Goal: Task Accomplishment & Management: Complete application form

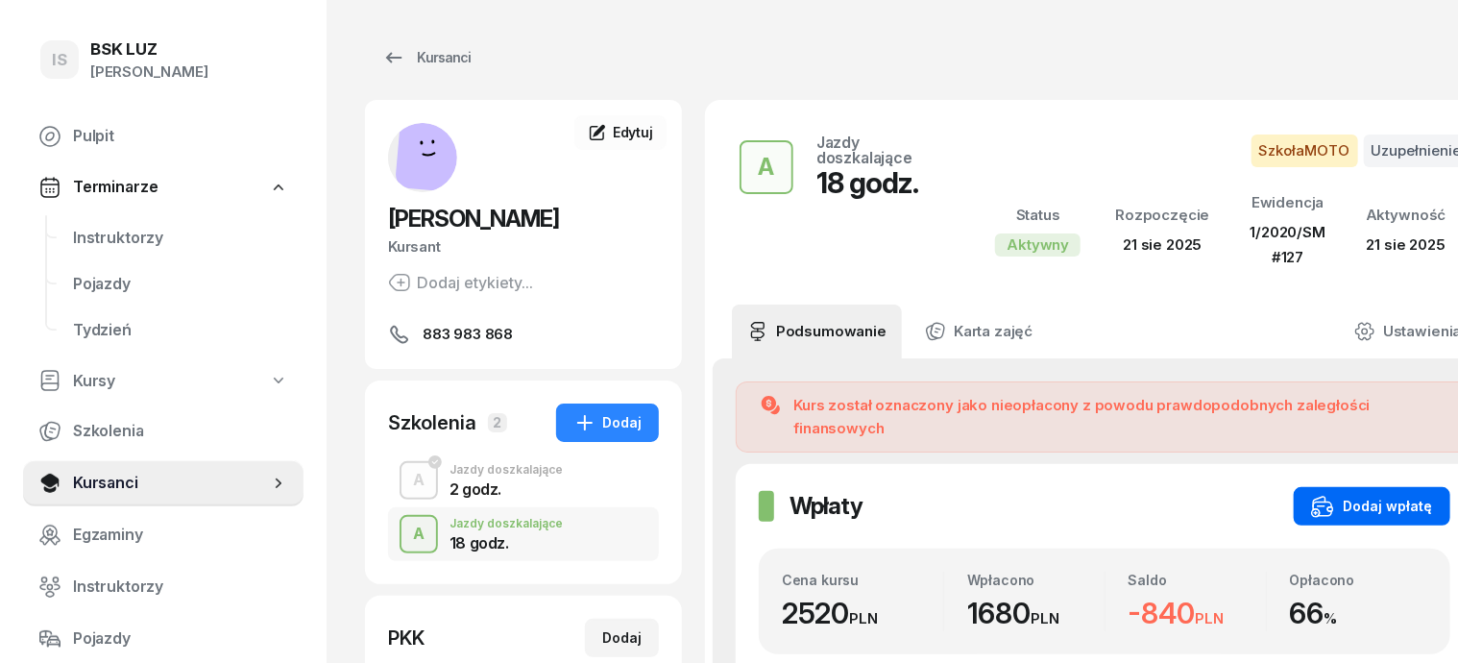
click at [1377, 495] on div "Dodaj wpłatę" at bounding box center [1372, 506] width 122 height 23
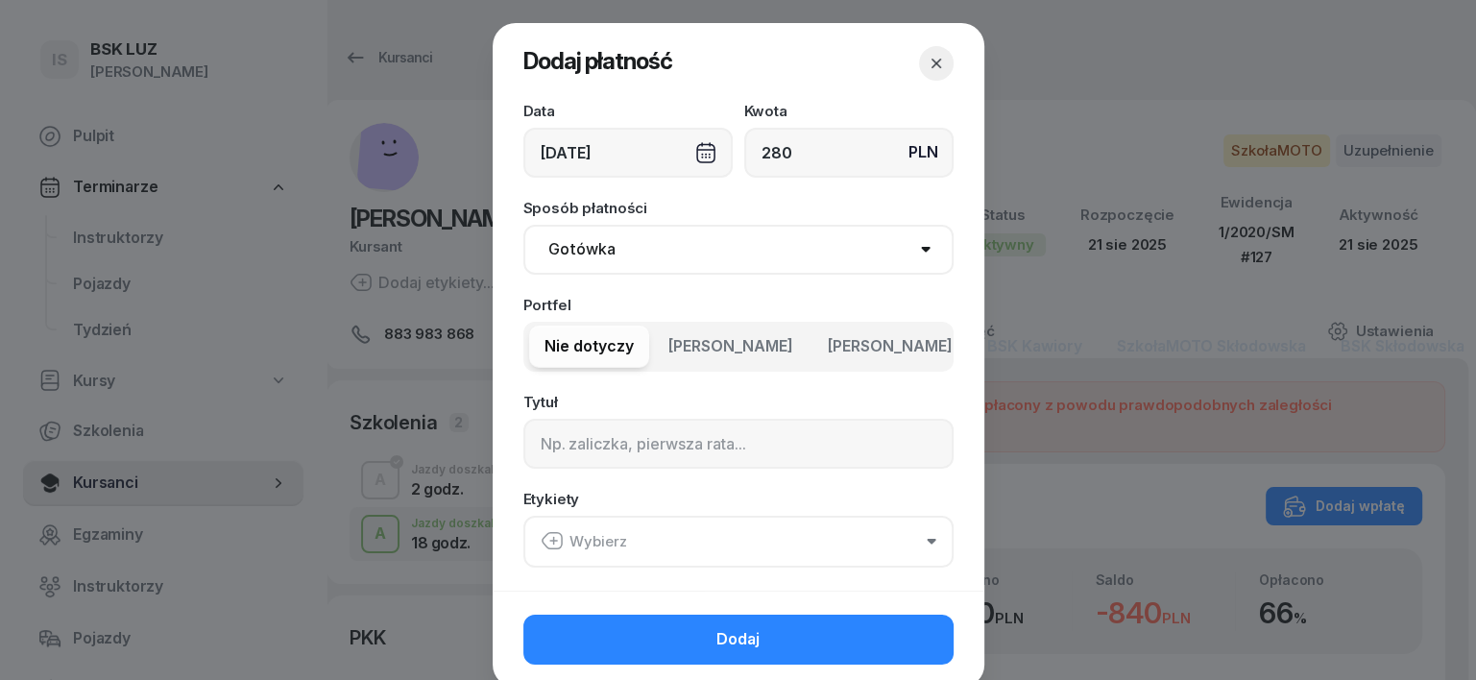
type input "280"
click at [692, 146] on div "[DATE]" at bounding box center [628, 153] width 209 height 50
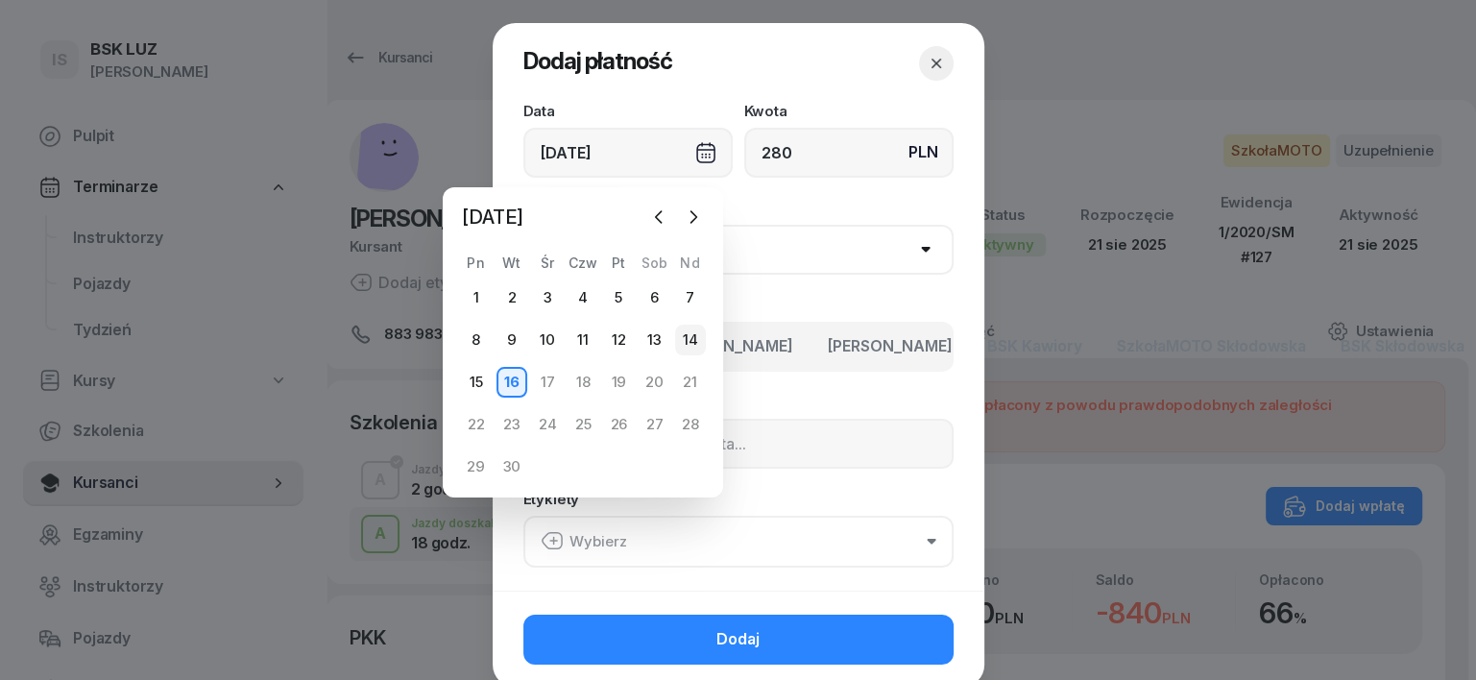
click at [689, 334] on div "14" at bounding box center [690, 340] width 31 height 31
type input "[DATE]"
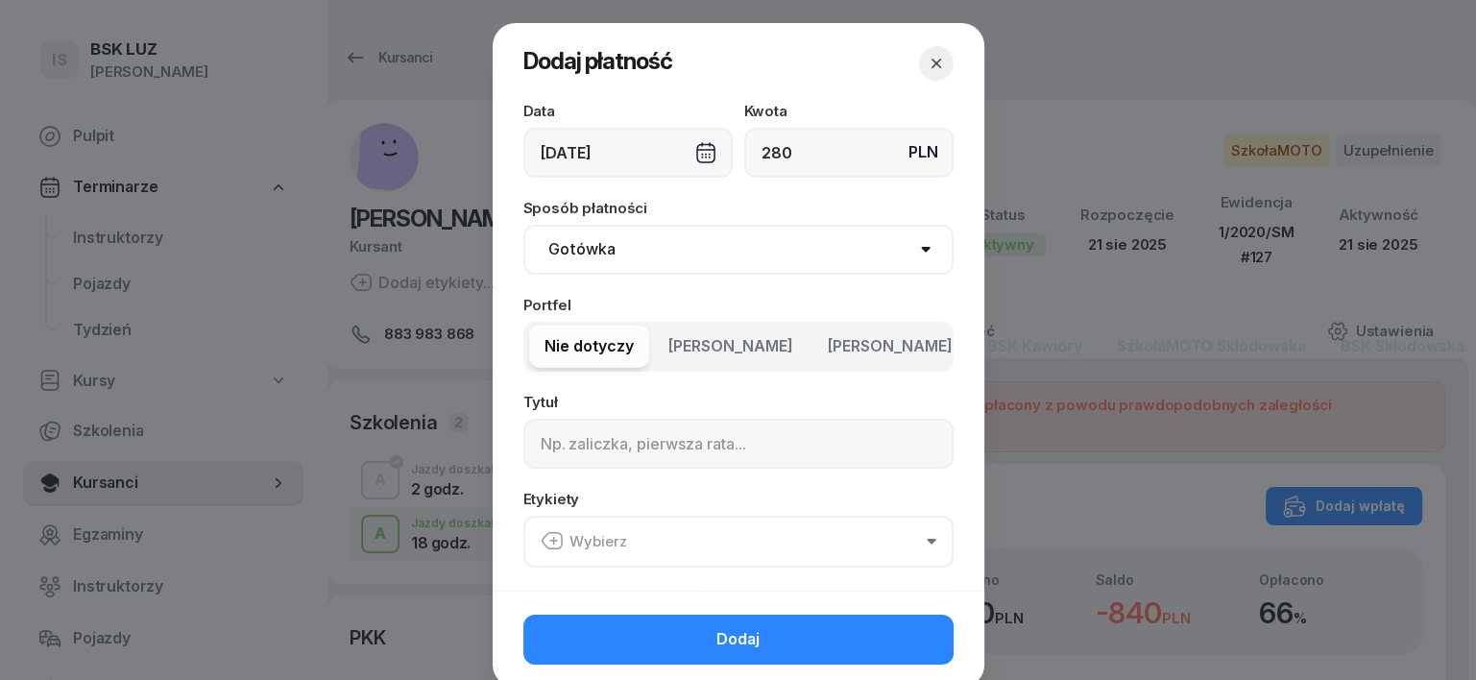
click at [562, 231] on select "Gotówka Karta Przelew Płatności online BLIK" at bounding box center [739, 250] width 430 height 50
select select "transfer"
click at [524, 225] on select "Gotówka Karta Przelew Płatności online BLIK" at bounding box center [739, 250] width 430 height 50
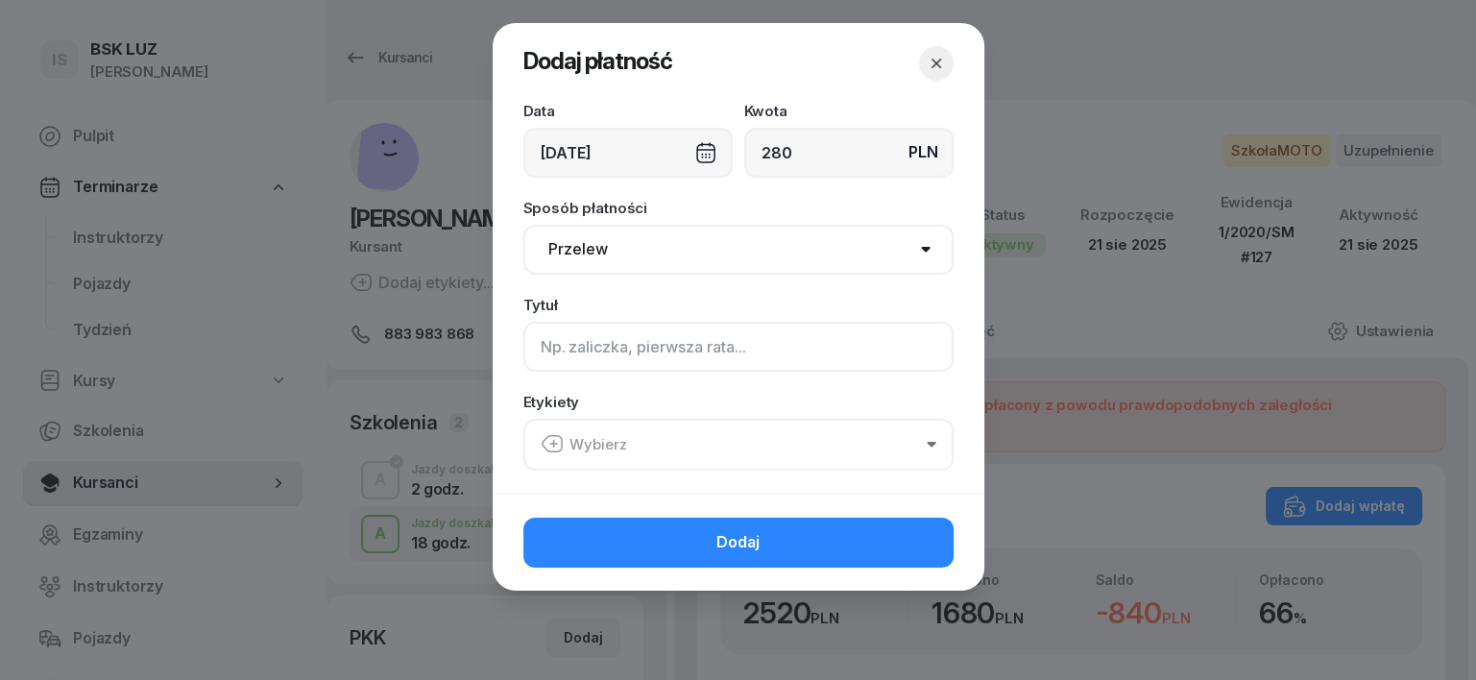
click at [558, 350] on input at bounding box center [739, 347] width 430 height 50
type input "a"
type input "A"
click at [552, 449] on icon "button" at bounding box center [552, 443] width 23 height 23
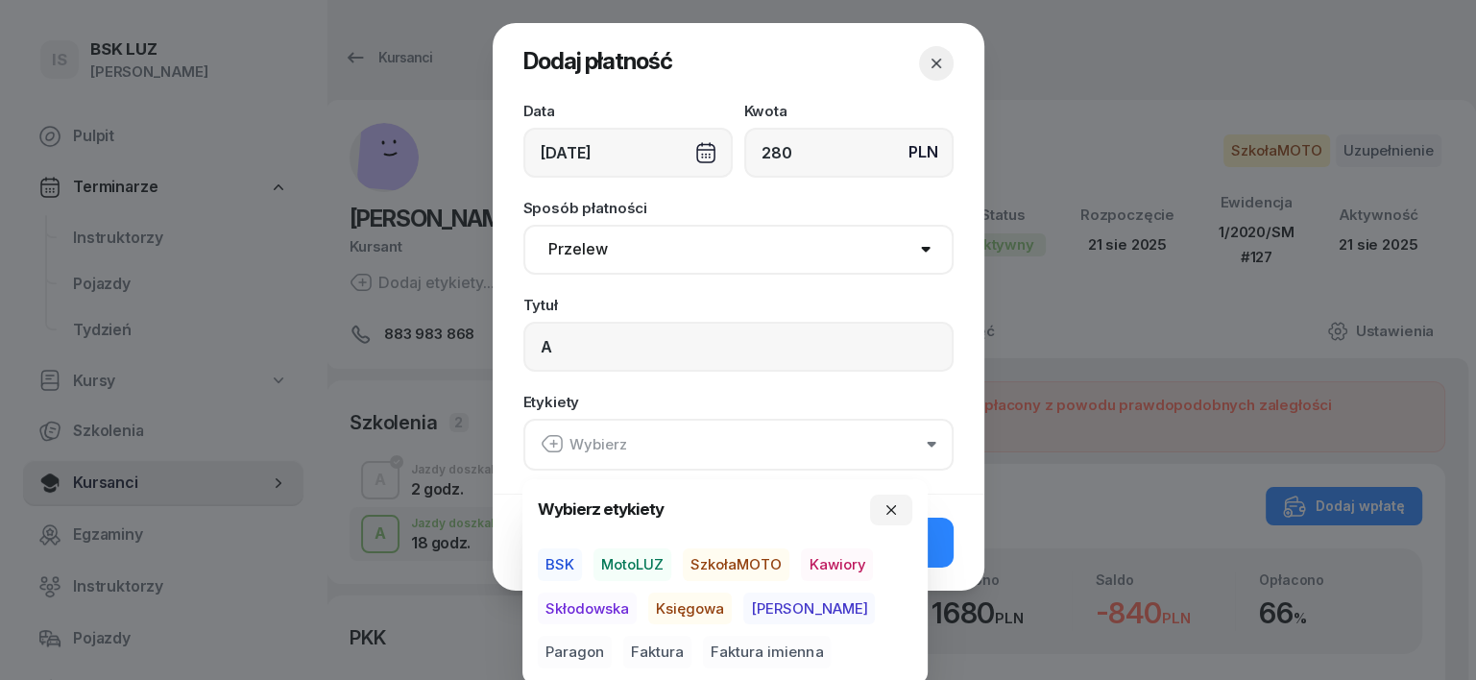
click at [763, 561] on span "SzkołaMOTO" at bounding box center [736, 564] width 107 height 33
click at [766, 599] on span "[PERSON_NAME]" at bounding box center [809, 608] width 132 height 33
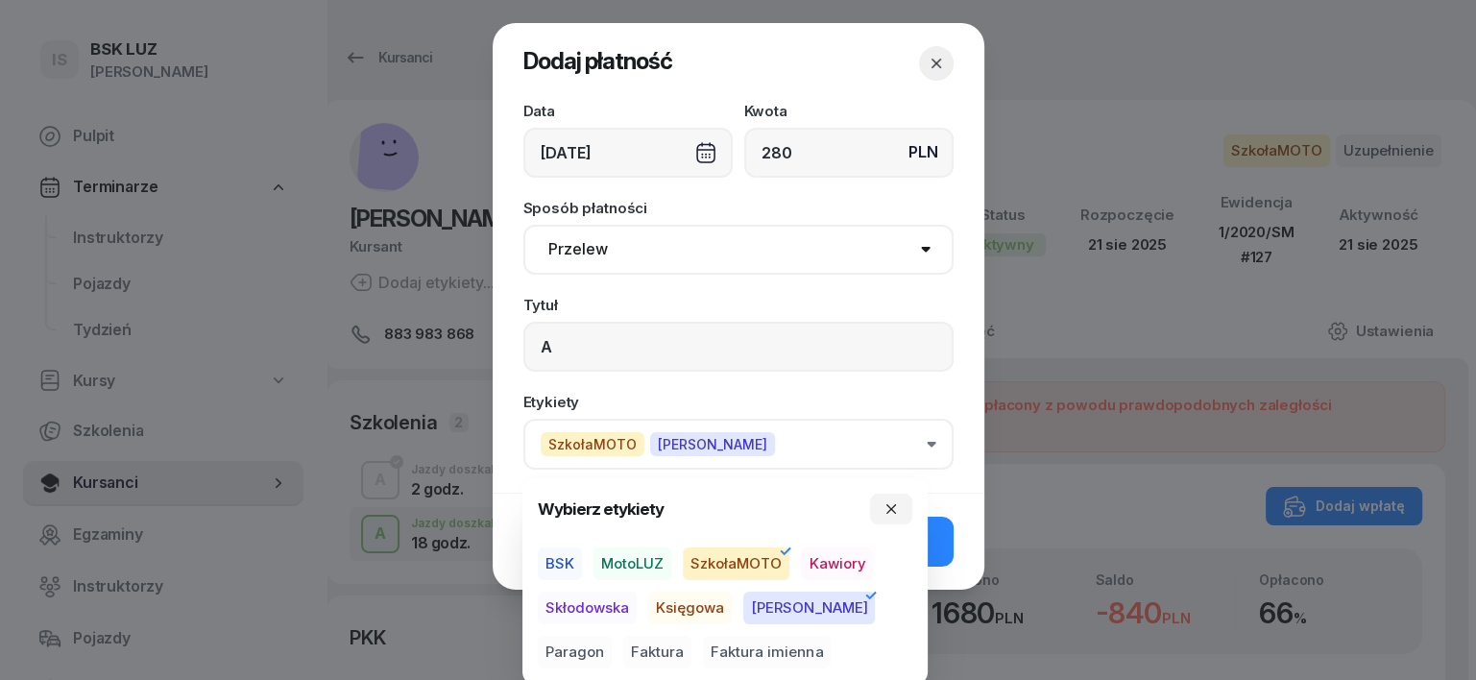
click at [612, 636] on span "Paragon" at bounding box center [575, 652] width 74 height 33
drag, startPoint x: 890, startPoint y: 512, endPoint x: 897, endPoint y: 525, distance: 15.0
click at [891, 519] on button "button" at bounding box center [891, 509] width 42 height 31
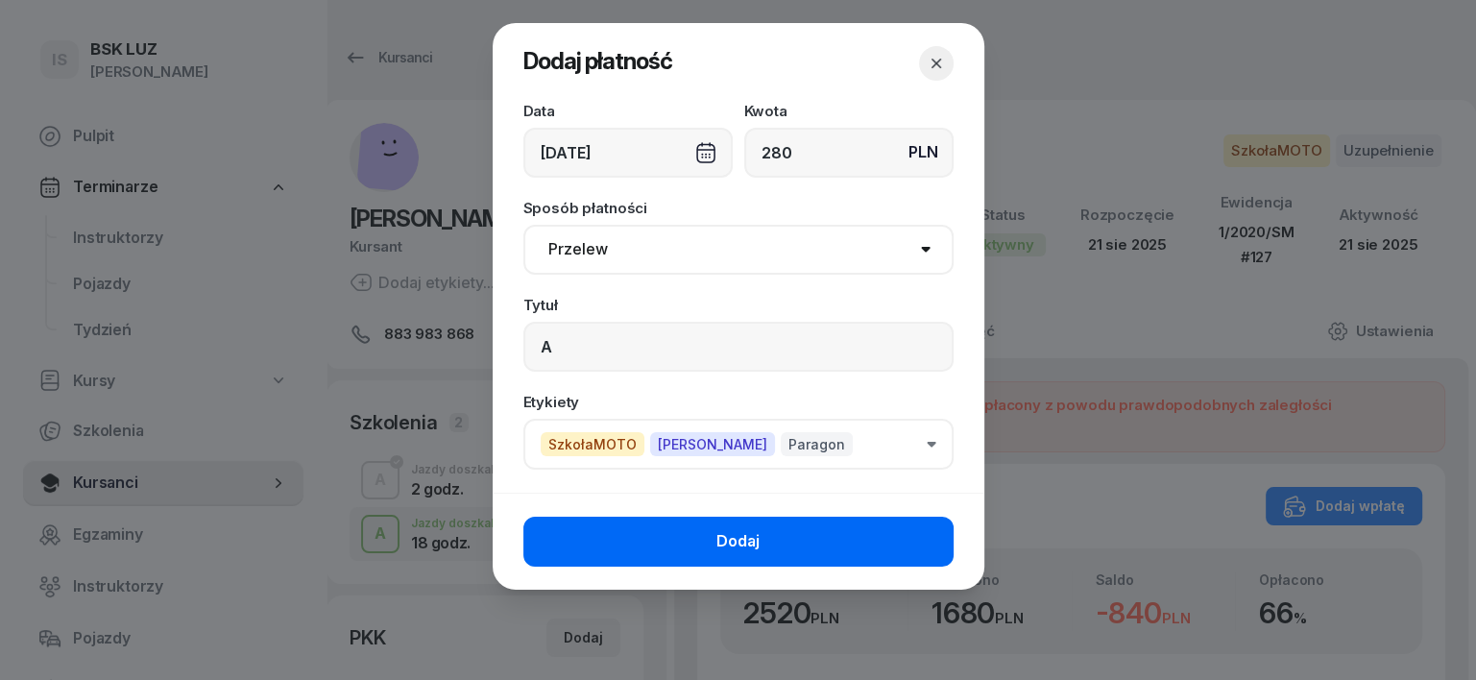
click at [908, 540] on button "Dodaj" at bounding box center [739, 542] width 430 height 50
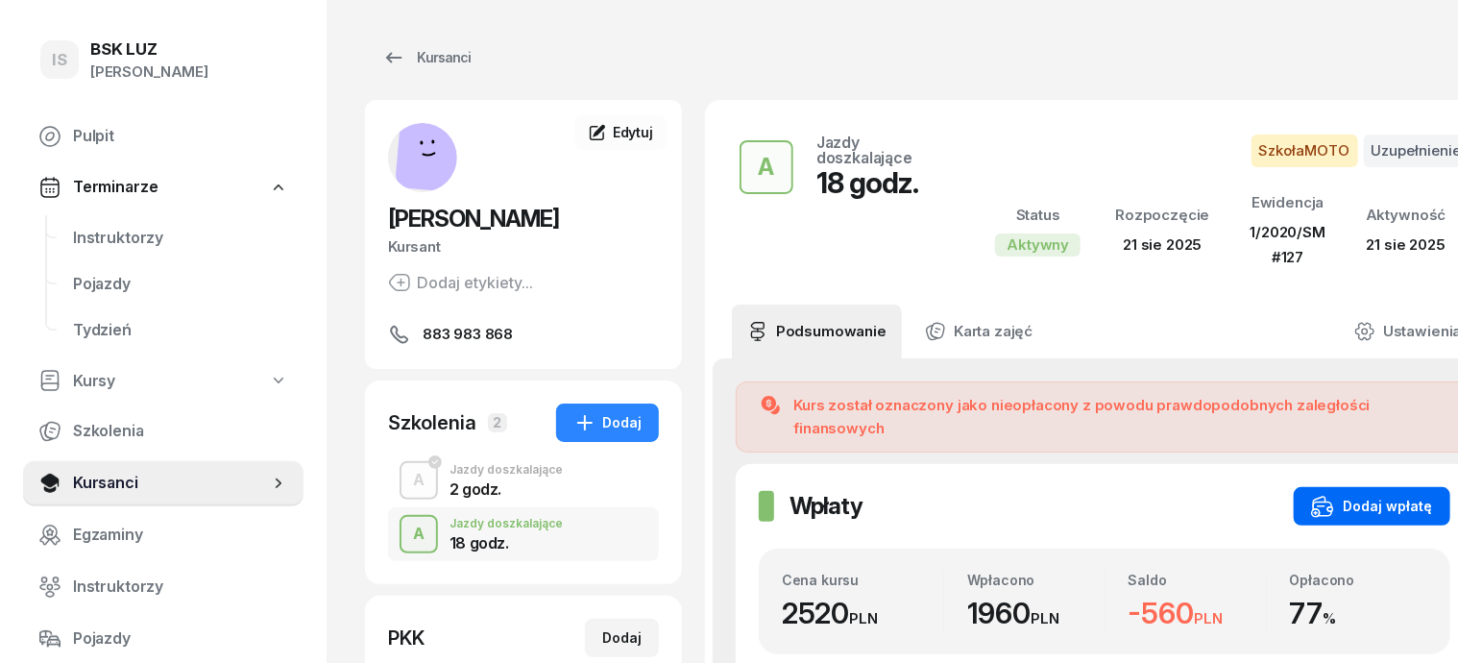
click at [1355, 495] on div "Dodaj wpłatę" at bounding box center [1372, 506] width 122 height 23
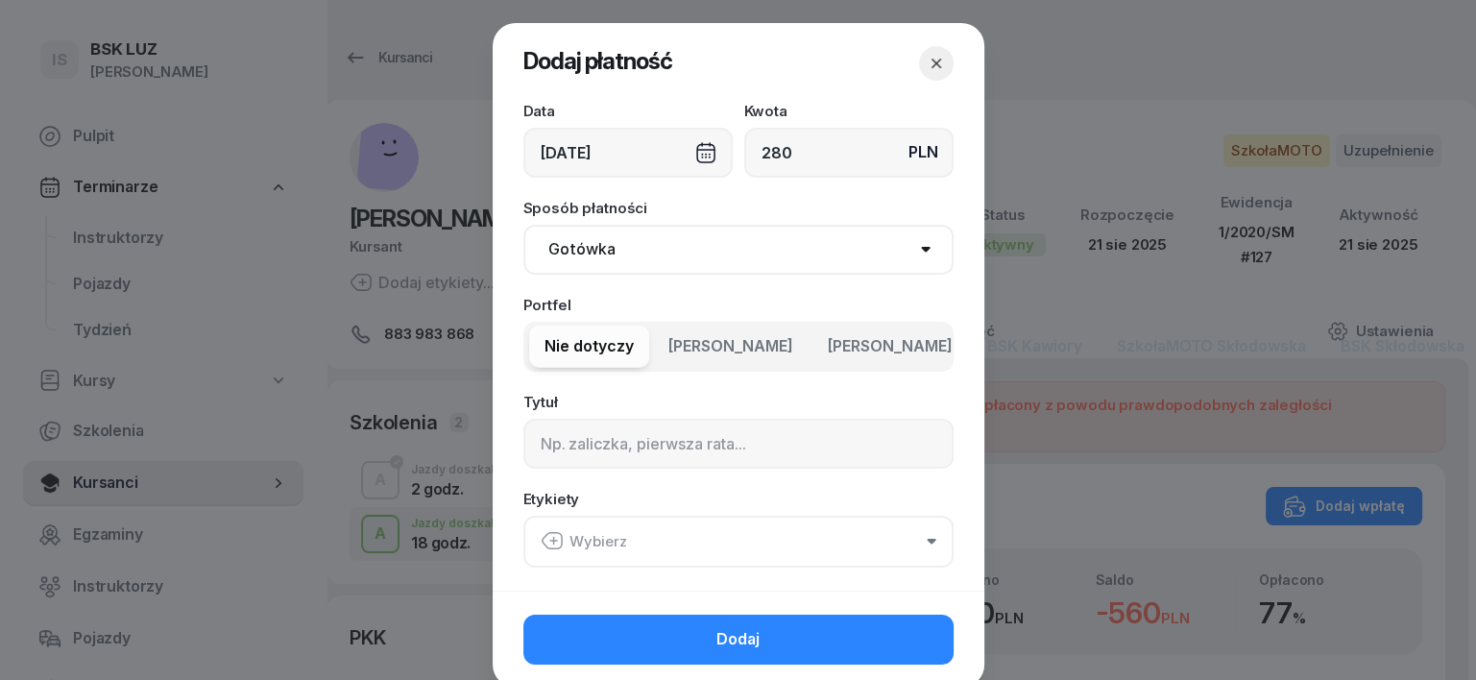
type input "280"
click at [697, 151] on div "[DATE]" at bounding box center [628, 153] width 209 height 50
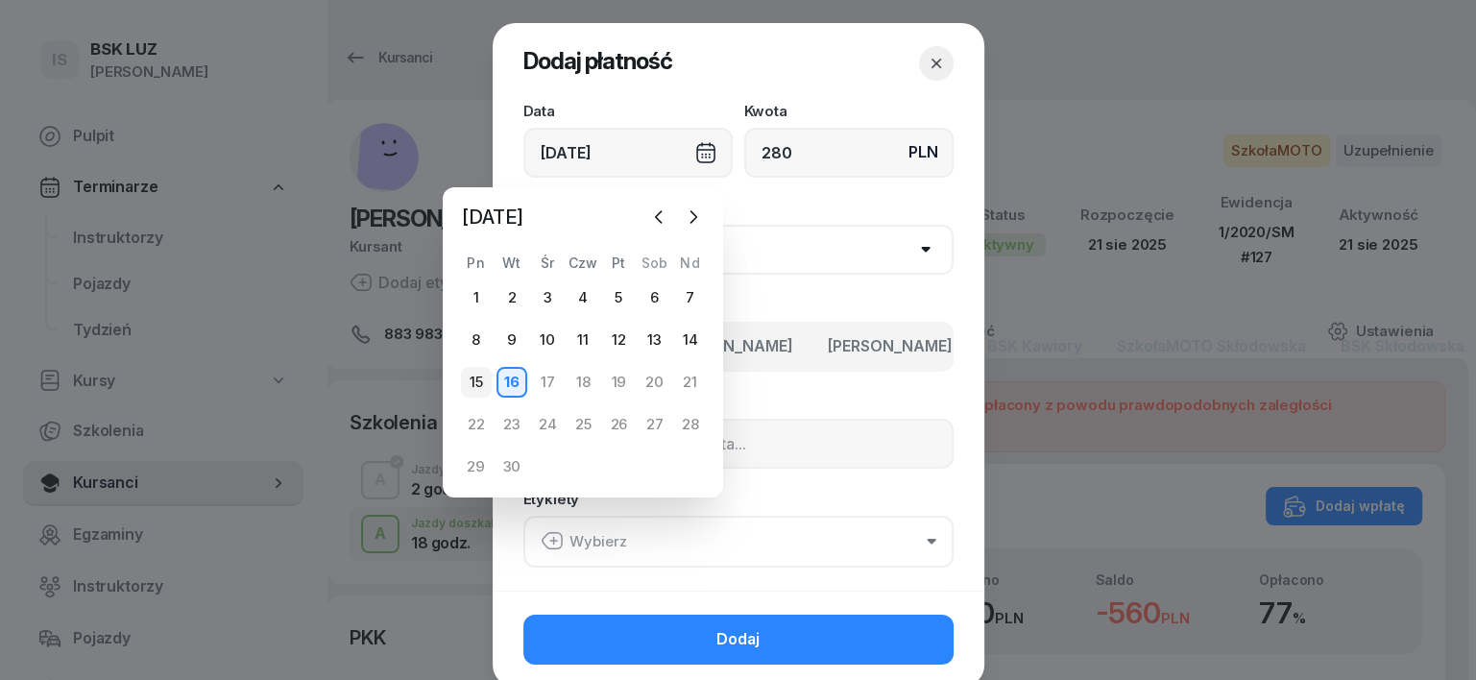
click at [481, 382] on div "15" at bounding box center [476, 382] width 31 height 31
type input "[DATE]"
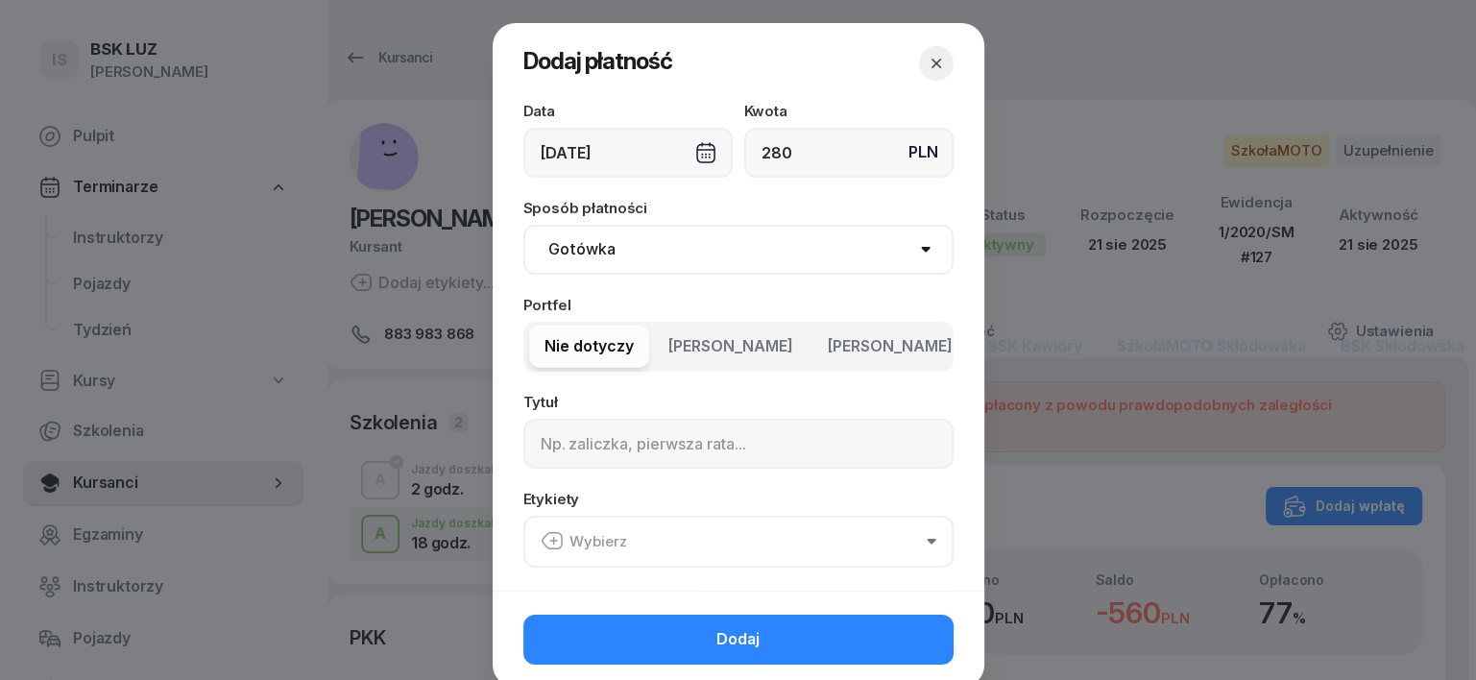
click at [572, 251] on select "Gotówka Karta Przelew Płatności online BLIK" at bounding box center [739, 250] width 430 height 50
select select "transfer"
click at [524, 225] on select "Gotówka Karta Przelew Płatności online BLIK" at bounding box center [739, 250] width 430 height 50
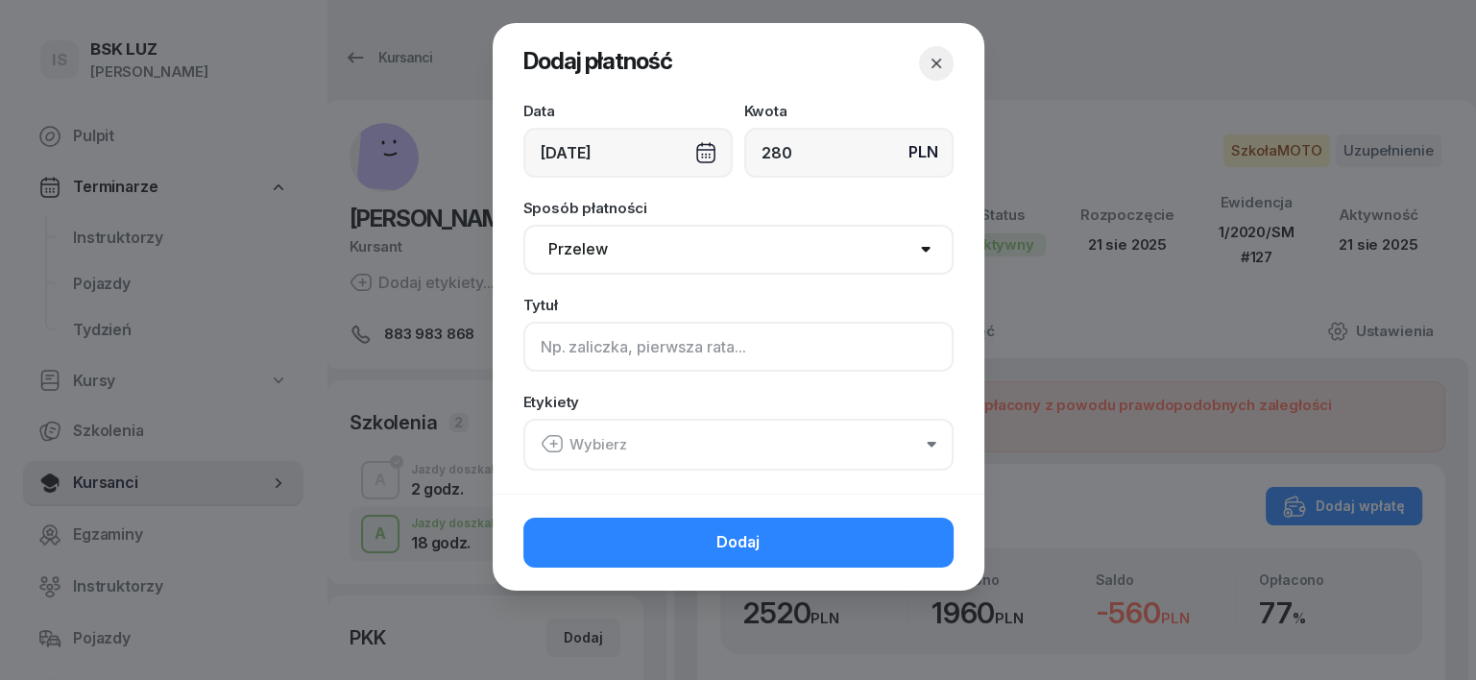
click at [536, 344] on input at bounding box center [739, 347] width 430 height 50
type input "A"
click at [554, 440] on icon "button" at bounding box center [552, 443] width 23 height 23
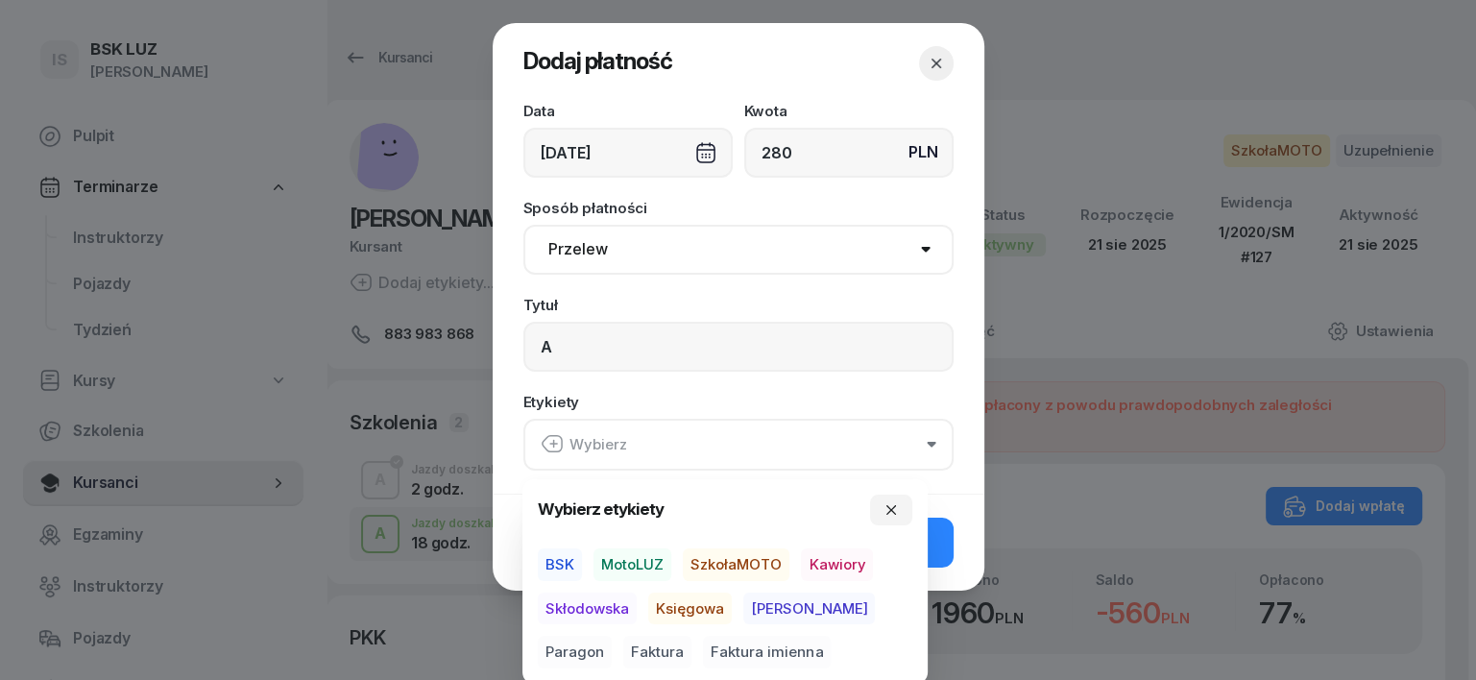
click at [741, 566] on span "SzkołaMOTO" at bounding box center [736, 564] width 107 height 33
click at [738, 607] on div "BSK MotoLUZ SzkołaMOTO Kawiory Skłodowska Księgowa [PERSON_NAME] Faktura Faktur…" at bounding box center [725, 608] width 375 height 120
drag, startPoint x: 756, startPoint y: 603, endPoint x: 807, endPoint y: 617, distance: 52.7
click at [756, 604] on span "[PERSON_NAME]" at bounding box center [809, 608] width 132 height 33
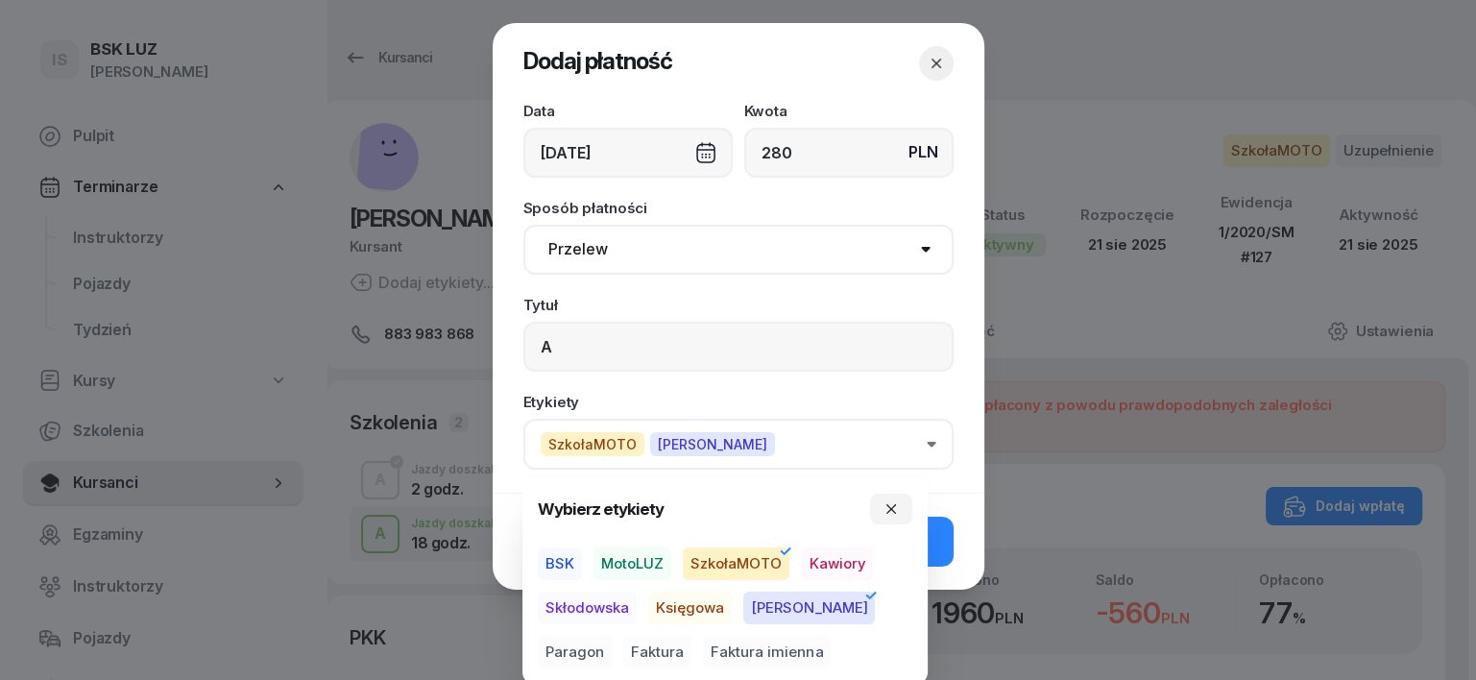
drag, startPoint x: 841, startPoint y: 603, endPoint x: 852, endPoint y: 608, distance: 12.5
click at [612, 636] on span "Paragon" at bounding box center [575, 652] width 74 height 33
click at [895, 511] on icon "button" at bounding box center [891, 508] width 15 height 15
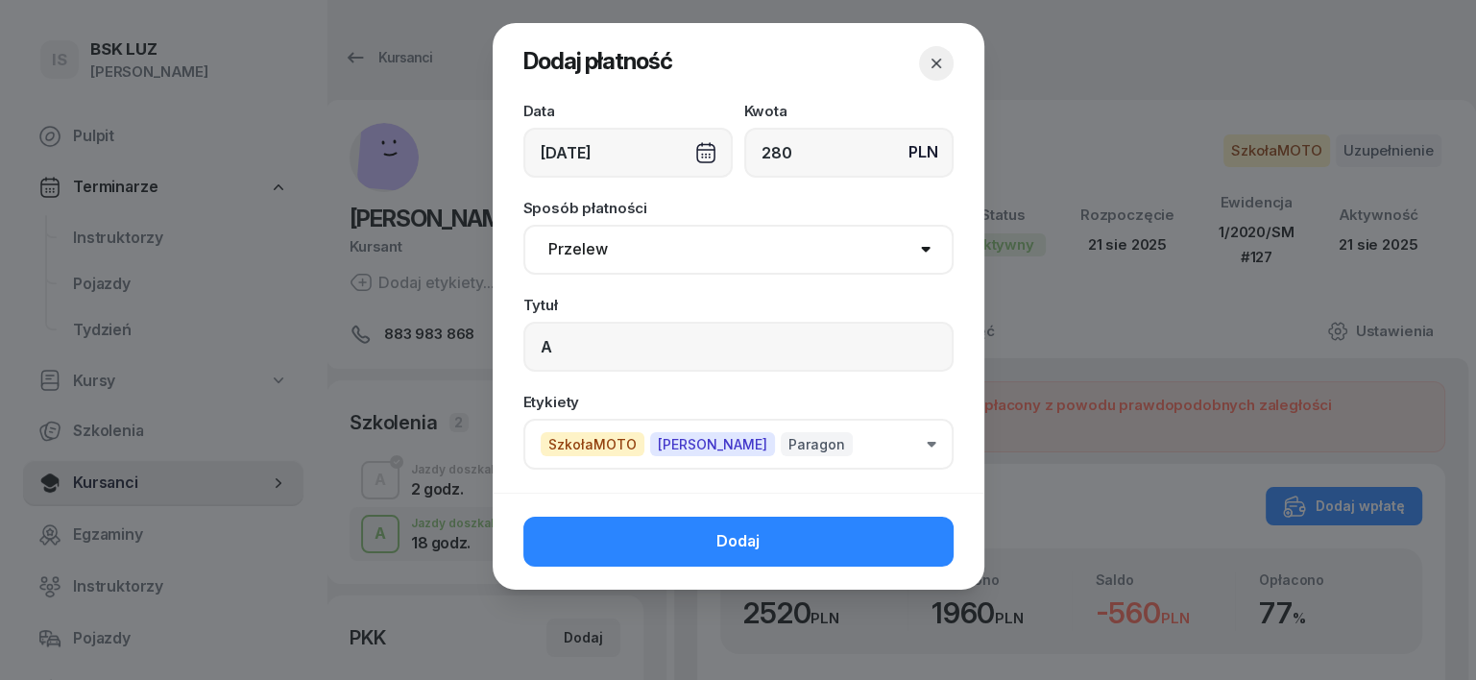
click at [900, 536] on button "Dodaj" at bounding box center [739, 542] width 430 height 50
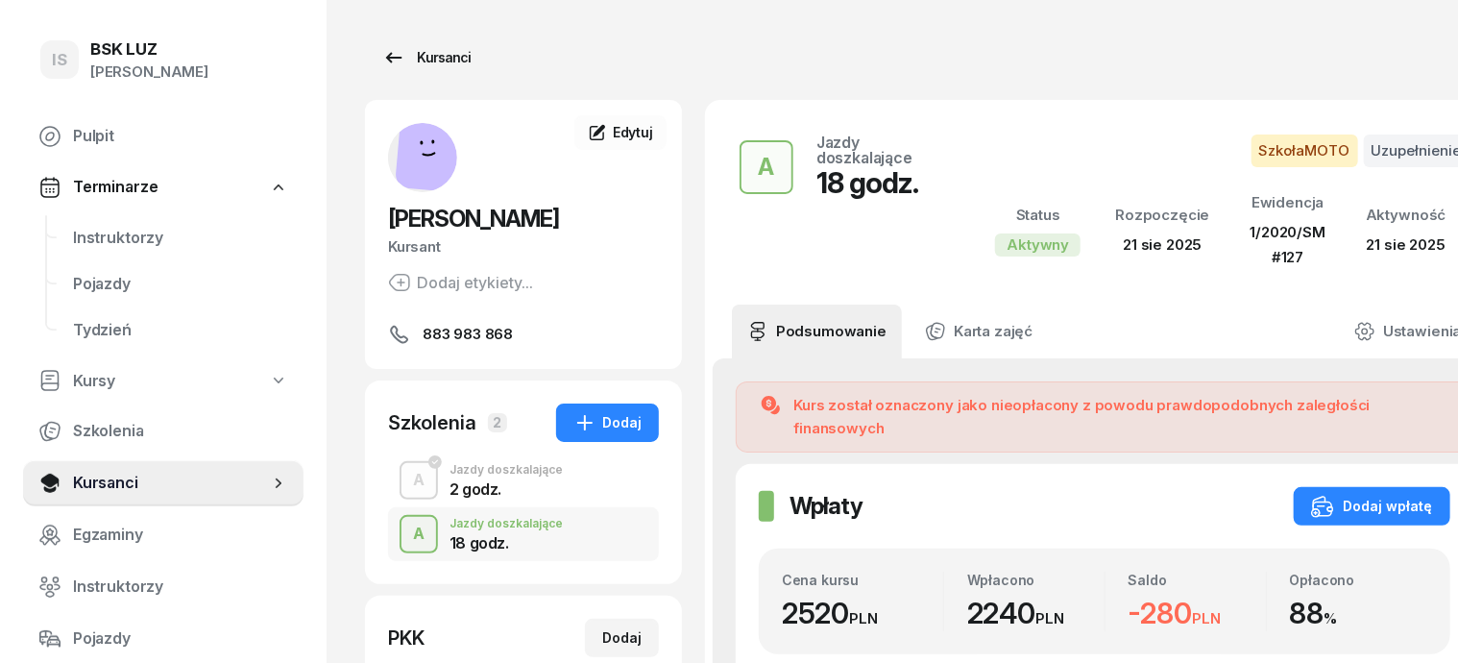
click at [398, 55] on div "Kursanci" at bounding box center [426, 57] width 88 height 23
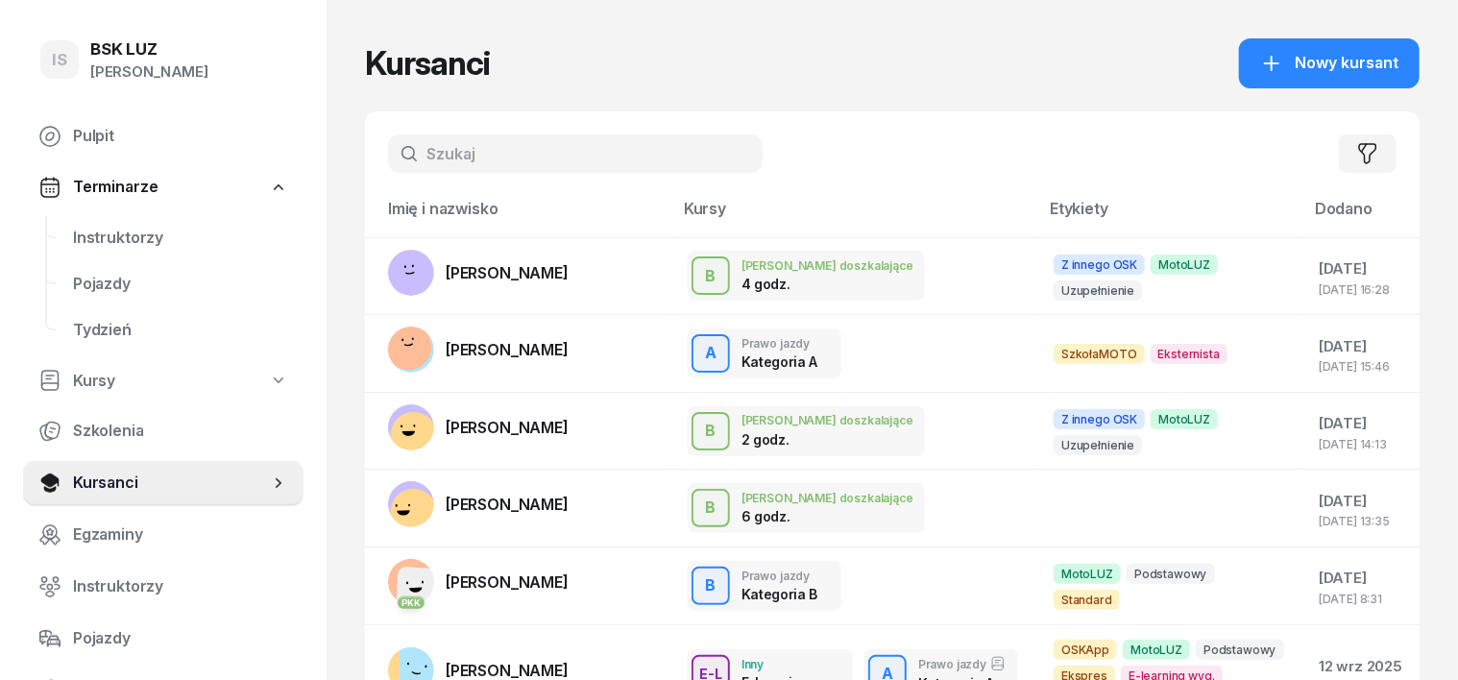
click at [407, 142] on input "text" at bounding box center [575, 153] width 375 height 38
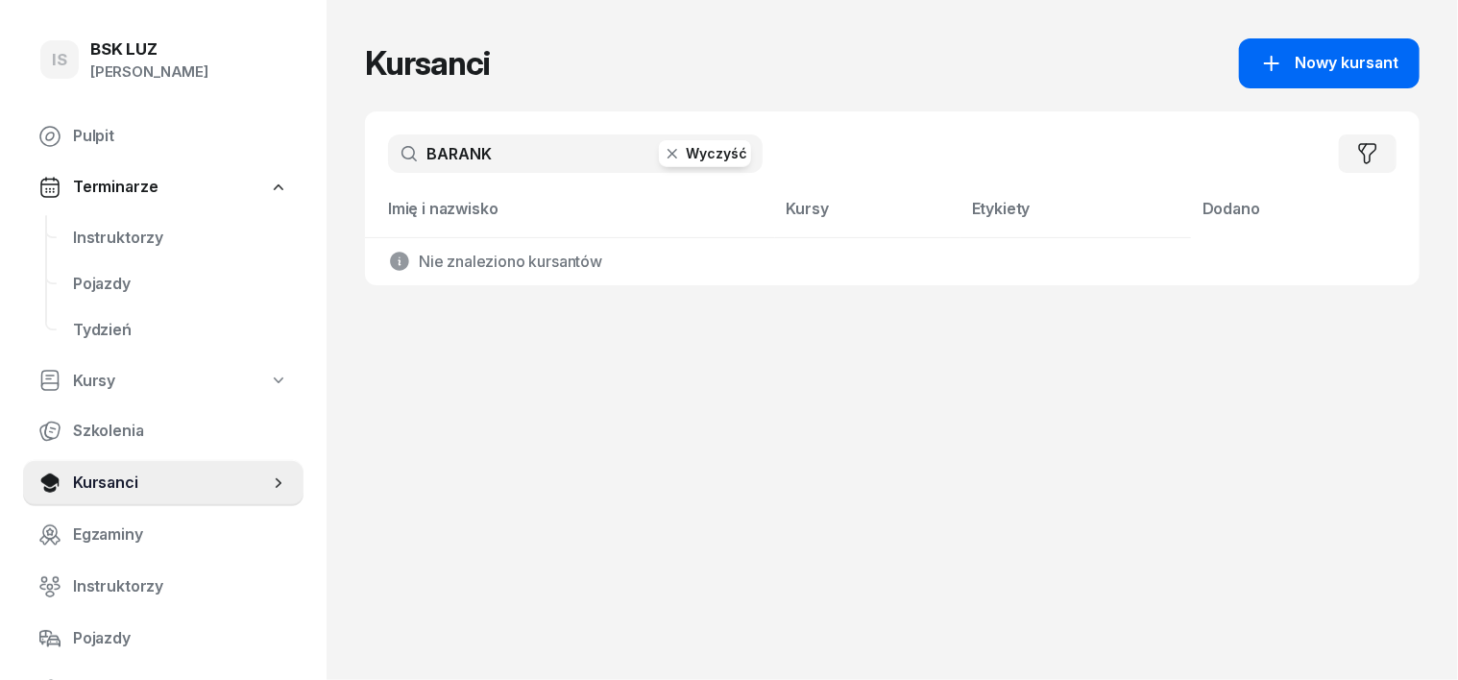
type input "BARANK"
click at [1383, 56] on span "Nowy kursant" at bounding box center [1347, 63] width 104 height 25
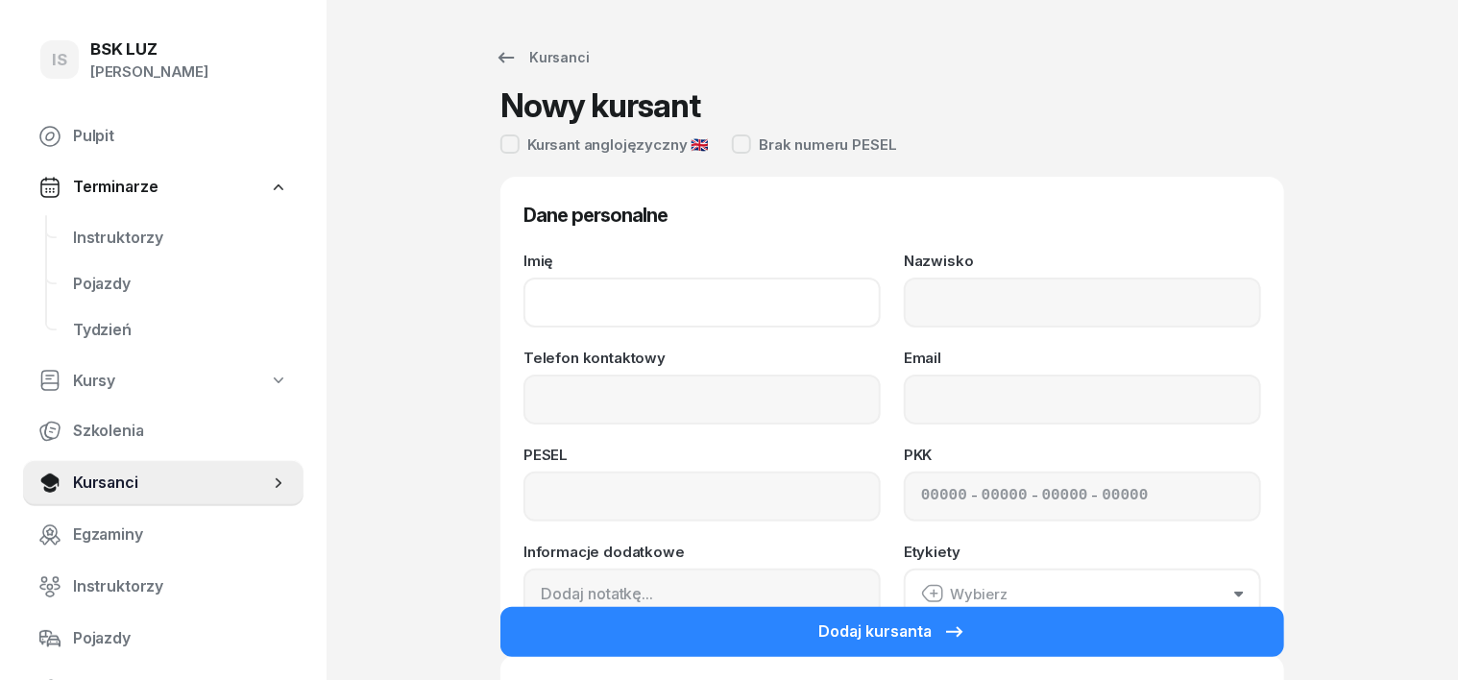
click at [531, 290] on input "Imię" at bounding box center [702, 303] width 357 height 50
type input "ELWIRA"
click at [962, 309] on input "Nazwisko" at bounding box center [1082, 303] width 357 height 50
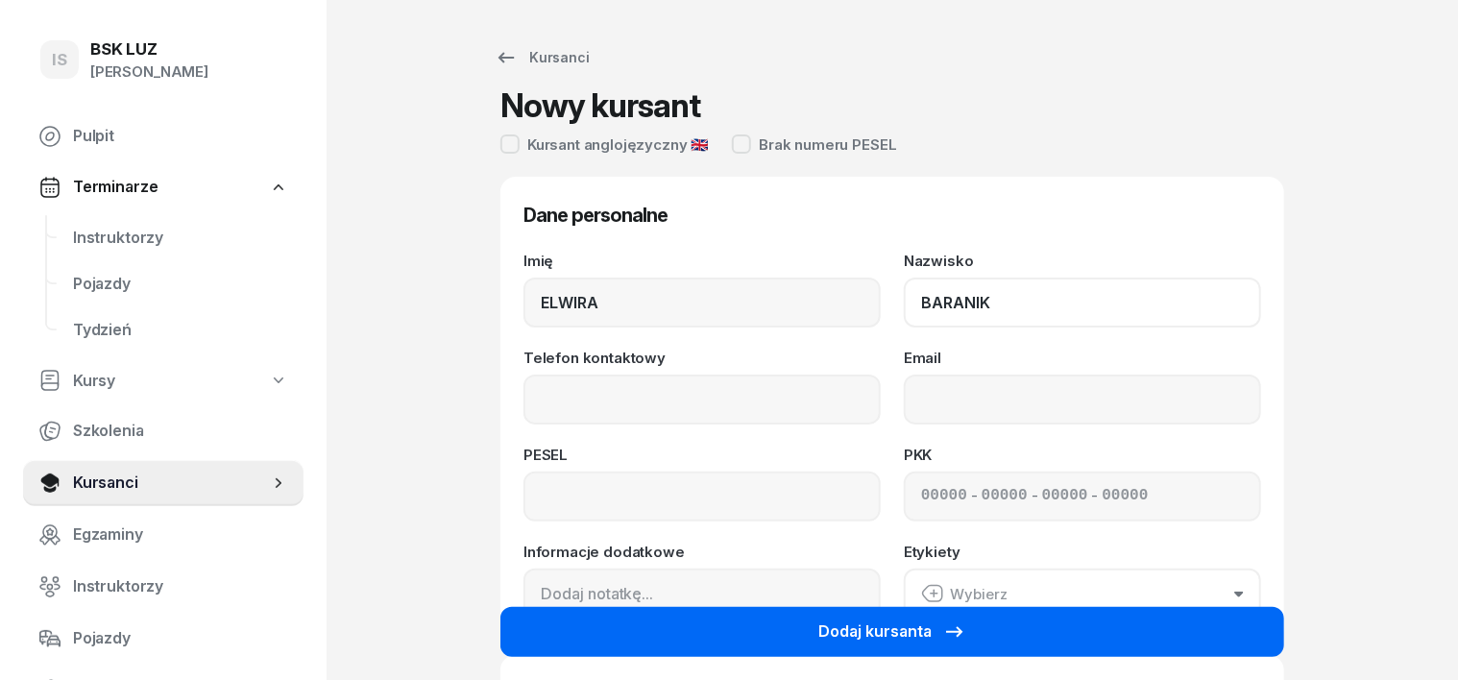
type input "BARANIK"
click at [804, 638] on button "Dodaj kursanta" at bounding box center [892, 632] width 784 height 50
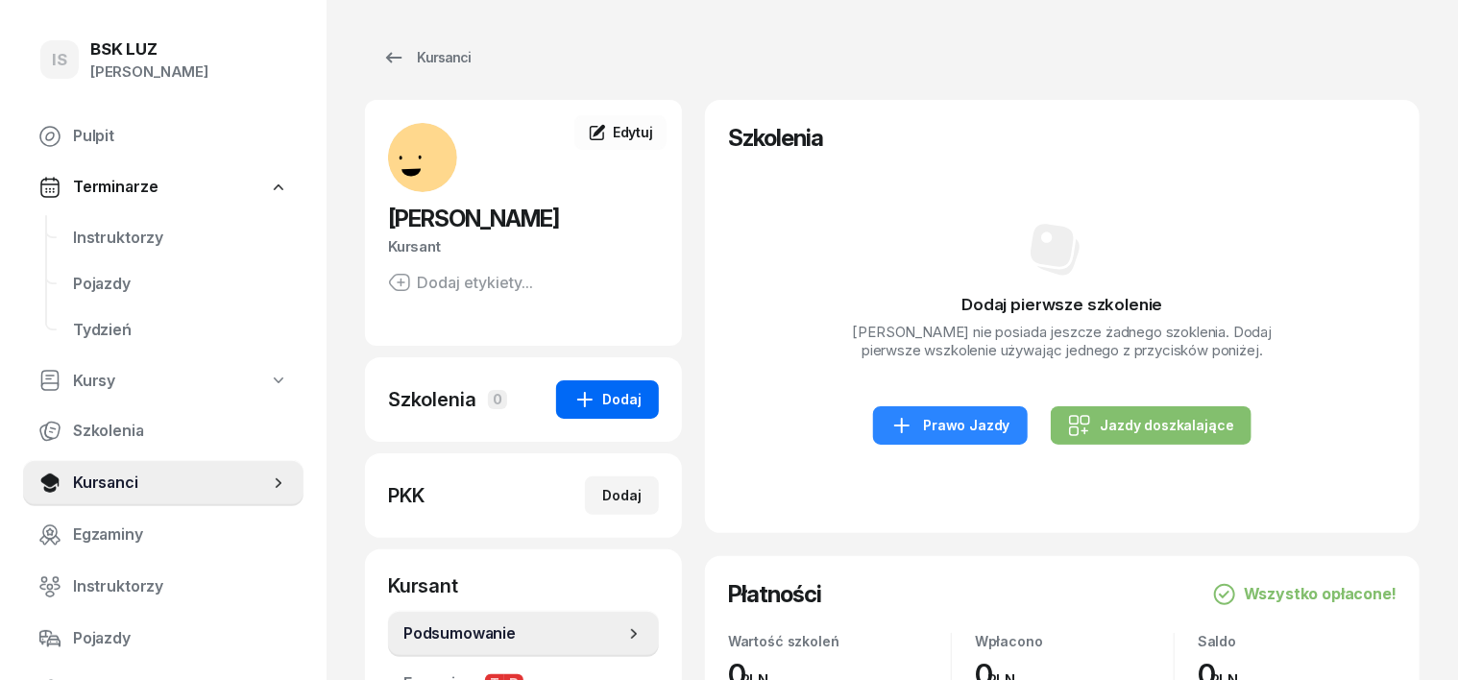
click at [584, 385] on button "Dodaj" at bounding box center [607, 399] width 103 height 38
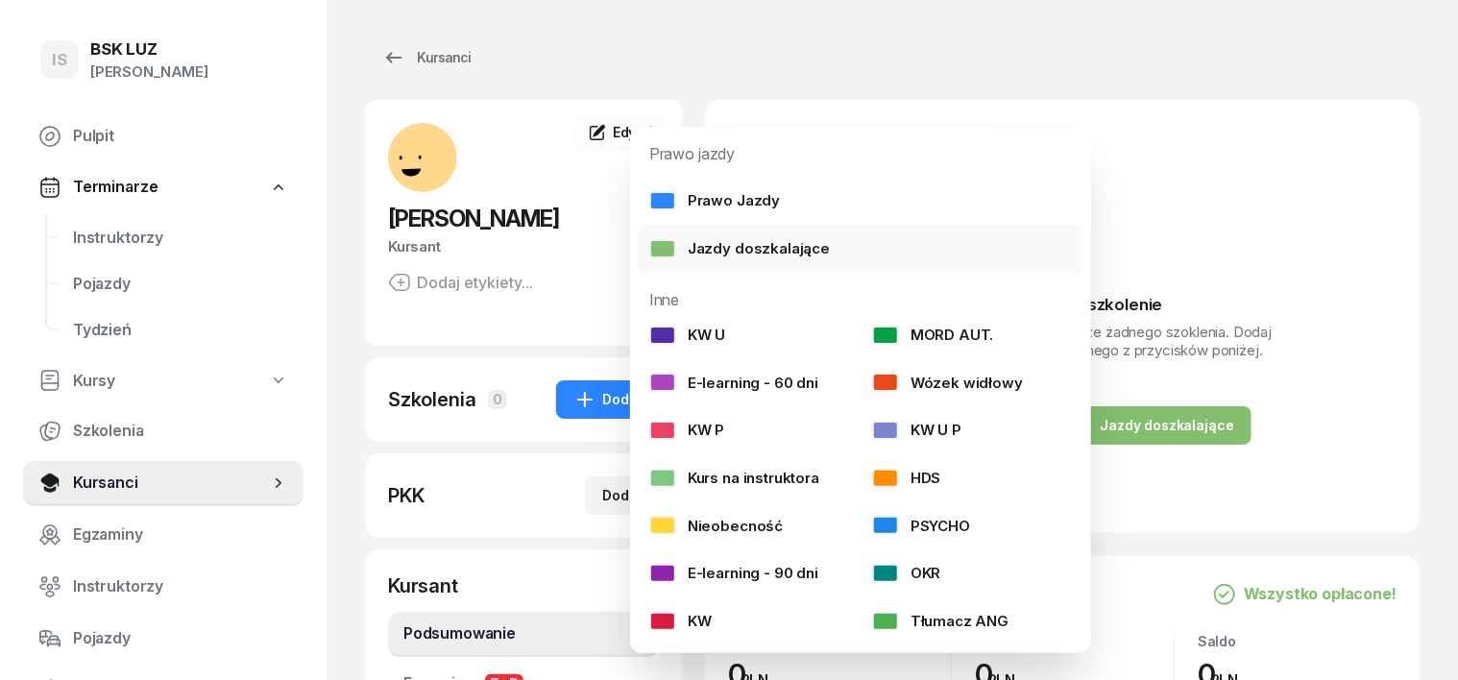
click at [664, 237] on div "Jazdy doszkalające" at bounding box center [739, 248] width 181 height 25
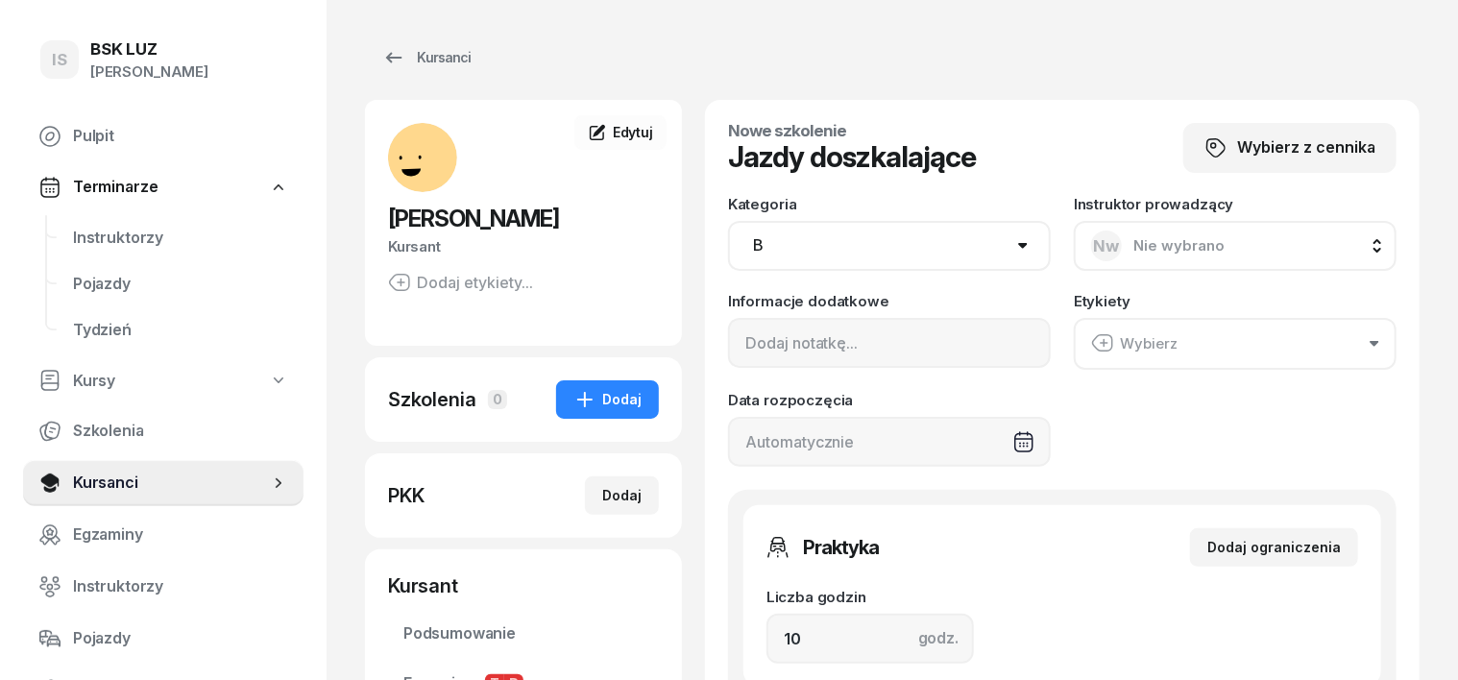
click at [1026, 245] on select "AM A1 A2 A B1 B B+E C1 C1+E C C+E D1 D1+E D D+E T Tram C+CE C+D" at bounding box center [889, 246] width 323 height 50
select select "A1"
click at [728, 221] on select "AM A1 A2 A B1 B B+E C1 C1+E C C+E D1 D1+E D D+E T Tram C+CE C+D" at bounding box center [889, 246] width 323 height 50
click at [774, 643] on input "10" at bounding box center [870, 639] width 207 height 50
type input "1"
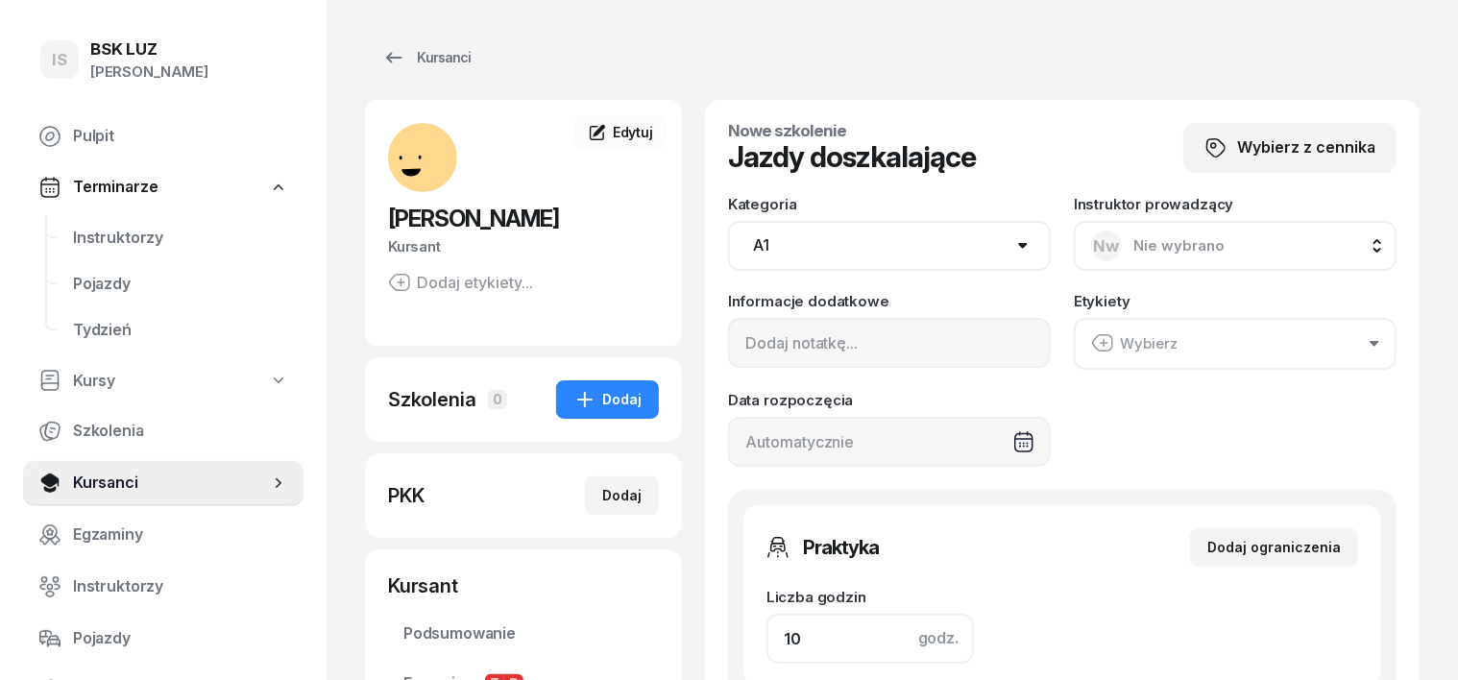
type input "120"
type input "2"
type input "240"
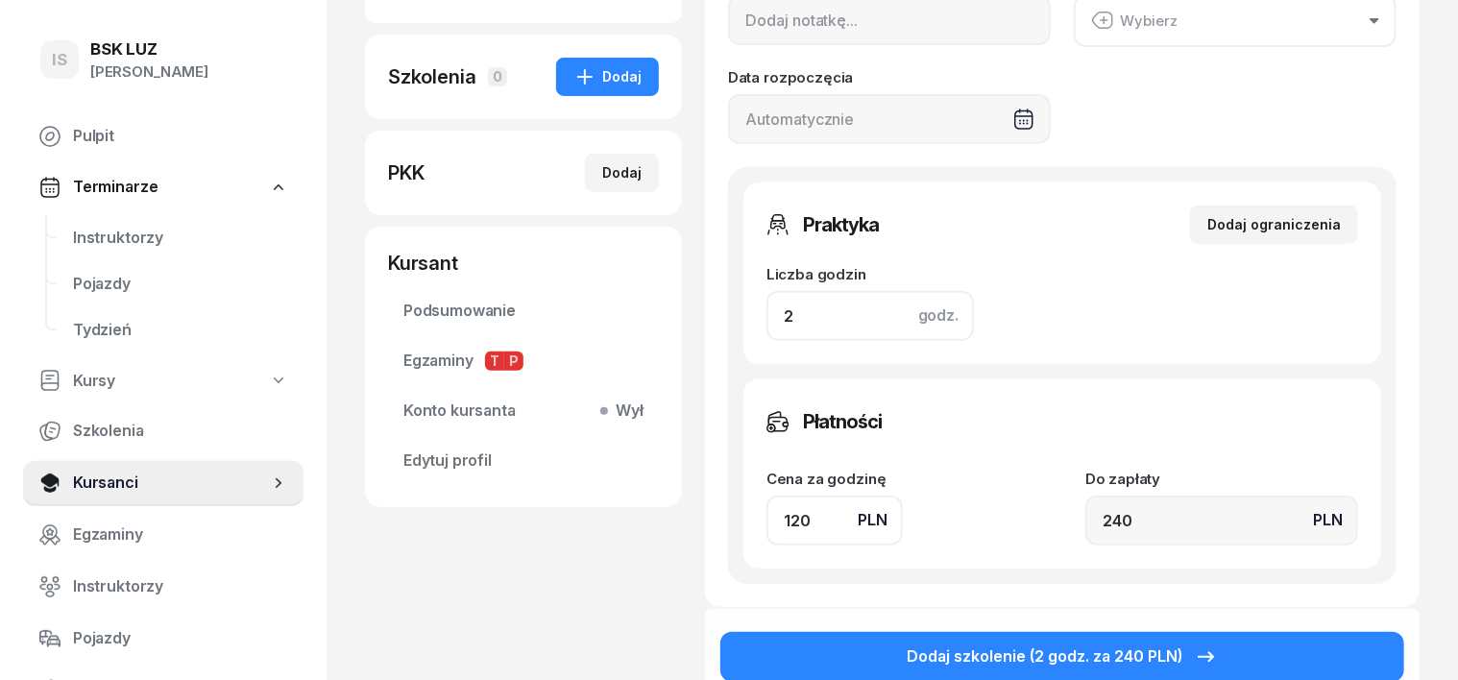
scroll to position [360, 0]
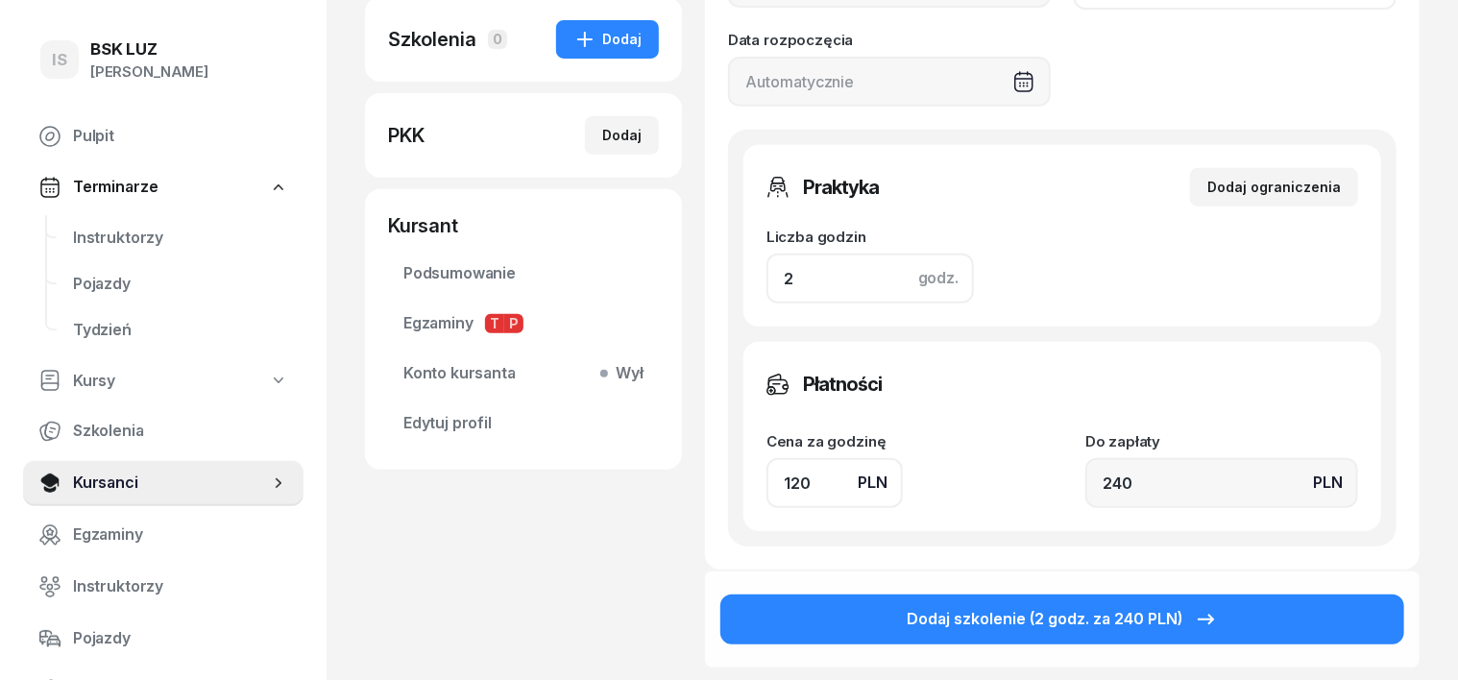
type input "2"
click at [767, 476] on input "120" at bounding box center [835, 483] width 136 height 50
type input "10"
type input "20"
type input "140"
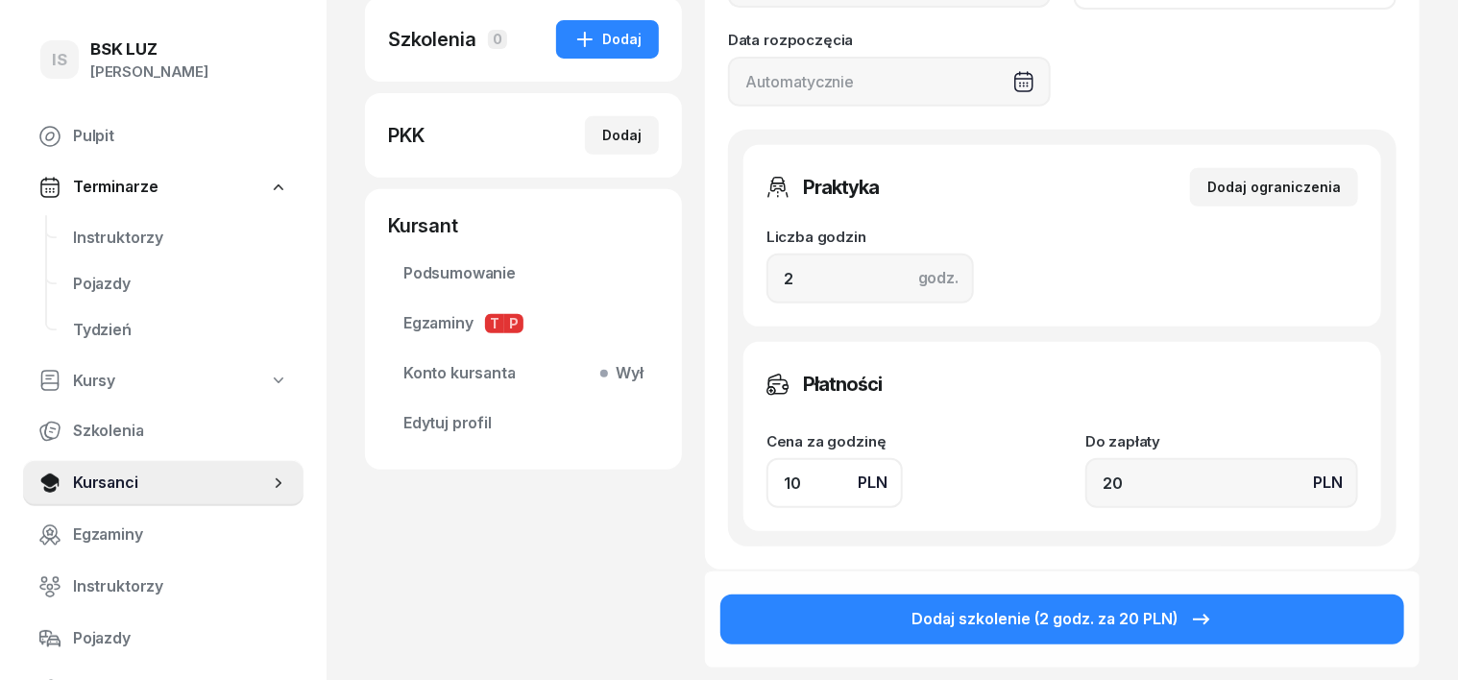
type input "280"
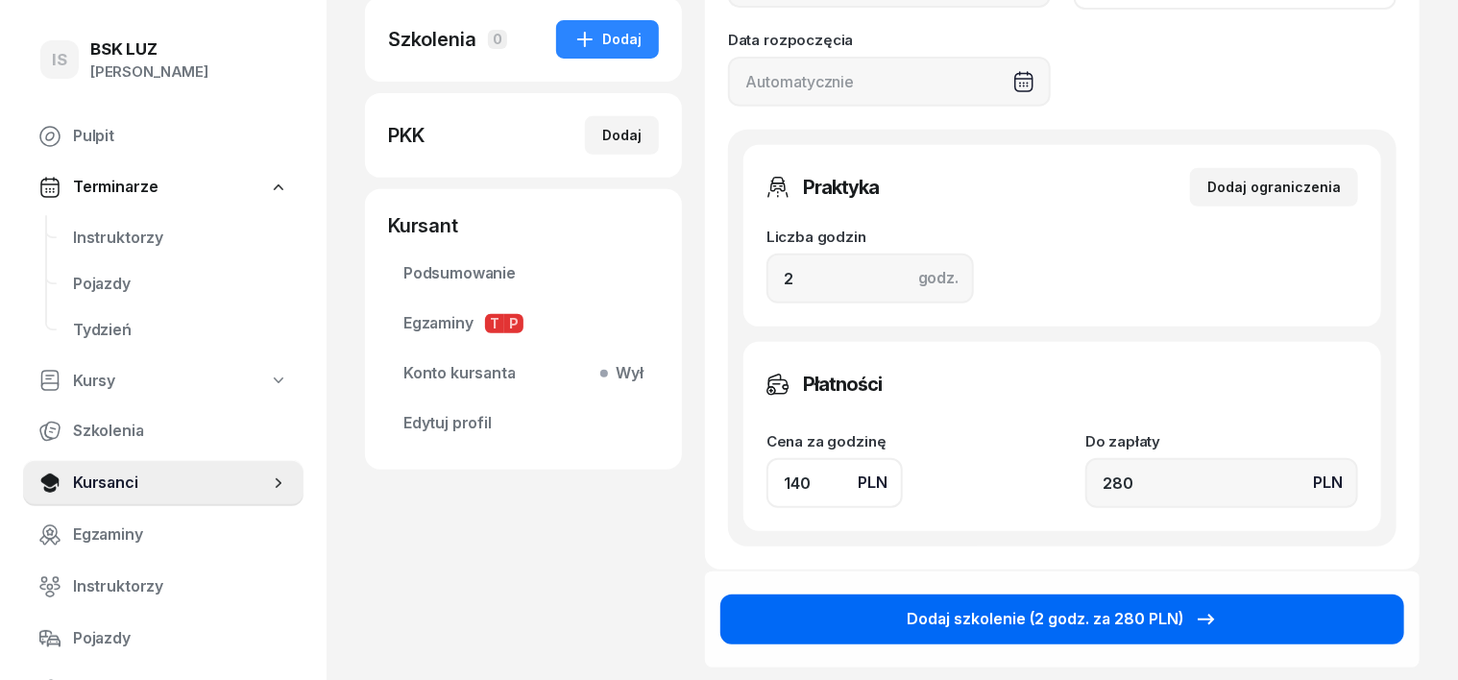
type input "140"
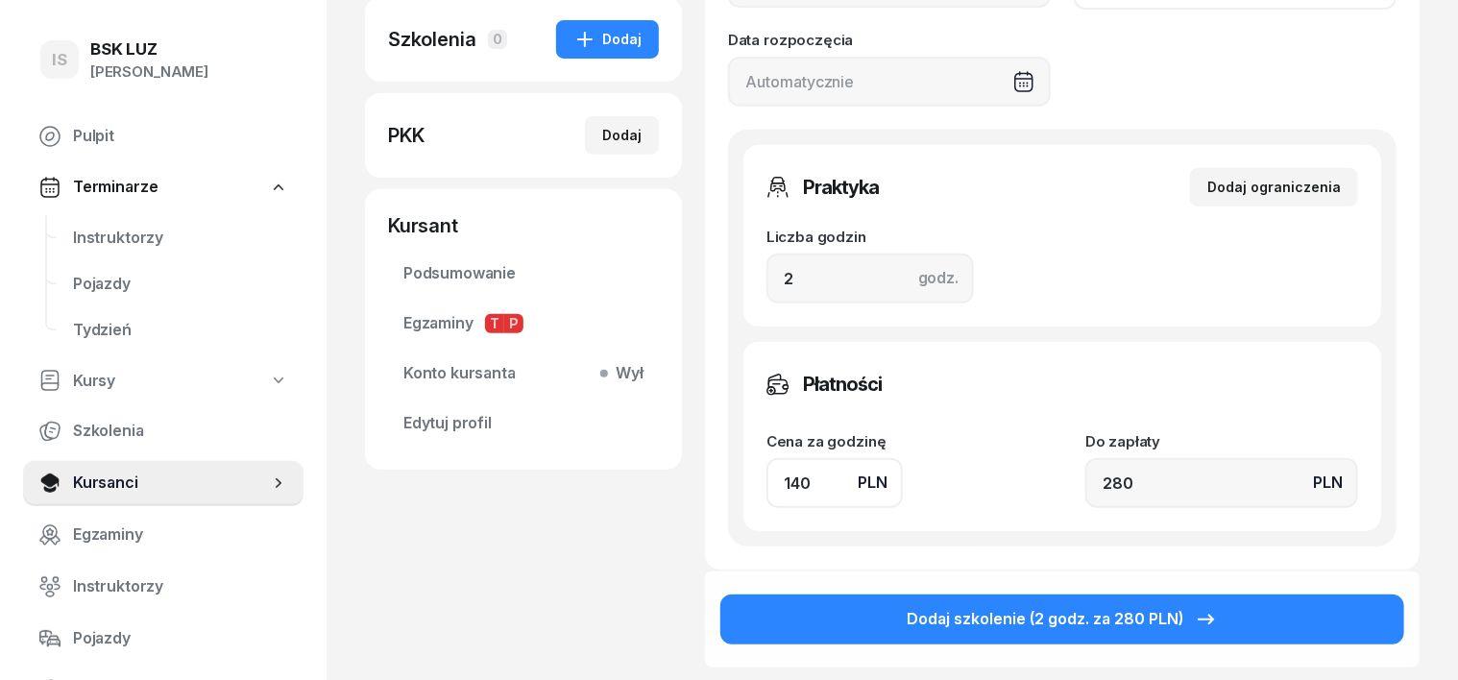
click at [1251, 621] on button "Dodaj szkolenie (2 godz. za 280 PLN)" at bounding box center [1062, 620] width 684 height 50
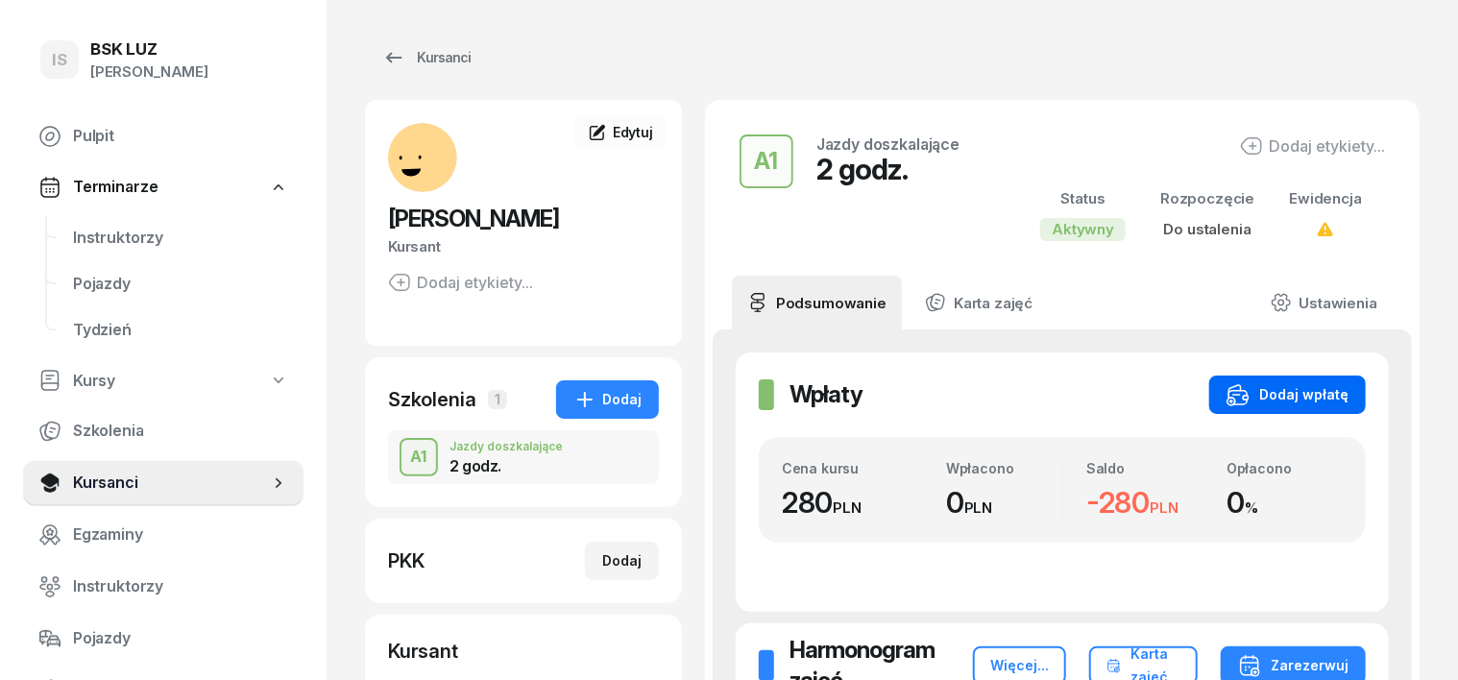
click at [1349, 397] on div "Dodaj wpłatę" at bounding box center [1288, 394] width 122 height 23
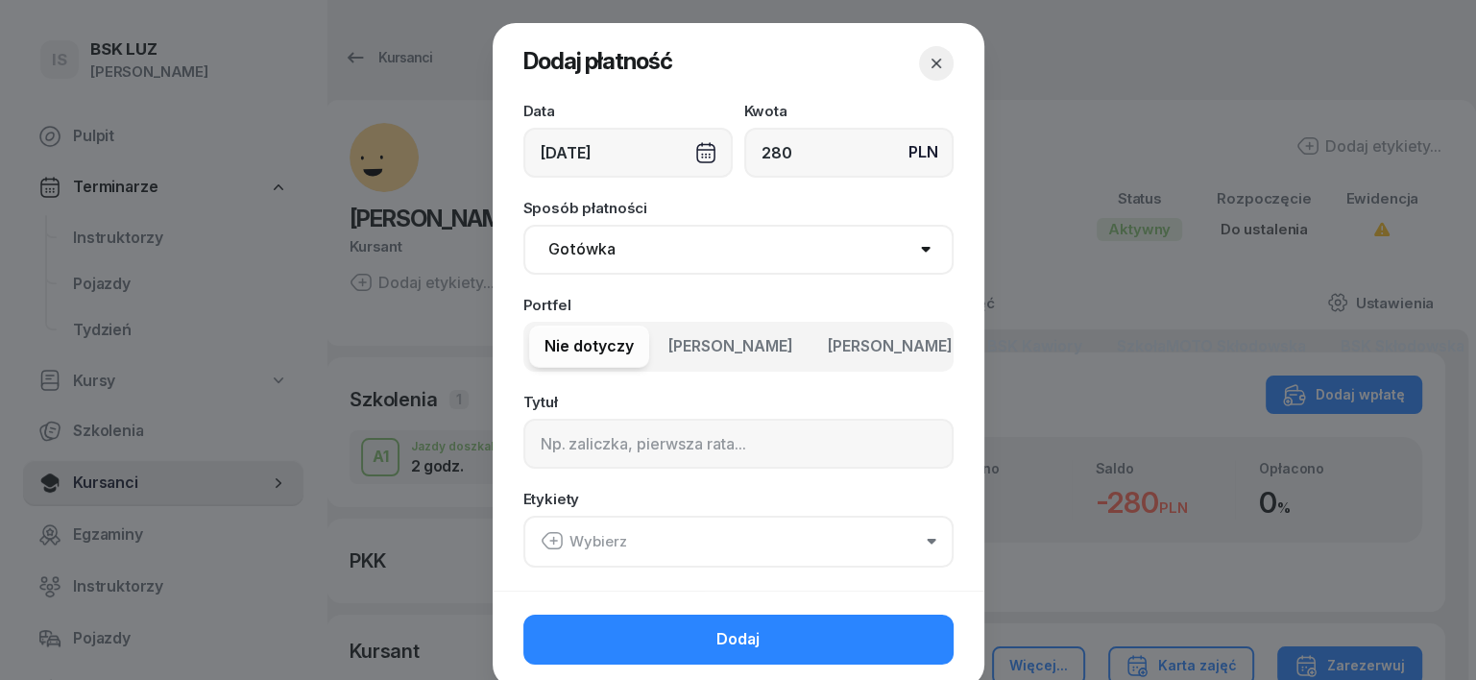
type input "280"
click at [563, 247] on select "Gotówka Karta Przelew Płatności online BLIK" at bounding box center [739, 250] width 430 height 50
click at [698, 155] on div "[DATE]" at bounding box center [628, 153] width 209 height 50
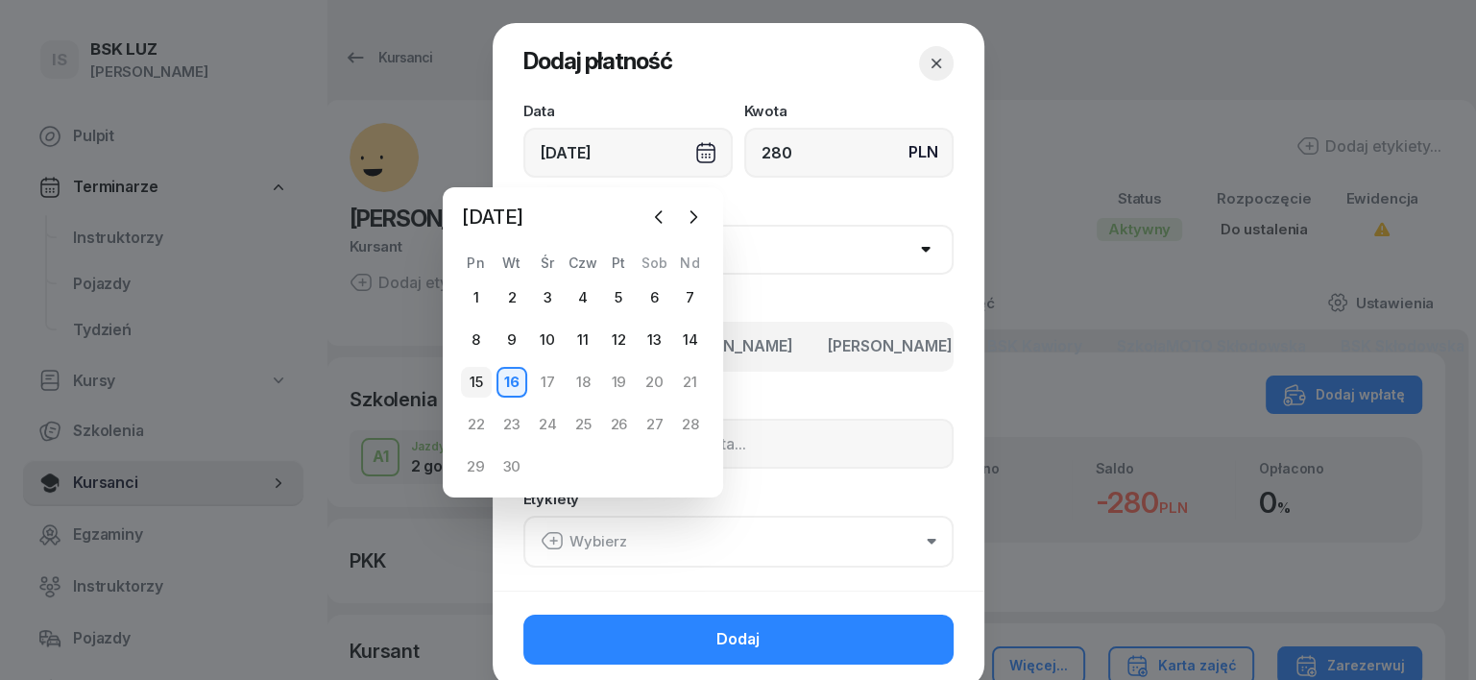
click at [485, 384] on div "15" at bounding box center [476, 382] width 31 height 31
type input "[DATE]"
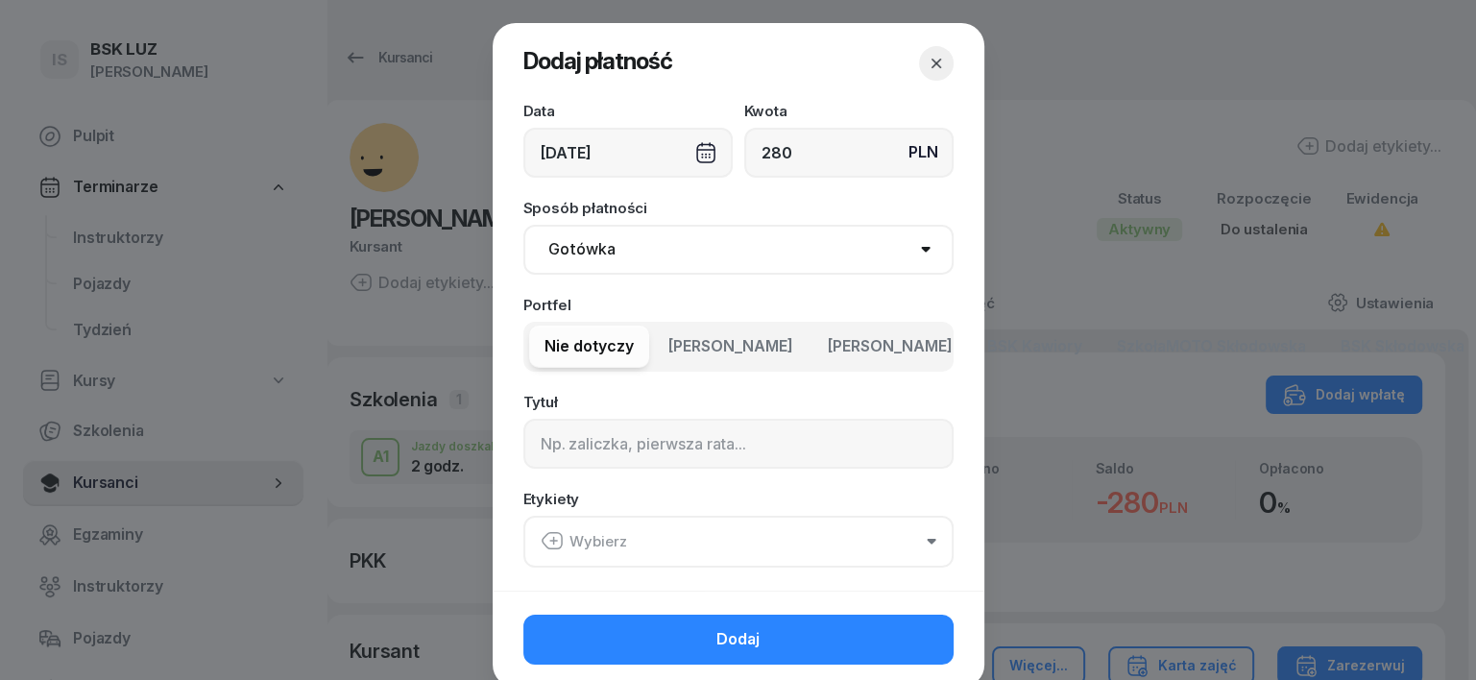
click at [584, 259] on select "Gotówka Karta Przelew Płatności online BLIK" at bounding box center [739, 250] width 430 height 50
select select "transfer"
click at [524, 225] on select "Gotówka Karta Przelew Płatności online BLIK" at bounding box center [739, 250] width 430 height 50
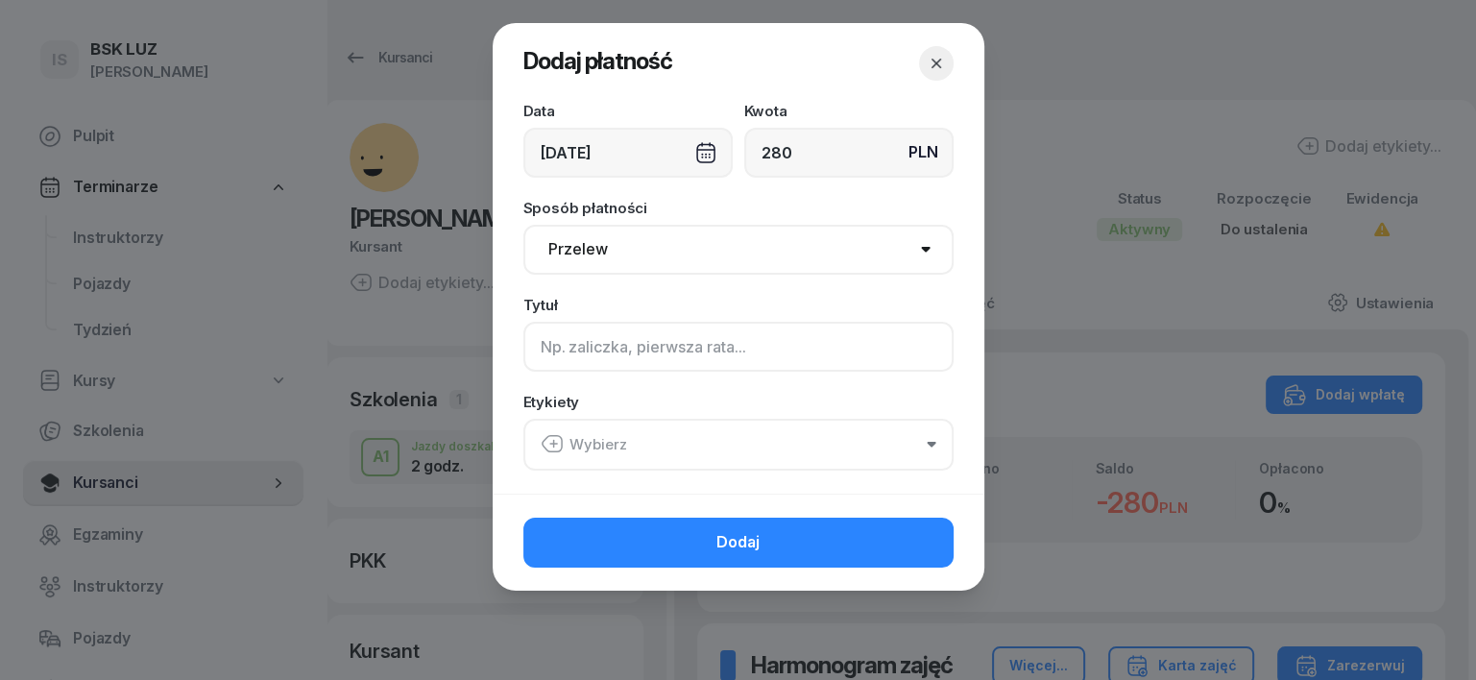
click at [555, 349] on input at bounding box center [739, 347] width 430 height 50
type input "A1"
click at [548, 436] on icon "button" at bounding box center [552, 443] width 23 height 23
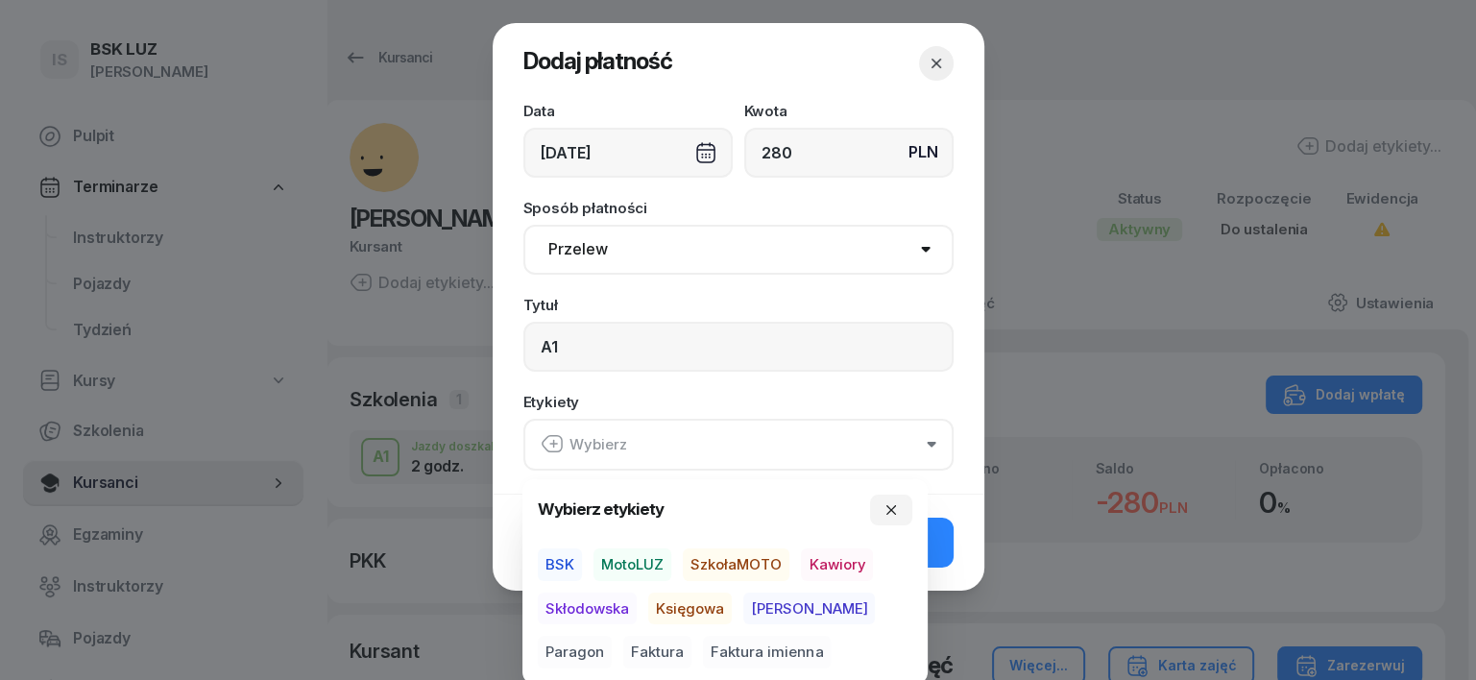
click at [719, 569] on span "SzkołaMOTO" at bounding box center [736, 564] width 107 height 33
click at [758, 605] on span "[PERSON_NAME]" at bounding box center [809, 608] width 132 height 33
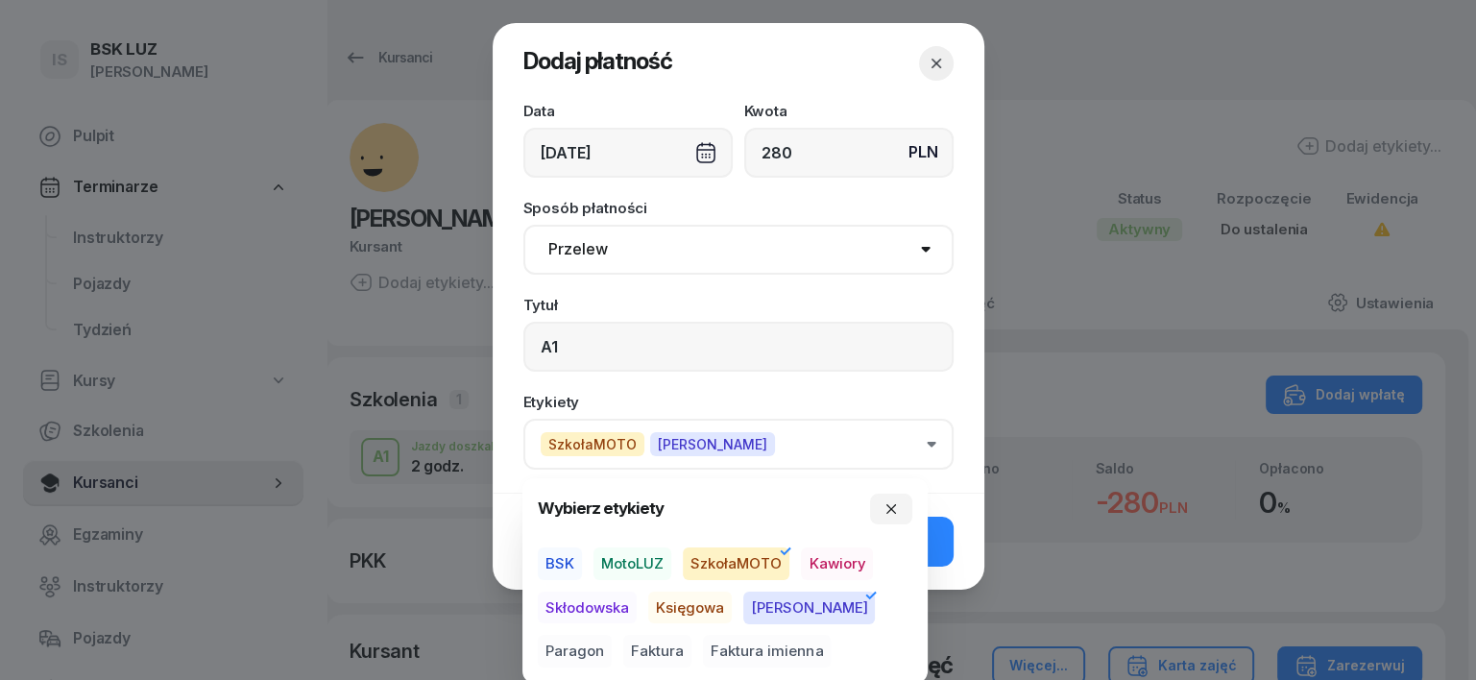
drag, startPoint x: 836, startPoint y: 599, endPoint x: 849, endPoint y: 603, distance: 14.0
click at [612, 636] on span "Paragon" at bounding box center [575, 652] width 74 height 33
click at [889, 503] on icon "button" at bounding box center [891, 508] width 15 height 15
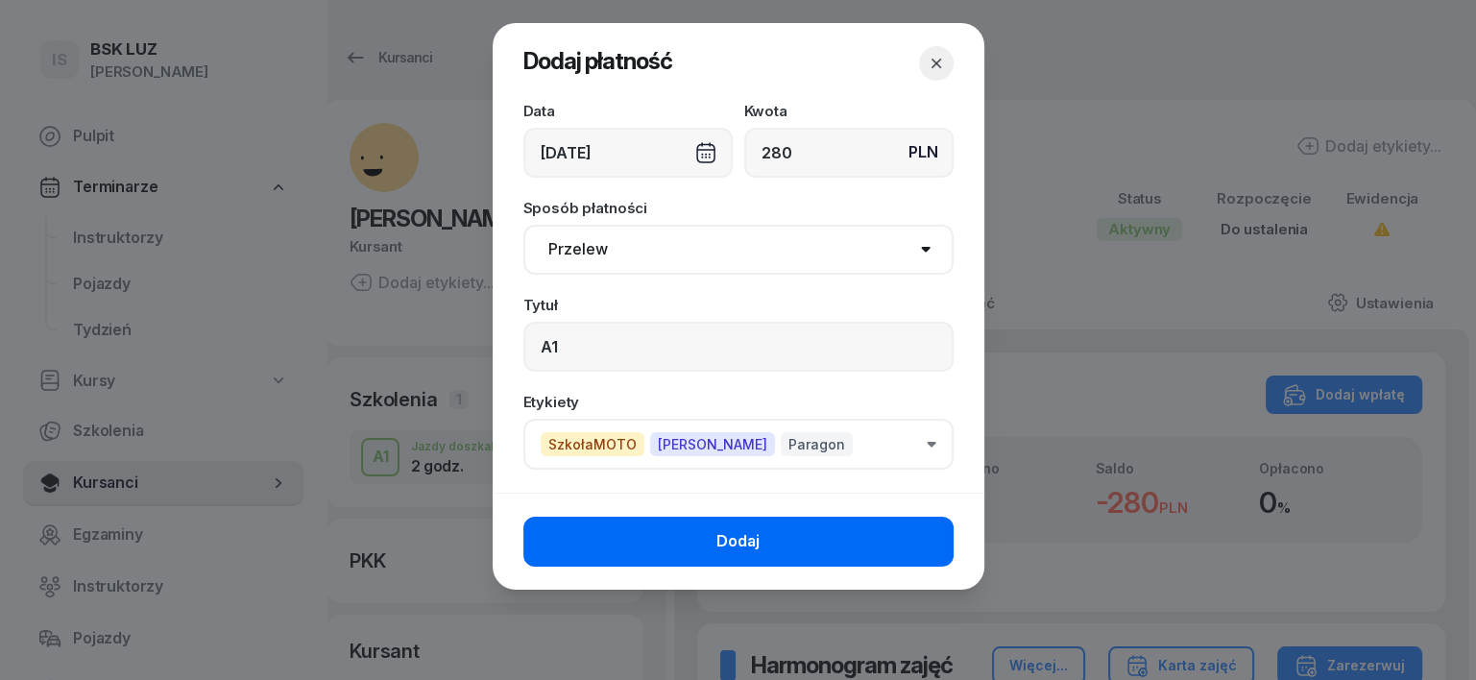
click at [914, 551] on button "Dodaj" at bounding box center [739, 542] width 430 height 50
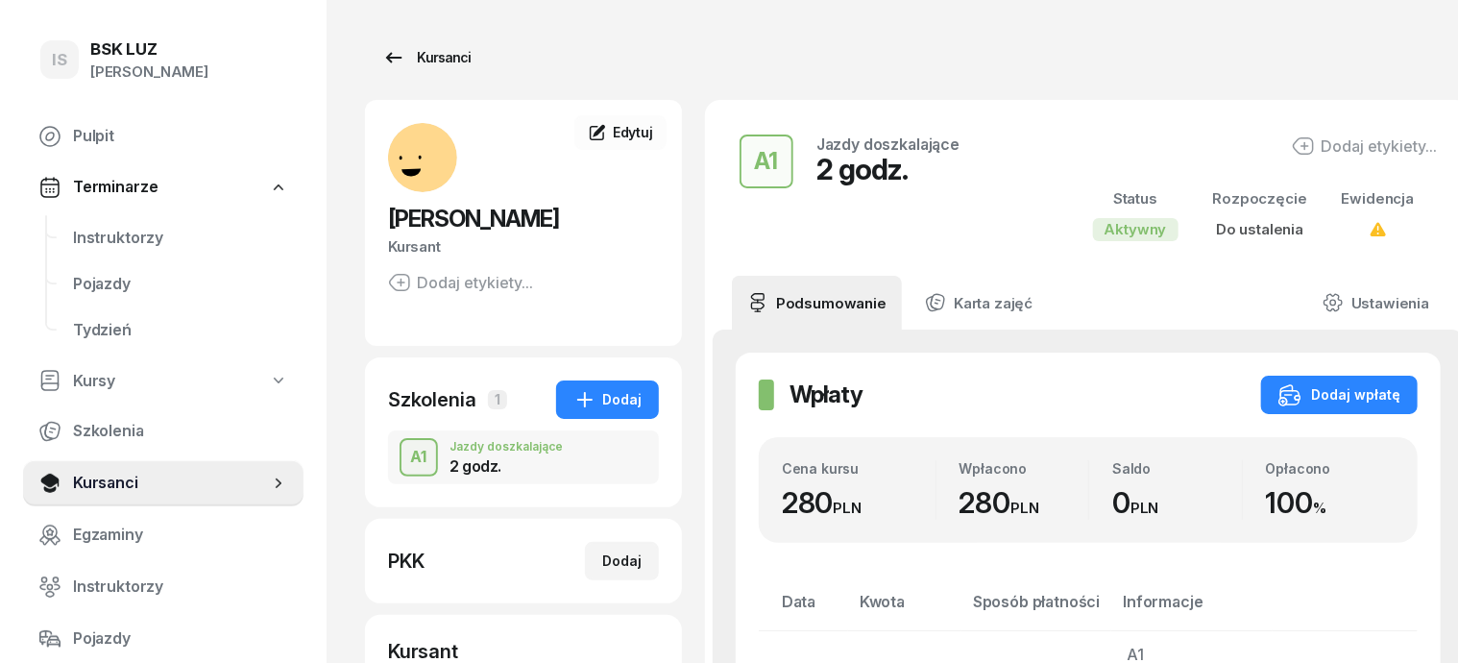
click at [407, 52] on div "Kursanci" at bounding box center [426, 57] width 88 height 23
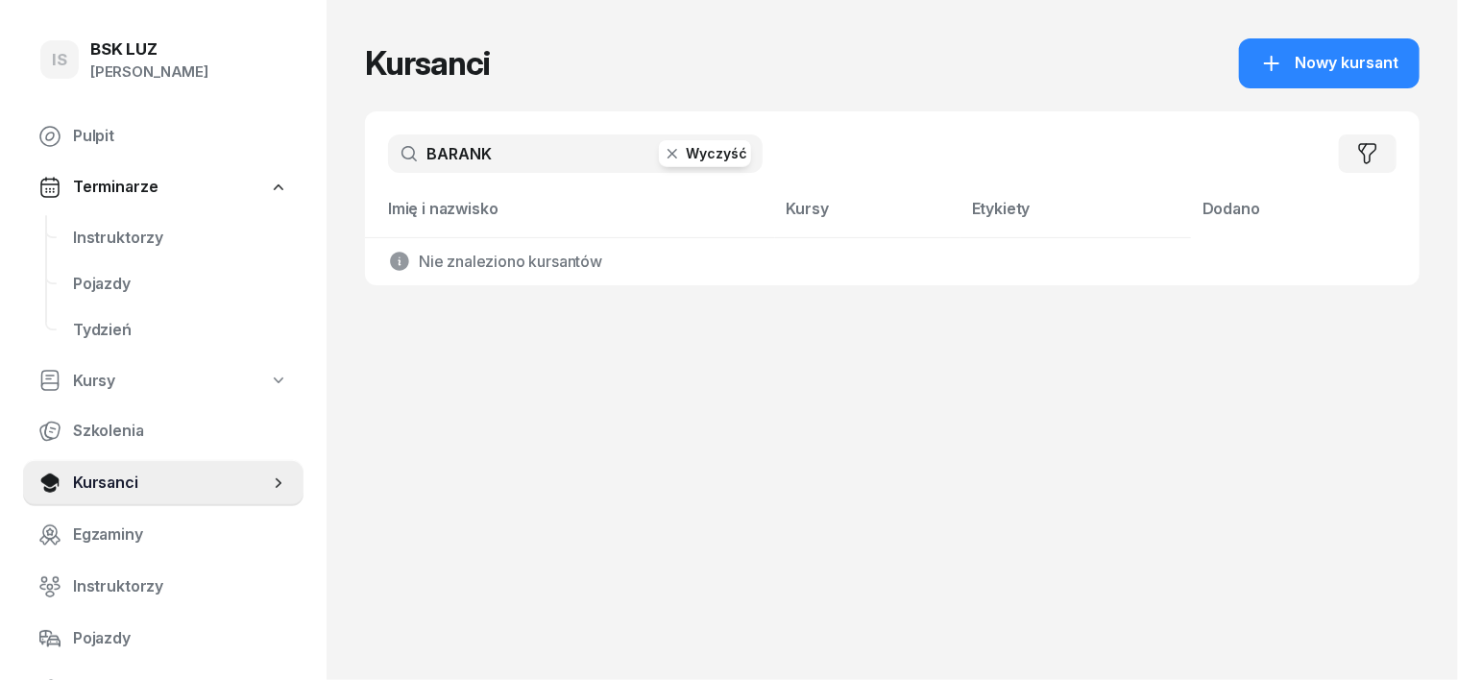
click at [668, 154] on icon "button" at bounding box center [673, 154] width 10 height 10
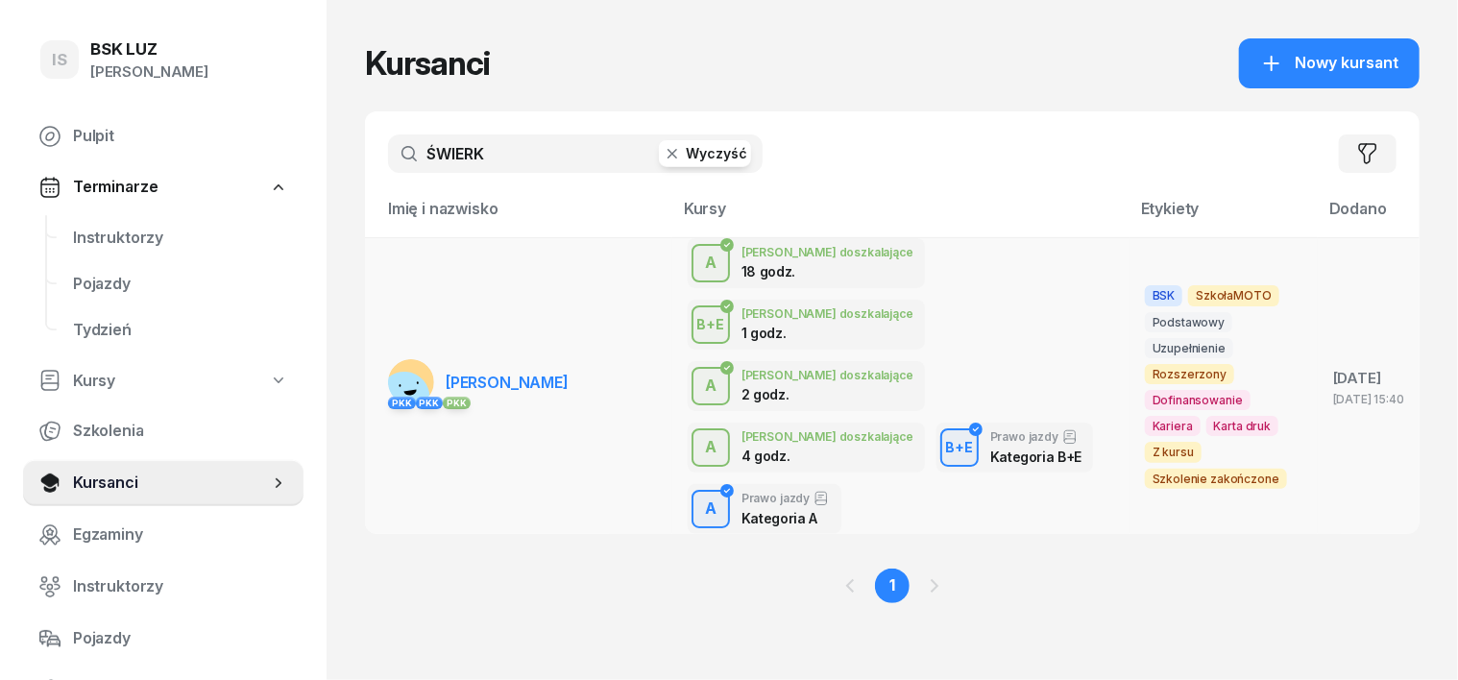
type input "ŚWIERK"
click at [373, 361] on rect at bounding box center [404, 396] width 71 height 71
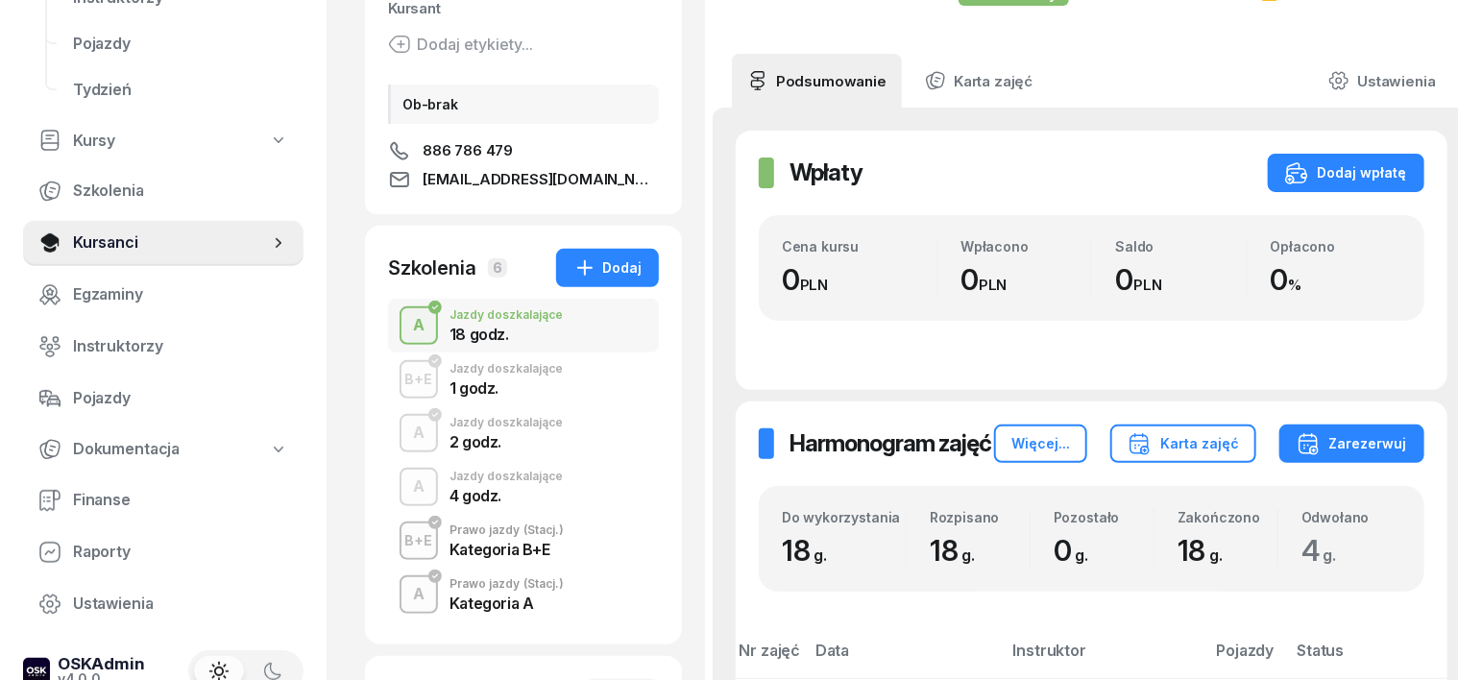
scroll to position [240, 0]
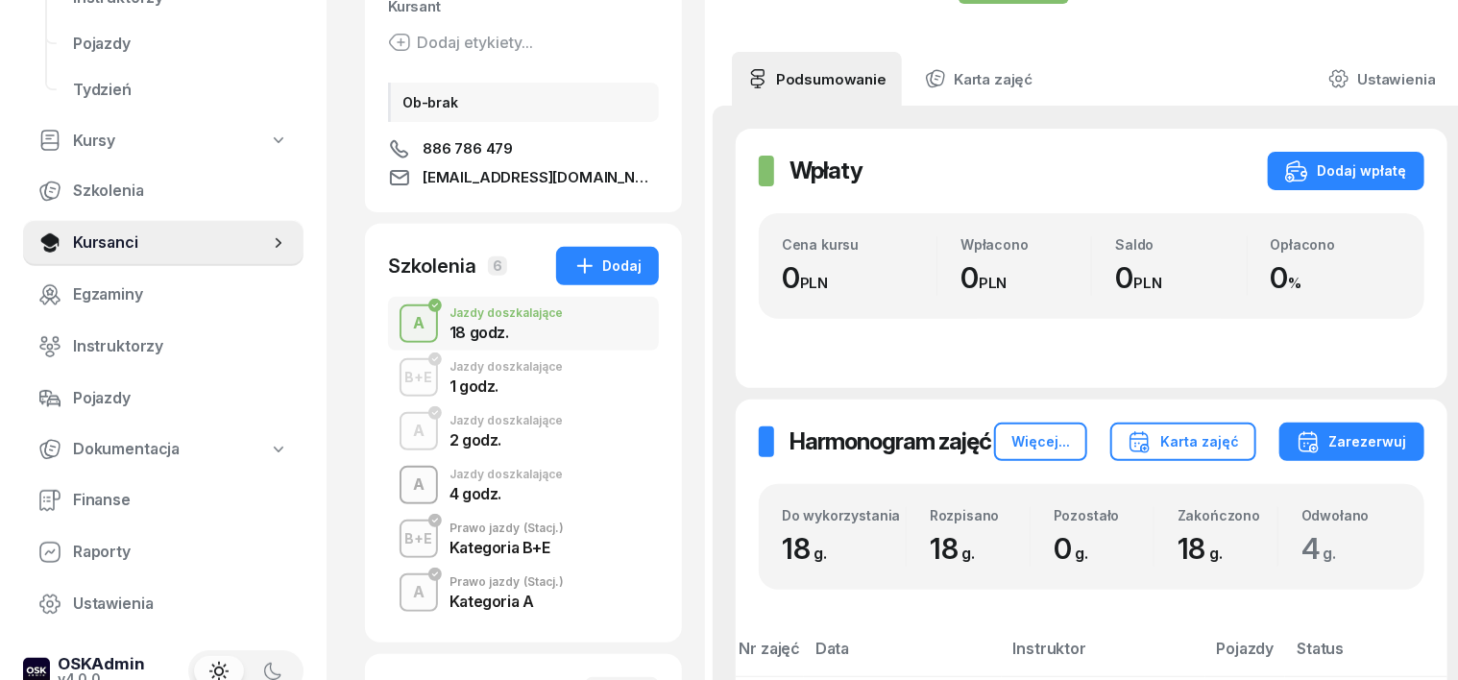
click at [405, 481] on div "A" at bounding box center [418, 485] width 27 height 33
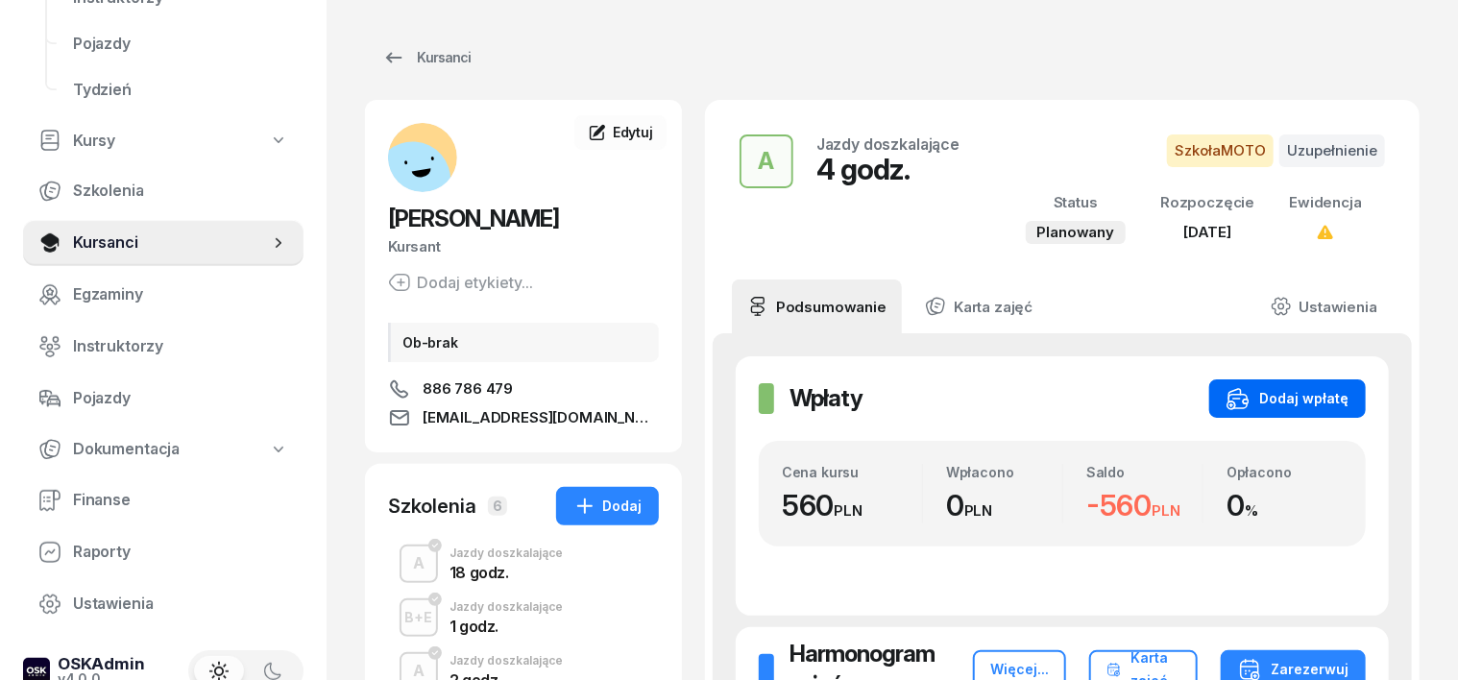
click at [1352, 414] on button "Dodaj wpłatę" at bounding box center [1287, 398] width 157 height 38
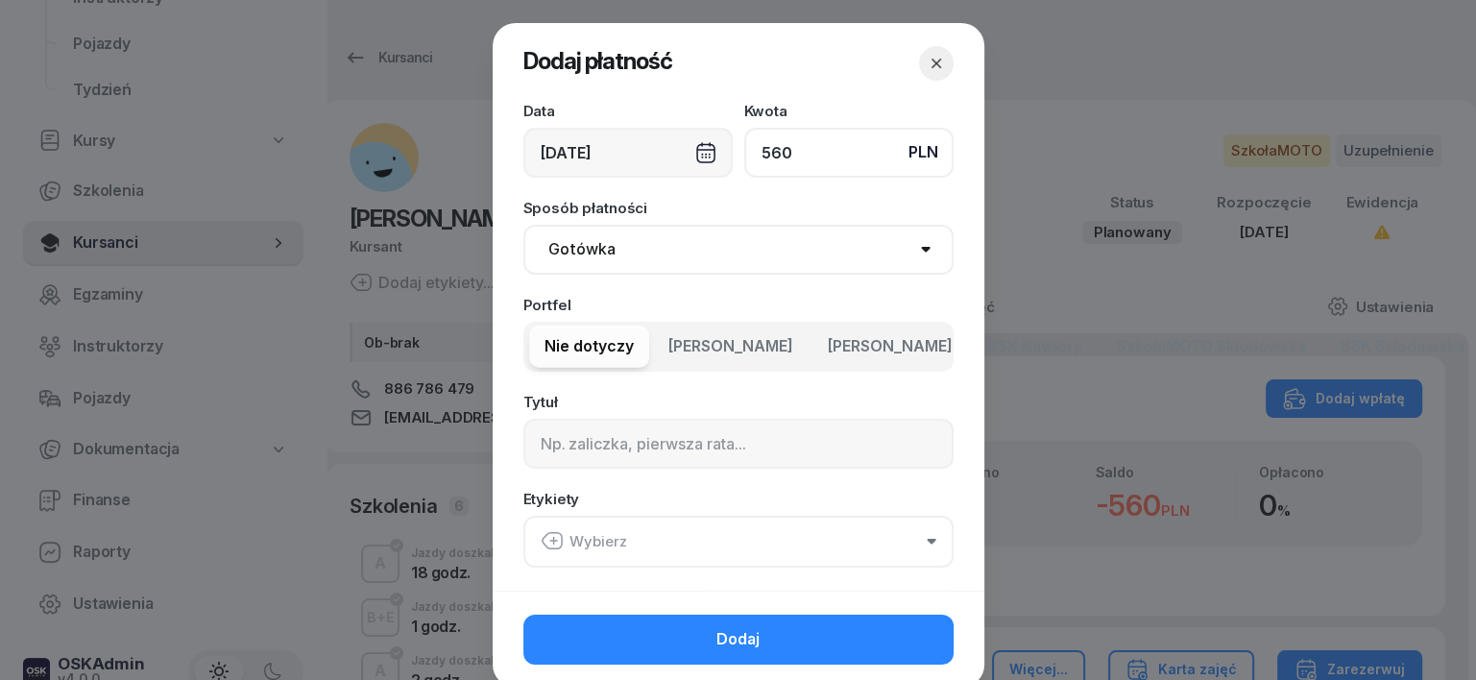
type input "560"
click at [700, 142] on div "[DATE]" at bounding box center [628, 153] width 209 height 50
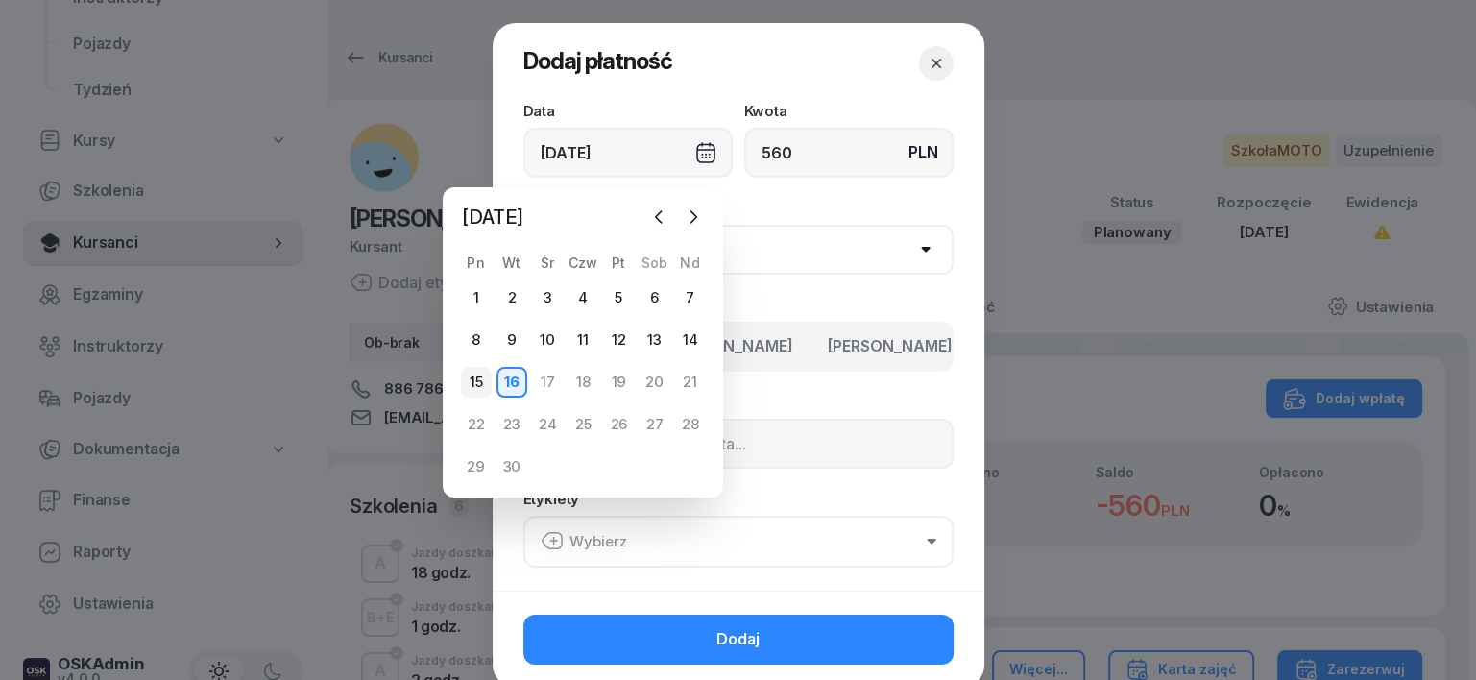
click at [483, 377] on div "15" at bounding box center [476, 382] width 31 height 31
type input "[DATE]"
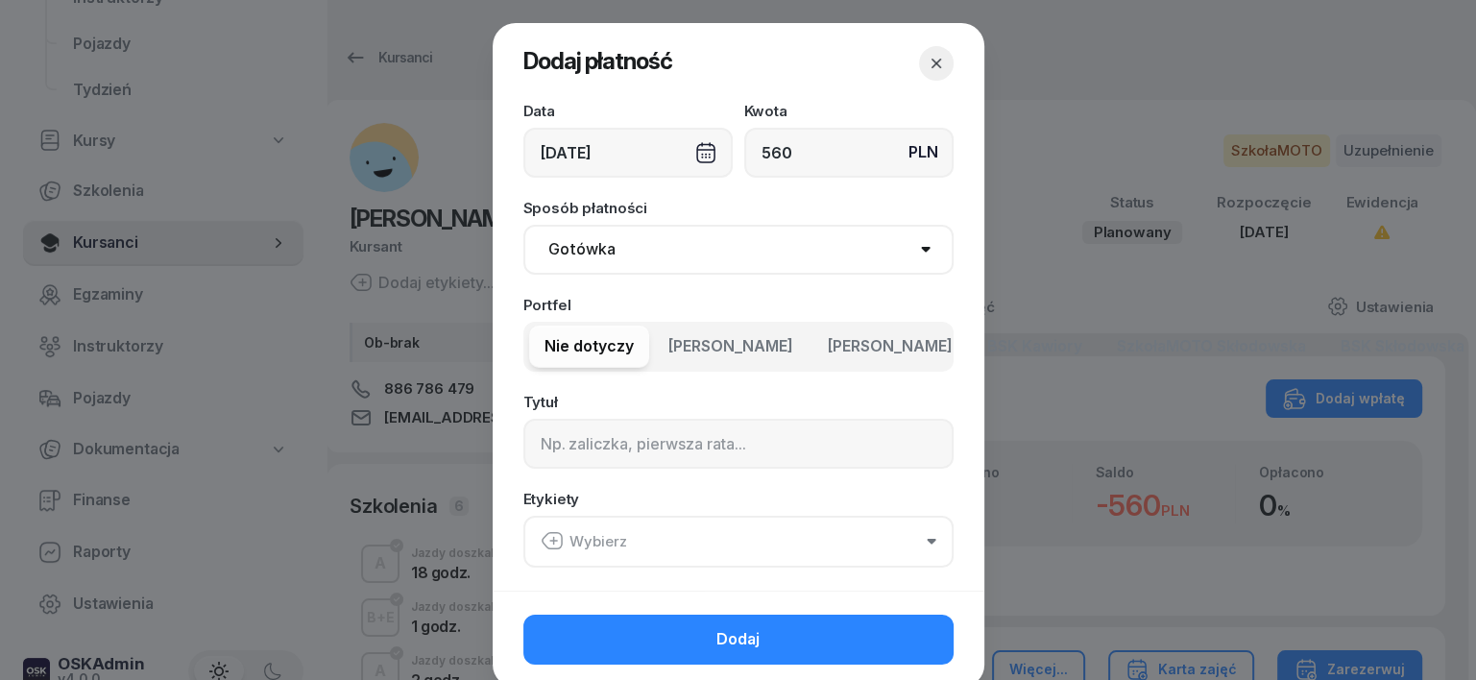
click at [577, 245] on select "Gotówka Karta Przelew Płatności online BLIK" at bounding box center [739, 250] width 430 height 50
select select "transfer"
click at [524, 225] on select "Gotówka Karta Przelew Płatności online BLIK" at bounding box center [739, 250] width 430 height 50
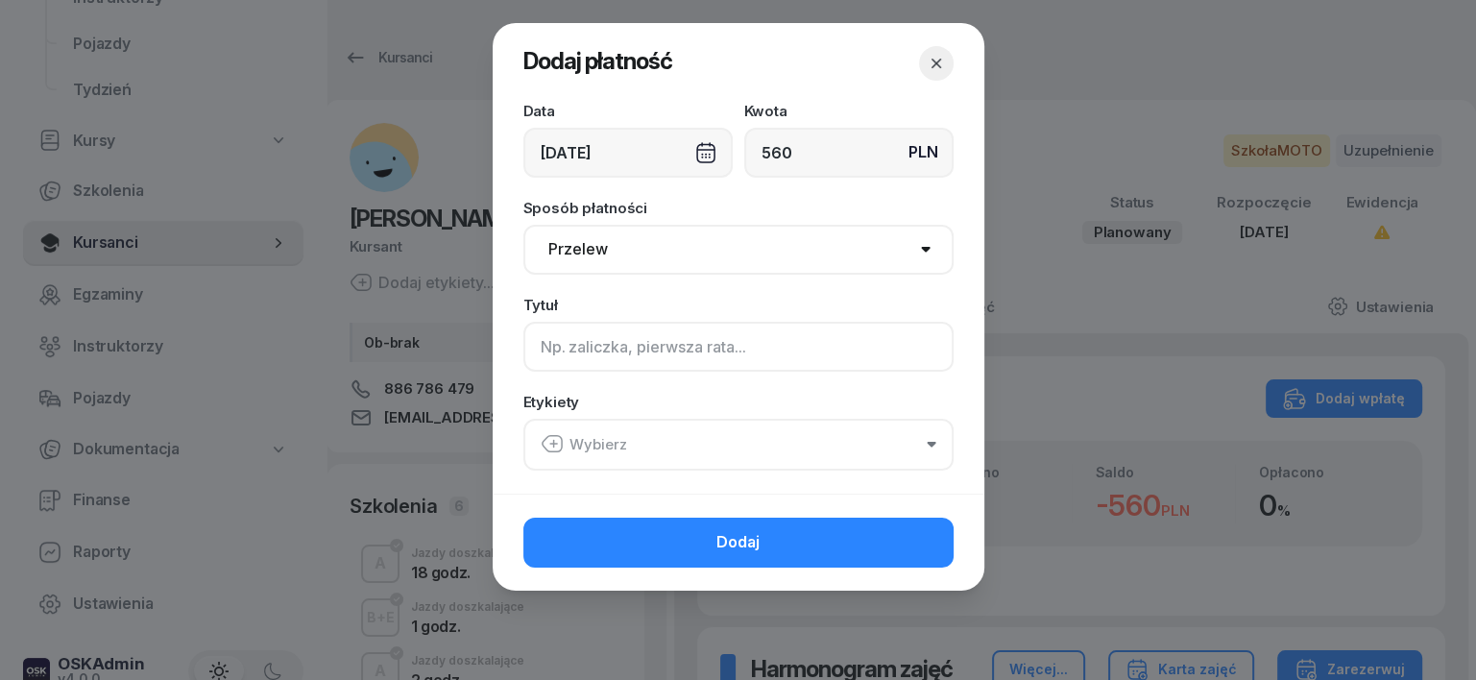
click at [538, 347] on input at bounding box center [739, 347] width 430 height 50
type input "A"
click at [550, 437] on icon "button" at bounding box center [552, 443] width 23 height 23
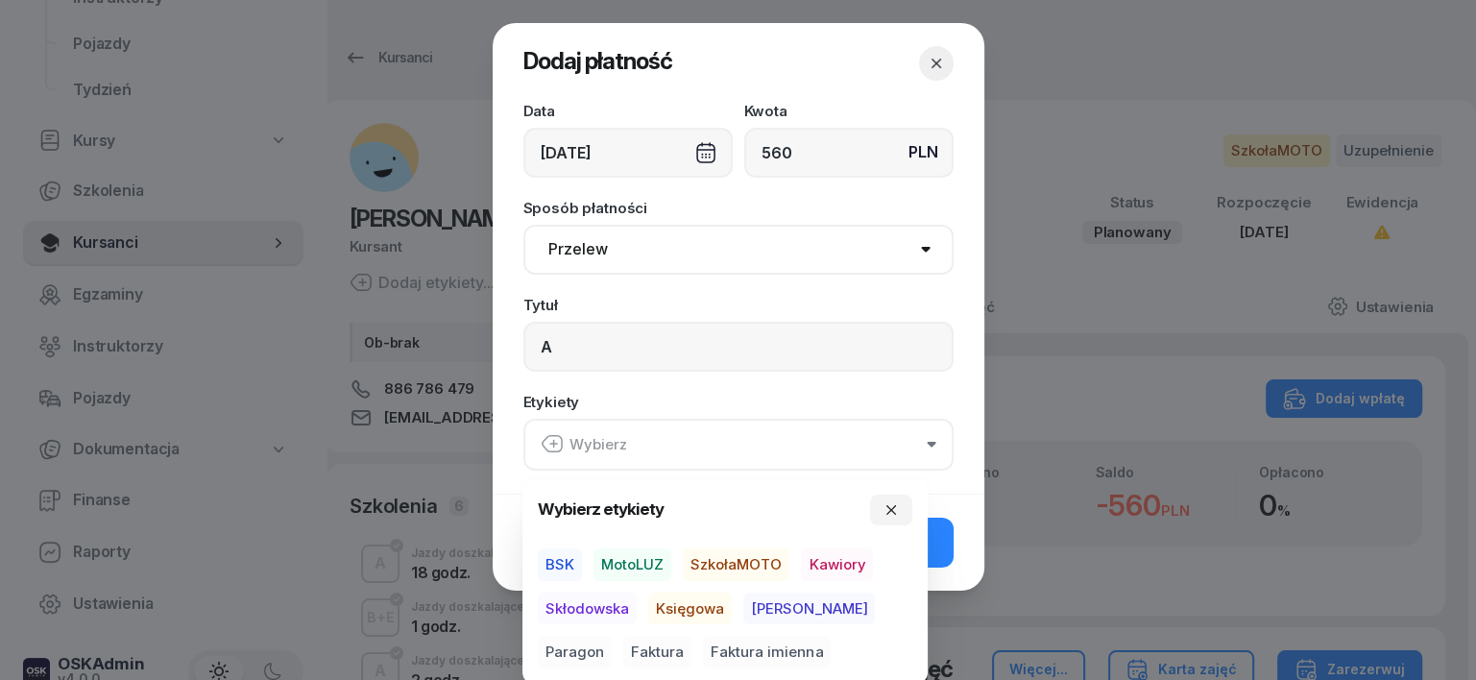
drag, startPoint x: 755, startPoint y: 558, endPoint x: 756, endPoint y: 573, distance: 14.4
click at [755, 563] on span "SzkołaMOTO" at bounding box center [736, 564] width 107 height 33
click at [774, 607] on span "[PERSON_NAME]" at bounding box center [809, 608] width 132 height 33
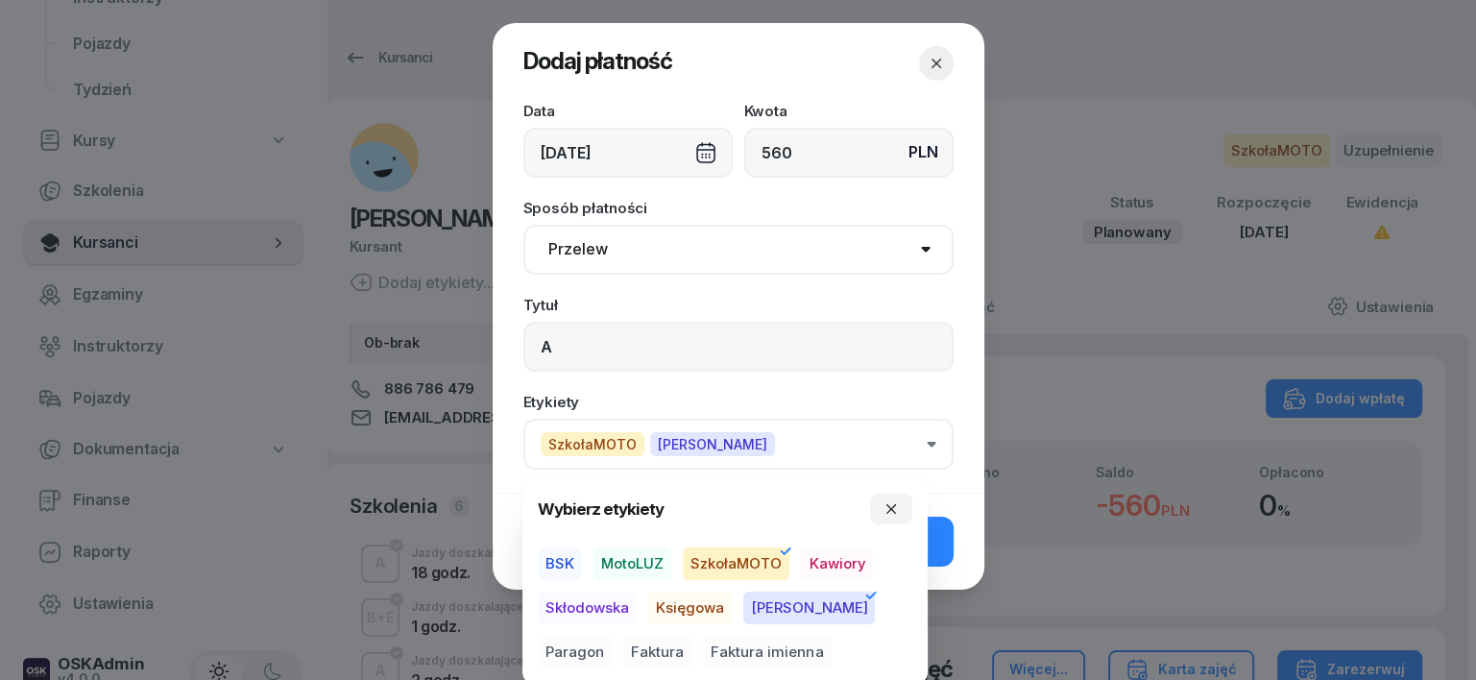
click at [612, 636] on span "Paragon" at bounding box center [575, 652] width 74 height 33
click at [894, 499] on button "button" at bounding box center [891, 509] width 42 height 31
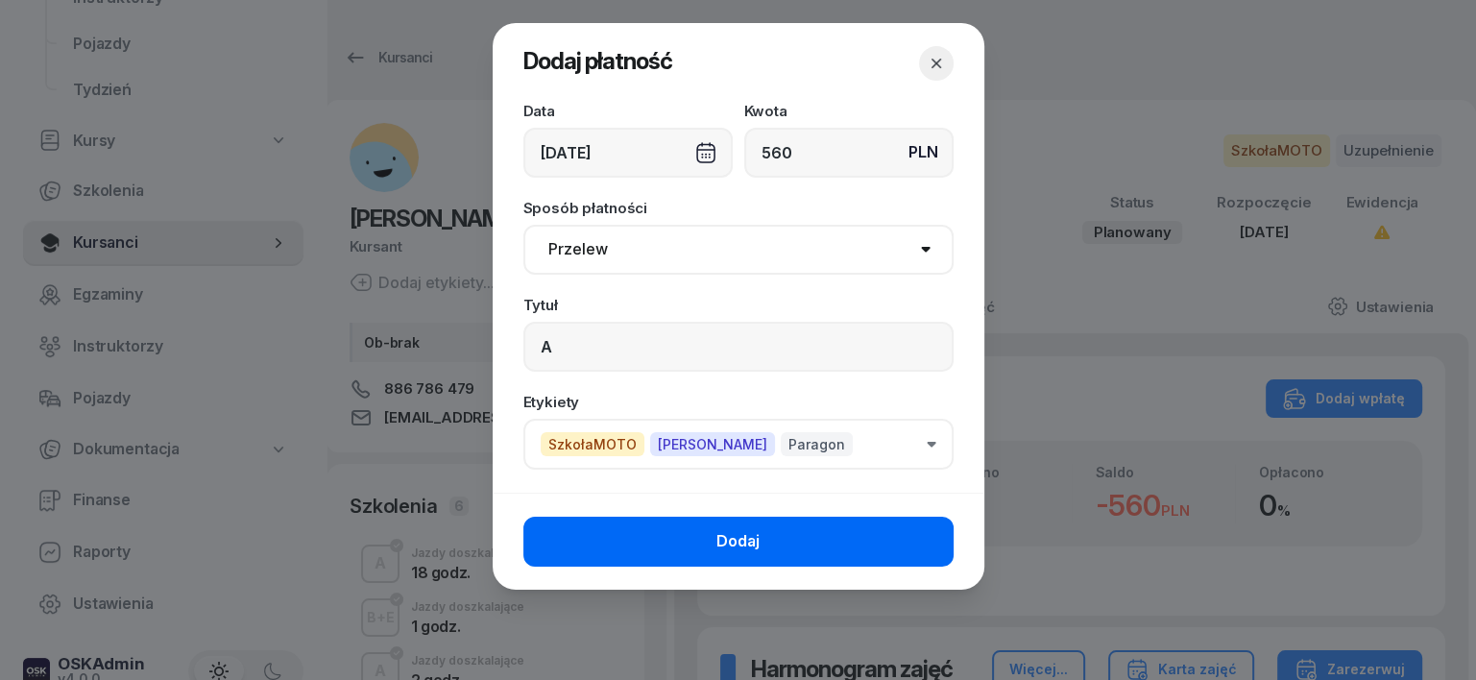
click at [906, 551] on button "Dodaj" at bounding box center [739, 542] width 430 height 50
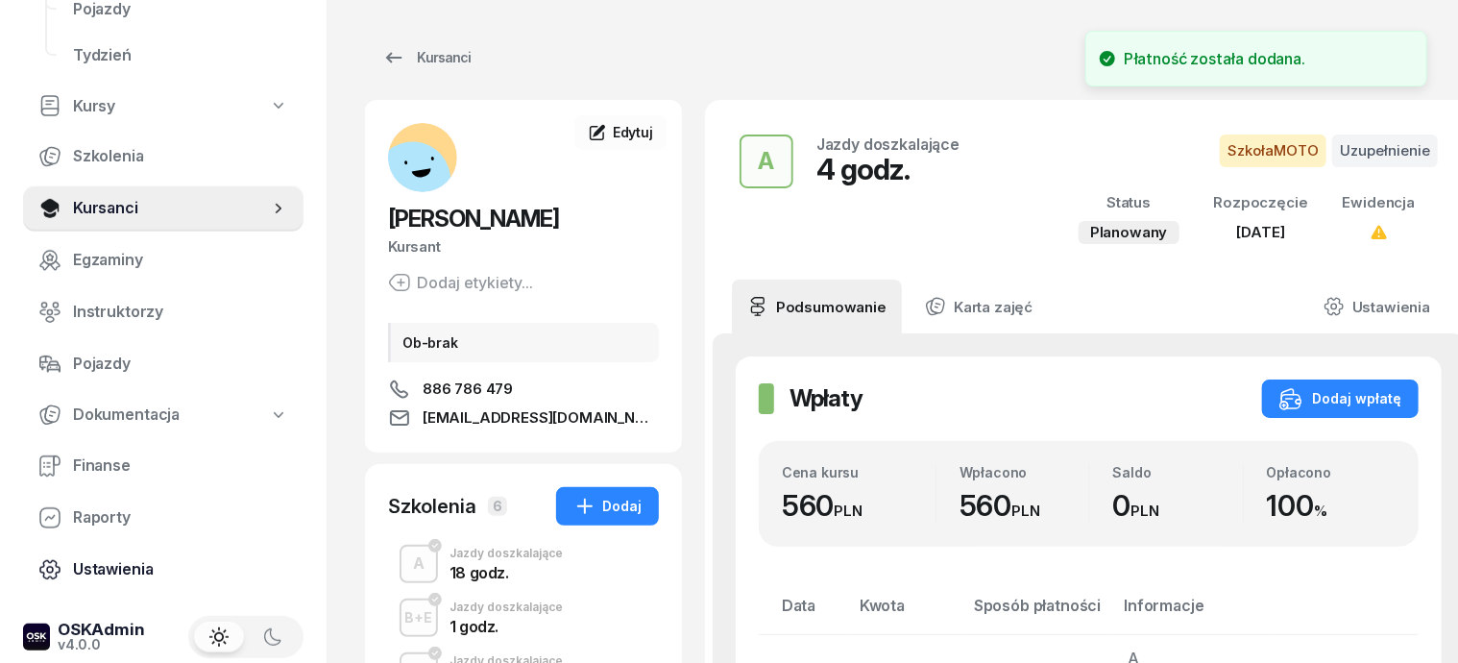
scroll to position [119, 0]
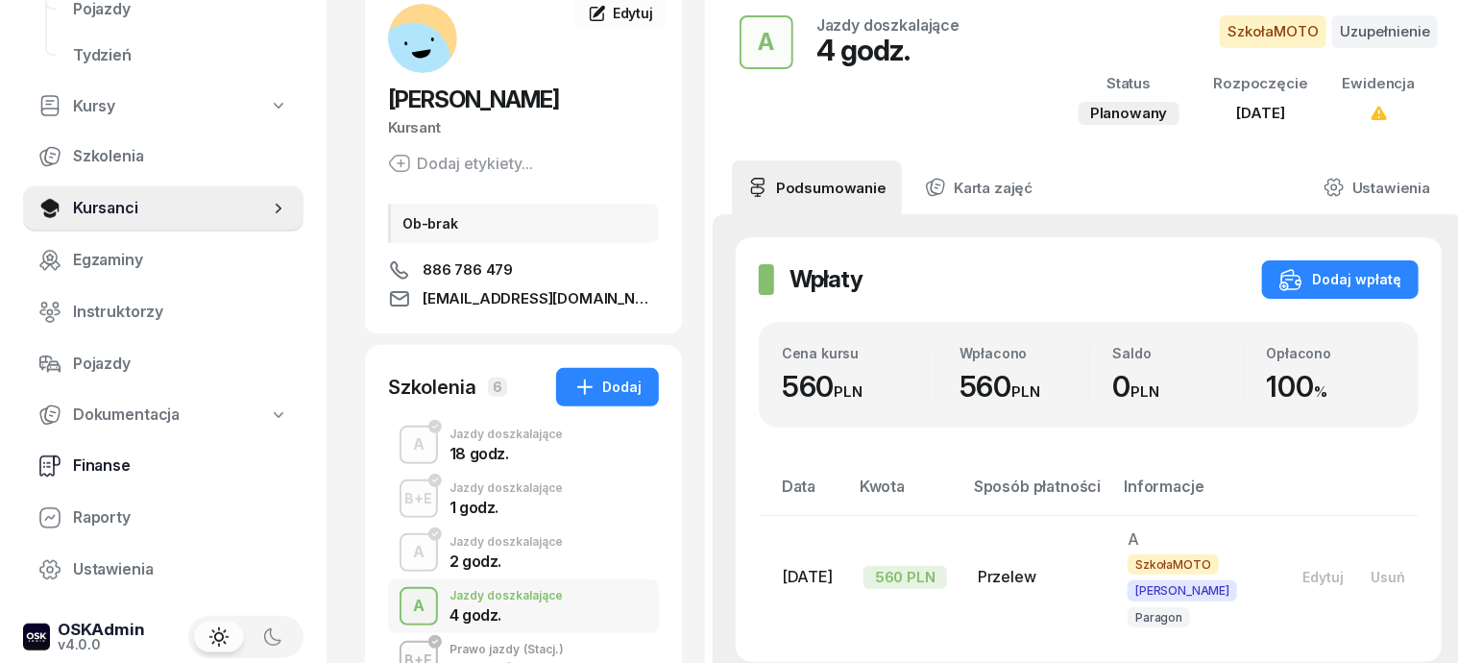
click at [124, 459] on span "Finanse" at bounding box center [180, 465] width 215 height 25
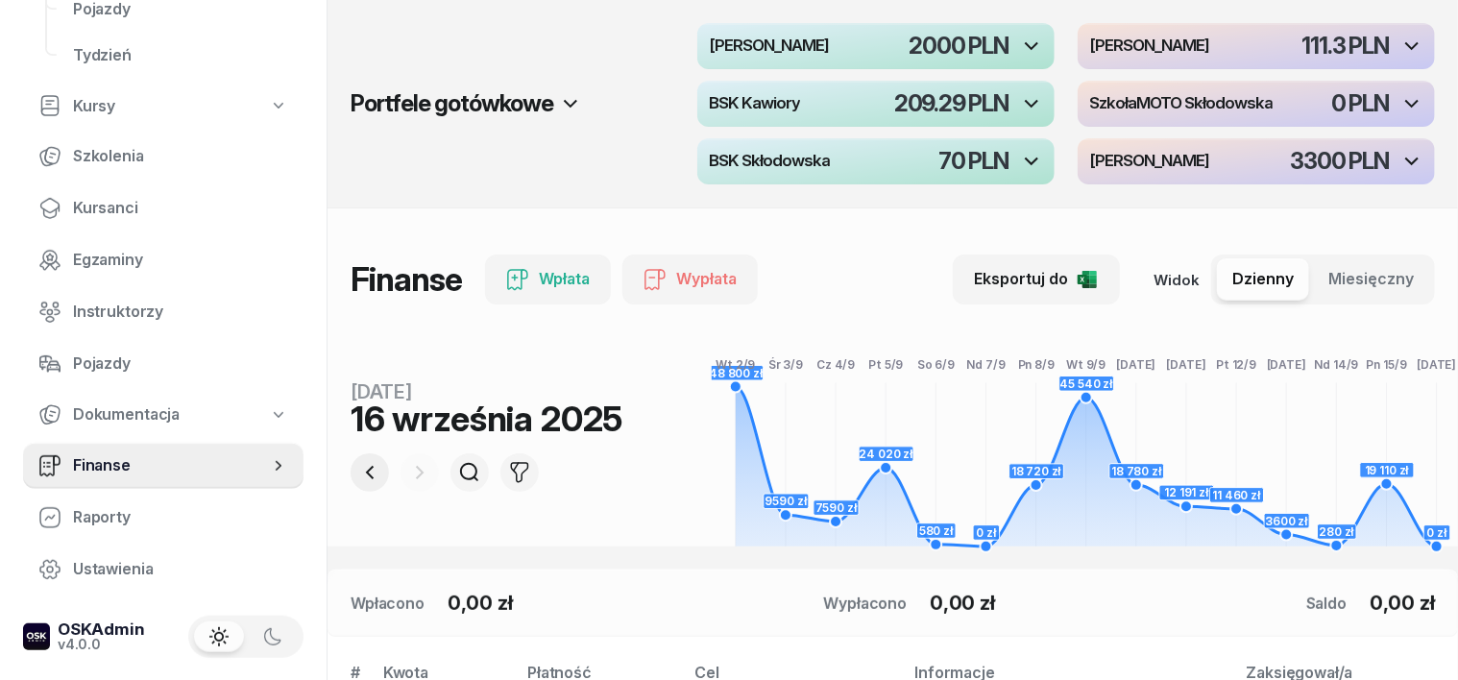
click at [358, 467] on icon "button" at bounding box center [369, 472] width 23 height 23
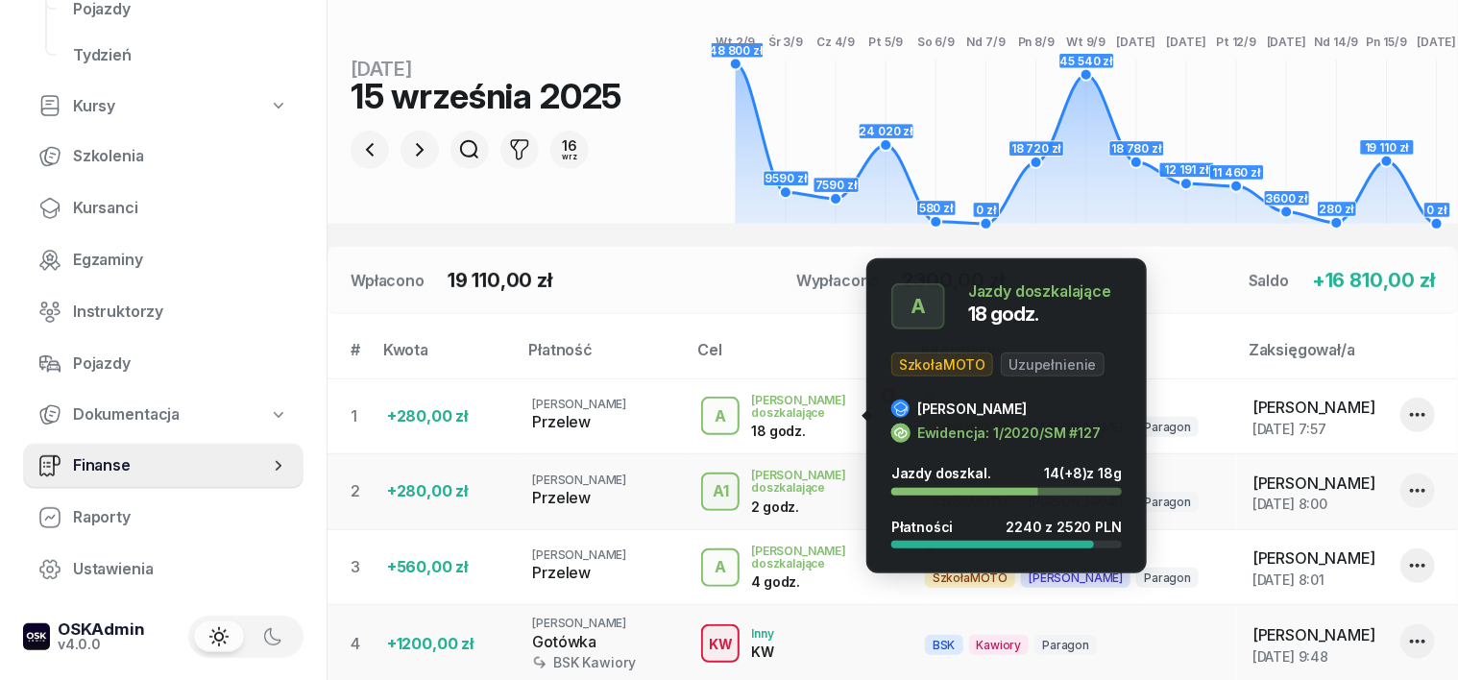
scroll to position [360, 0]
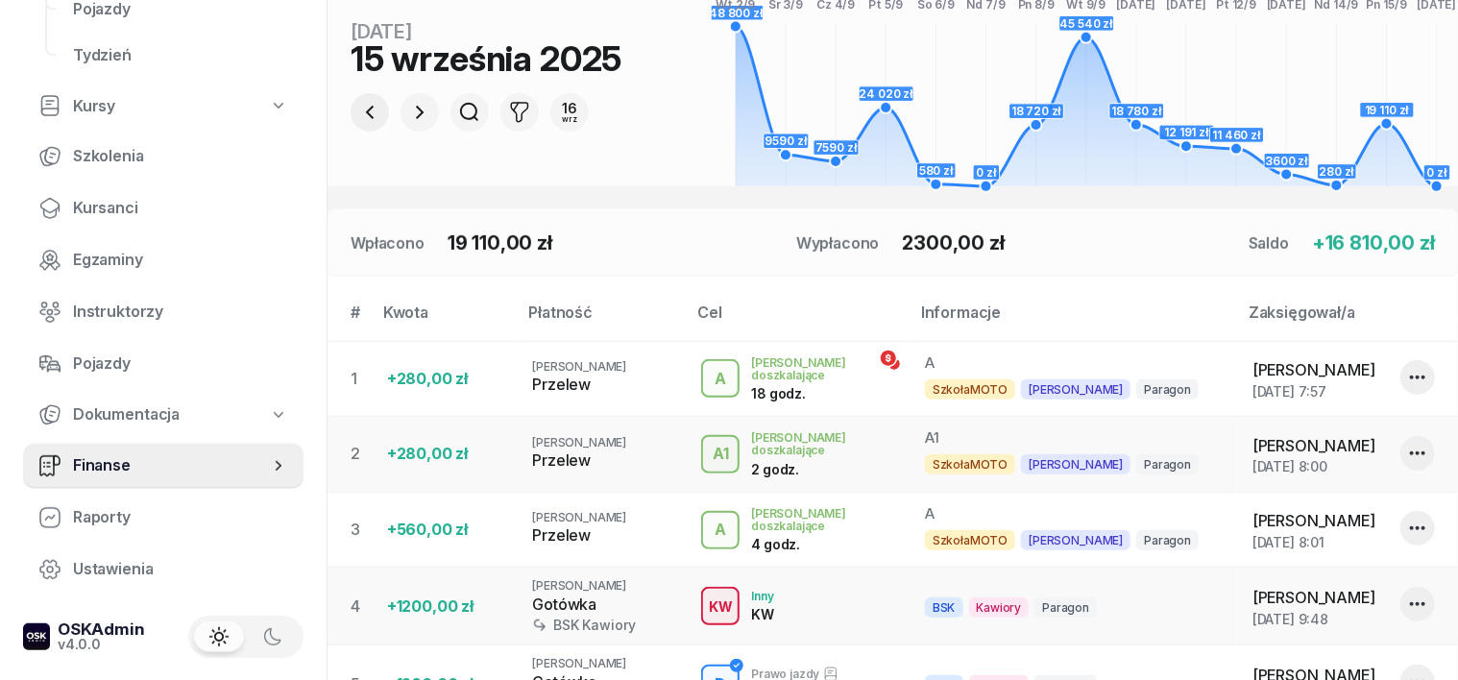
click at [358, 113] on icon "button" at bounding box center [369, 112] width 23 height 23
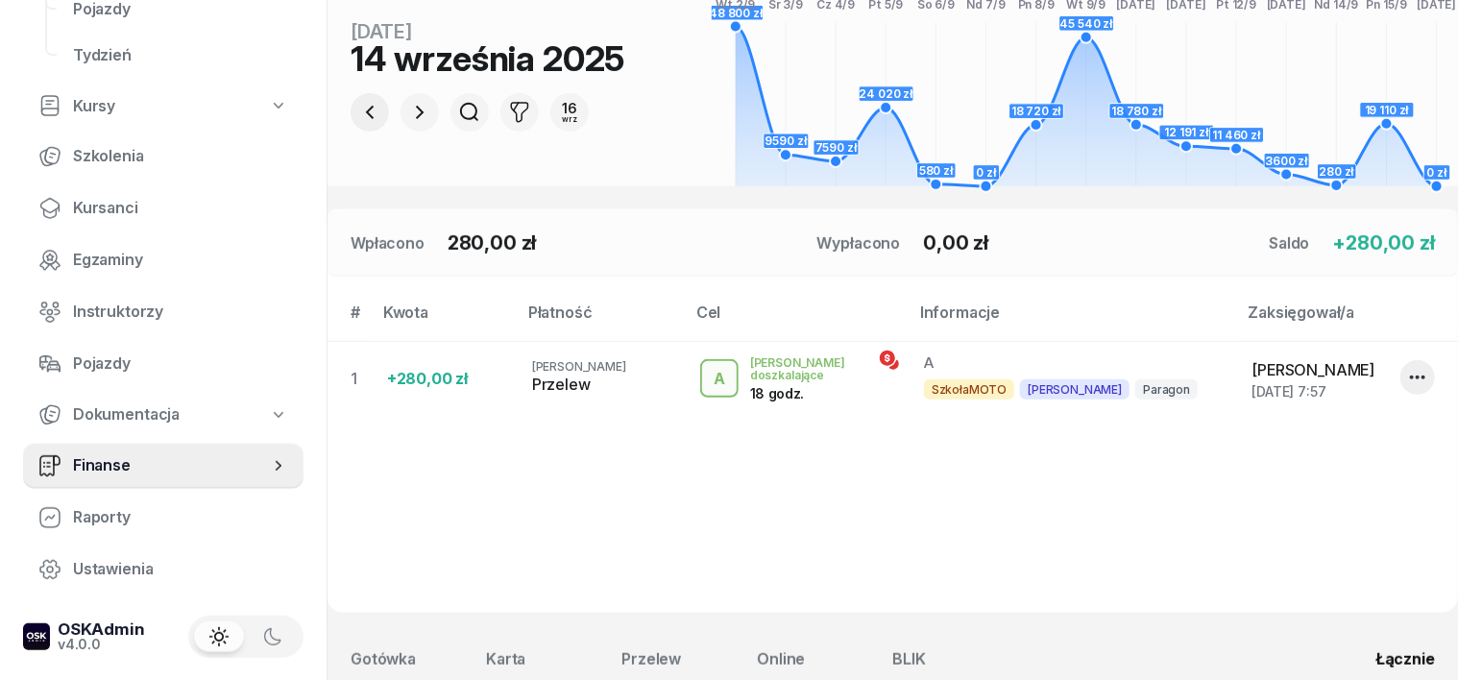
click at [366, 112] on icon "button" at bounding box center [370, 112] width 8 height 13
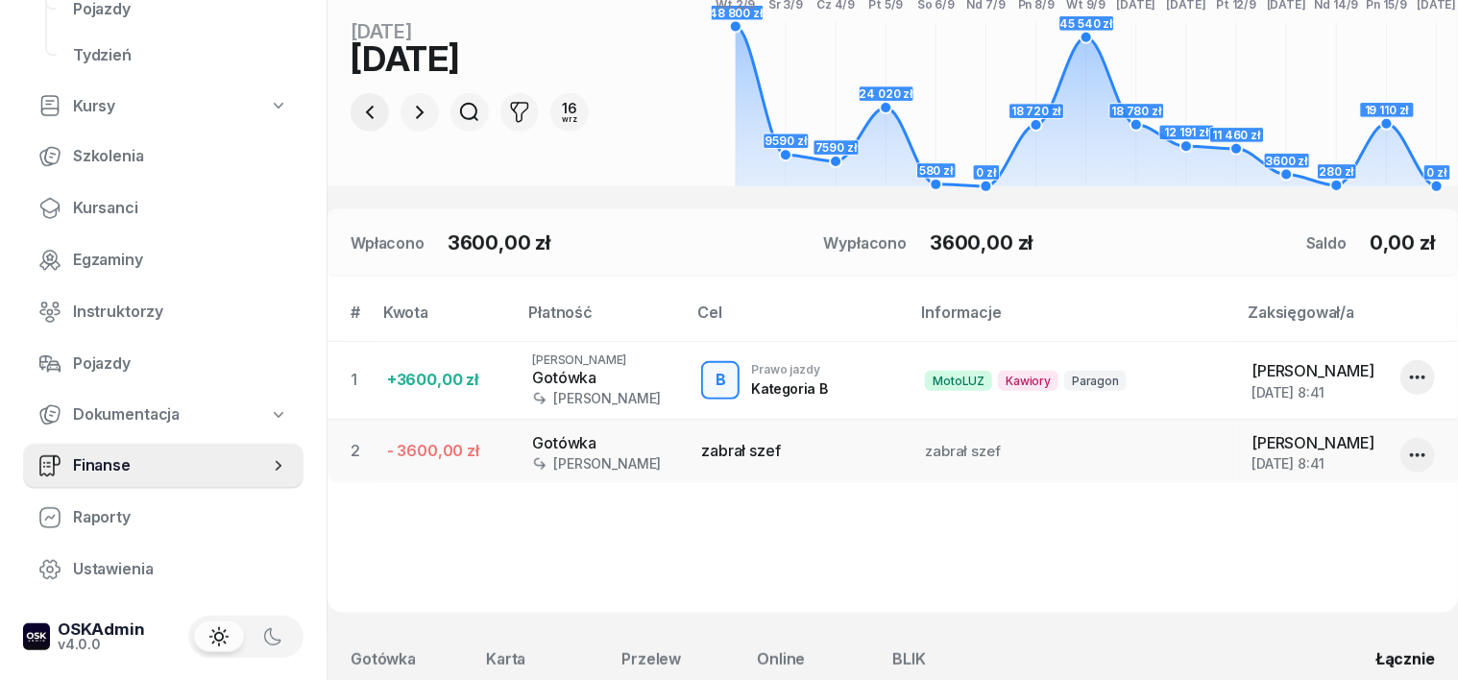
click at [366, 112] on icon "button" at bounding box center [370, 112] width 8 height 13
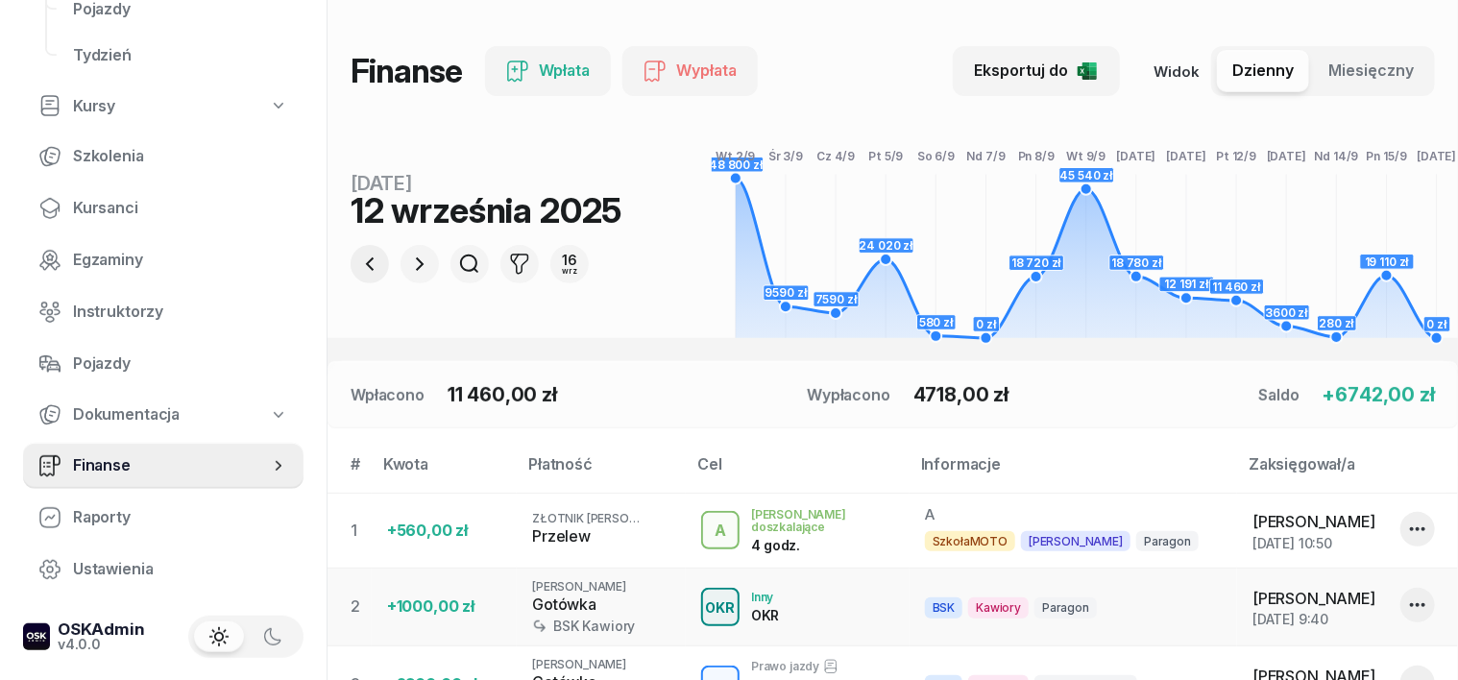
scroll to position [106, 0]
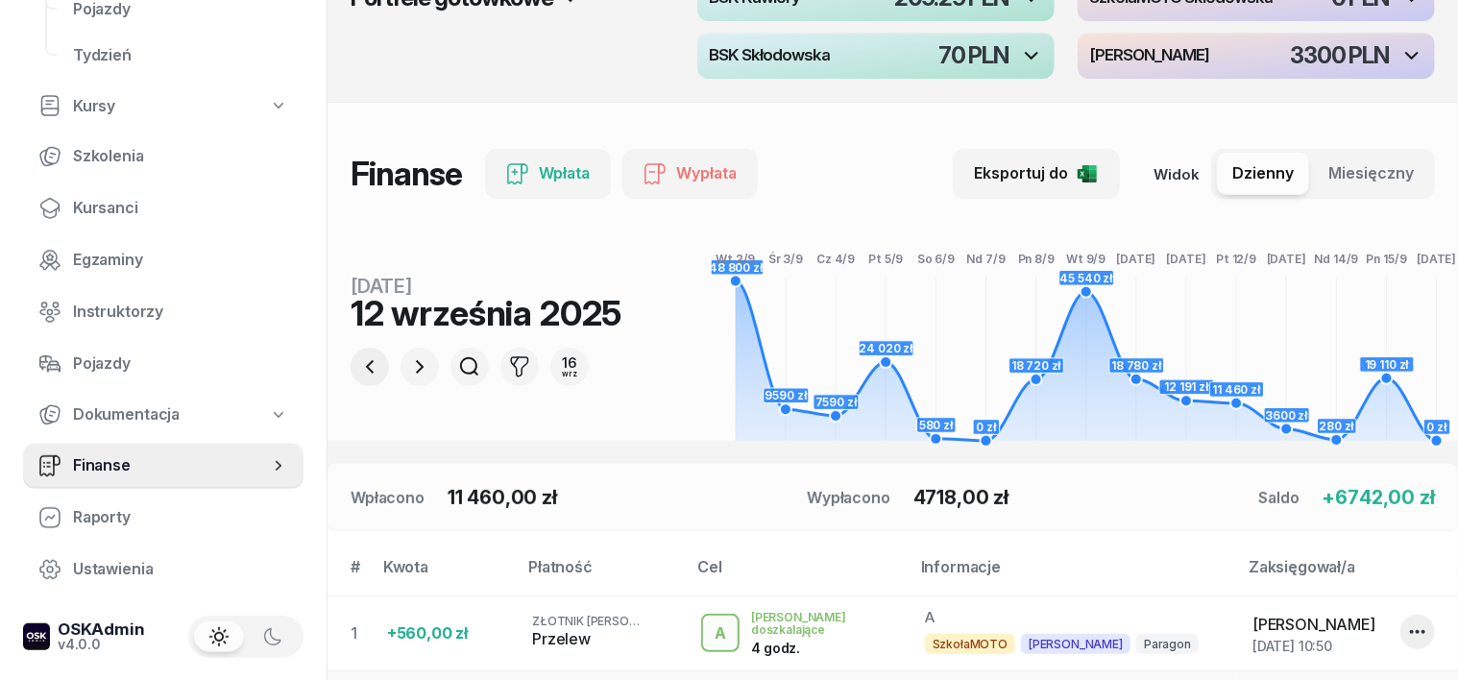
click at [358, 372] on icon "button" at bounding box center [369, 366] width 23 height 23
click at [358, 365] on icon "button" at bounding box center [369, 366] width 23 height 23
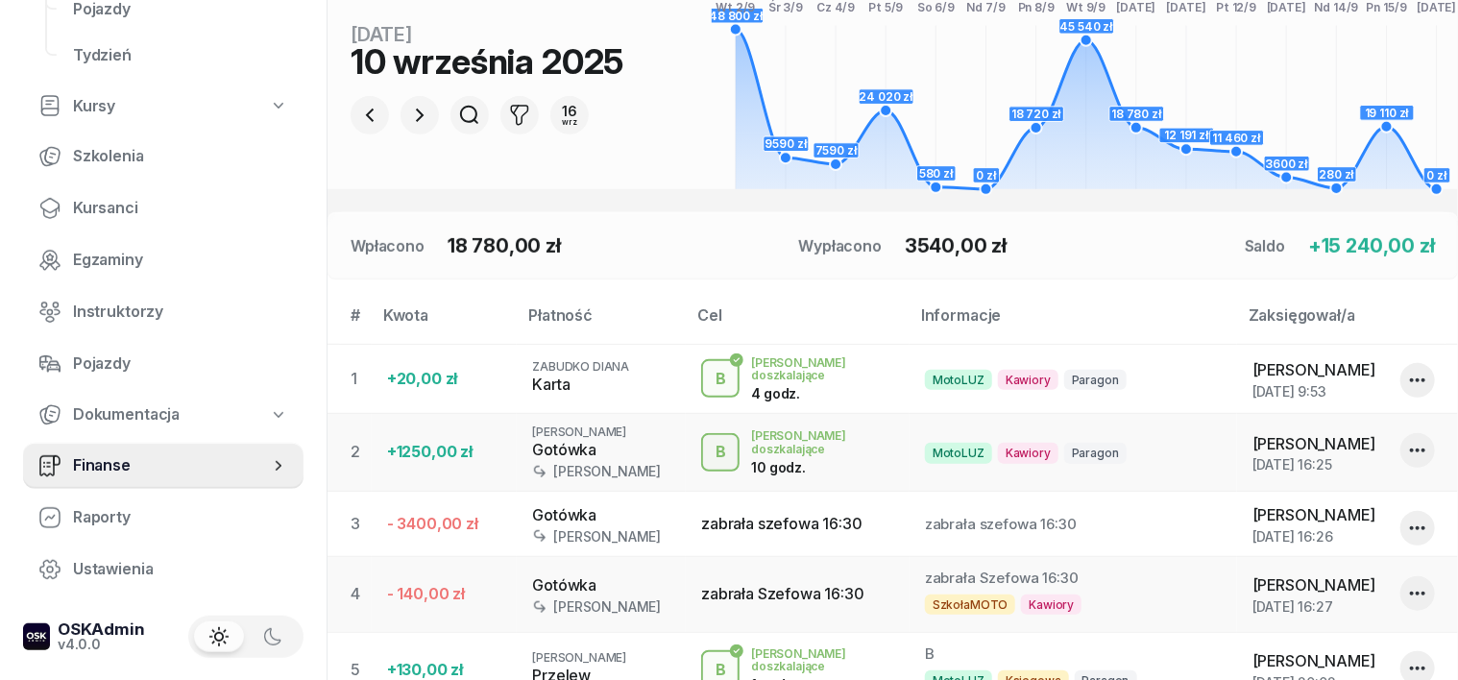
scroll to position [343, 0]
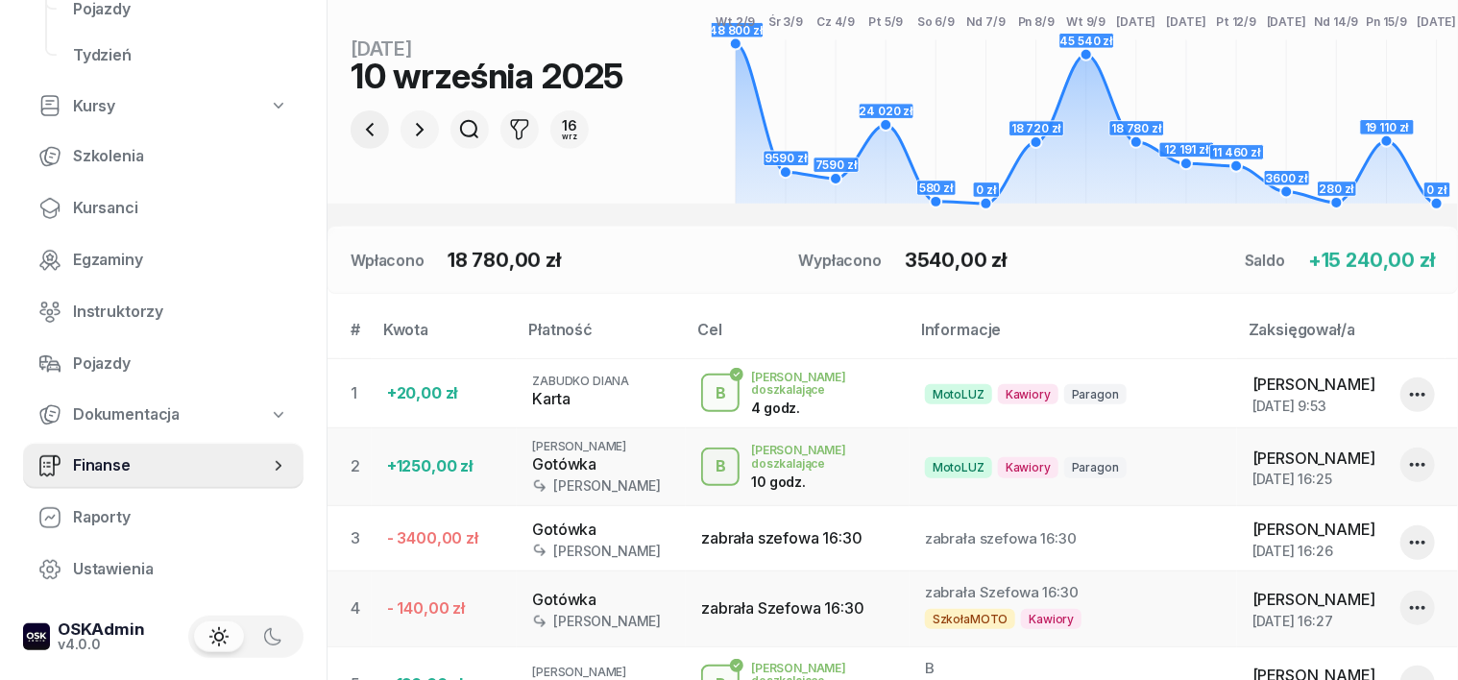
click at [358, 131] on icon "button" at bounding box center [369, 129] width 23 height 23
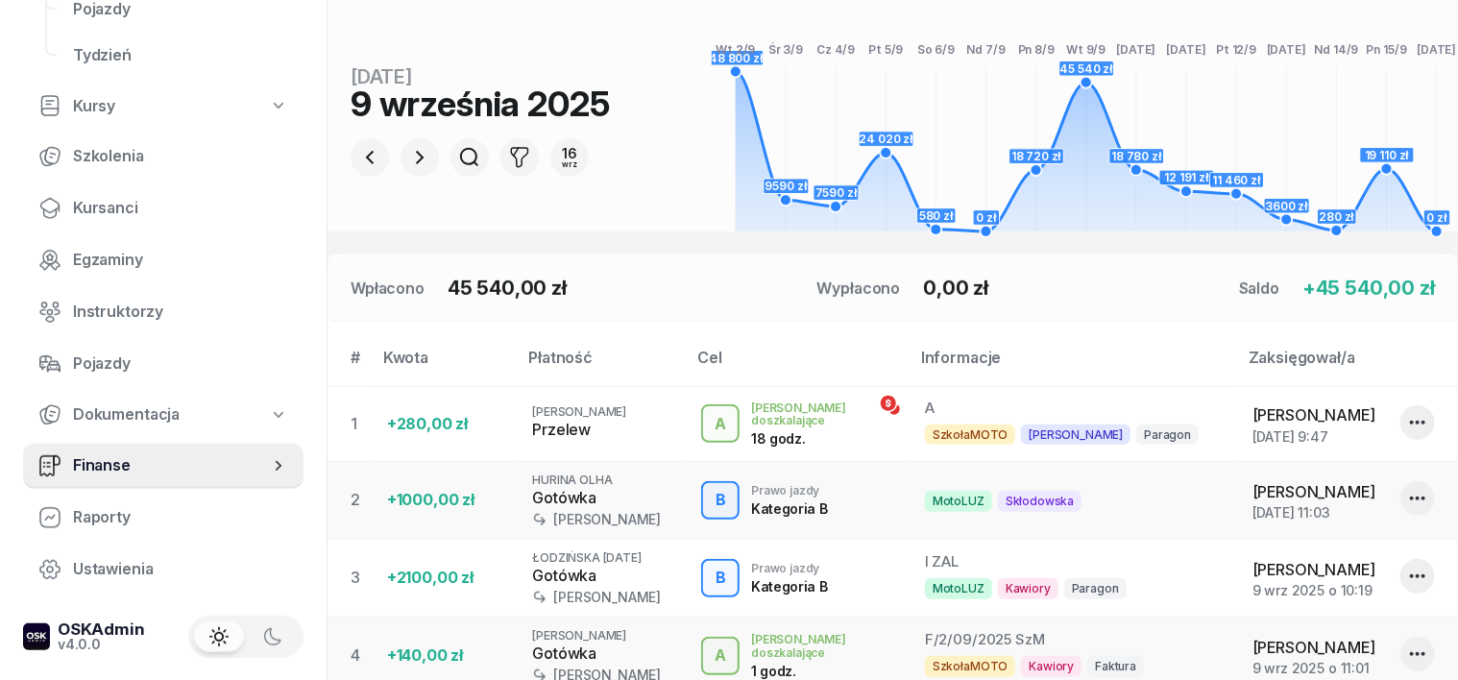
scroll to position [0, 0]
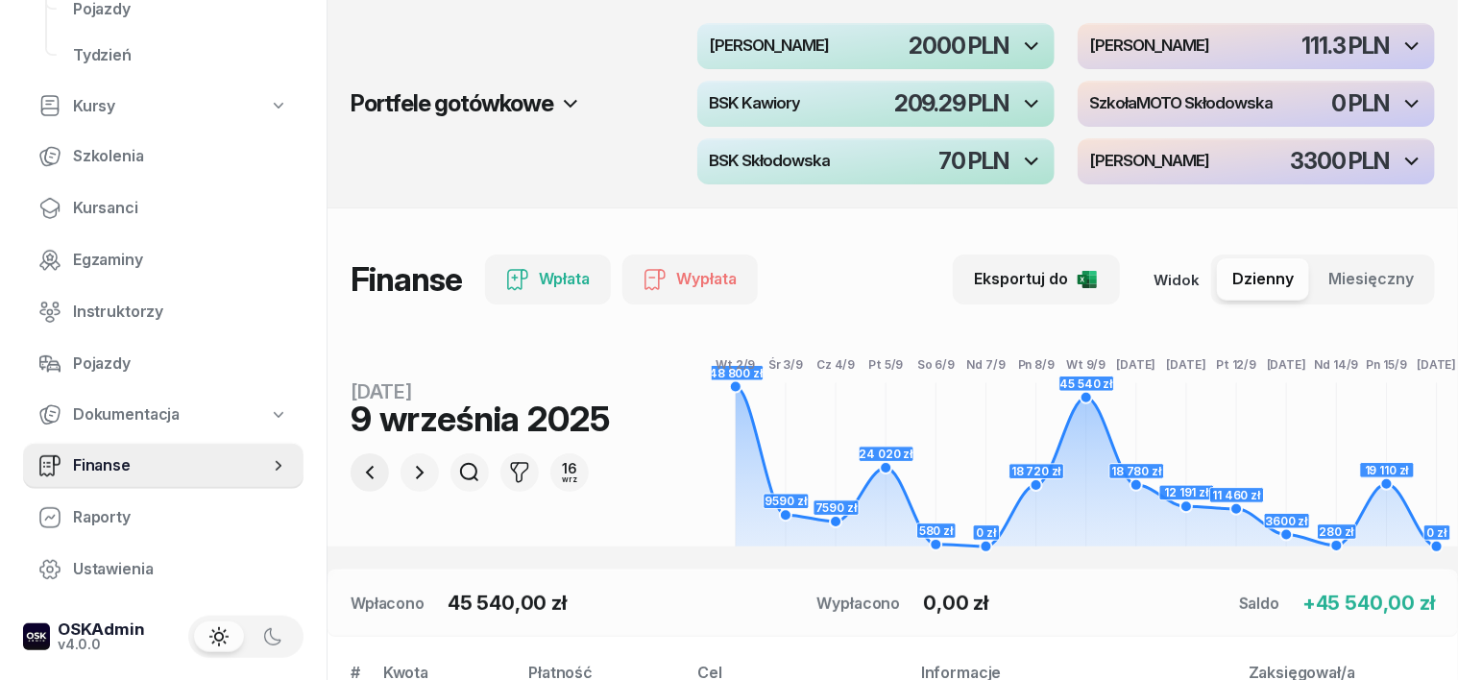
click at [358, 468] on icon "button" at bounding box center [369, 472] width 23 height 23
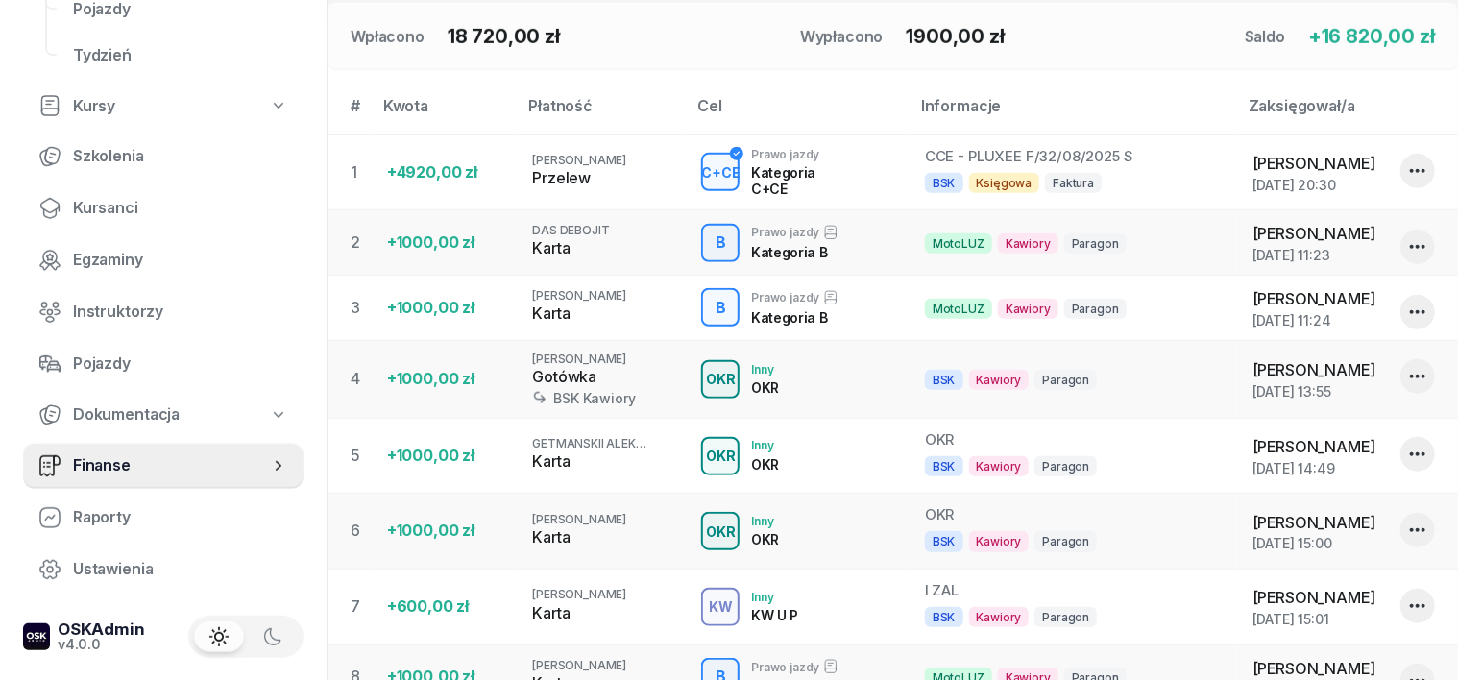
scroll to position [245, 0]
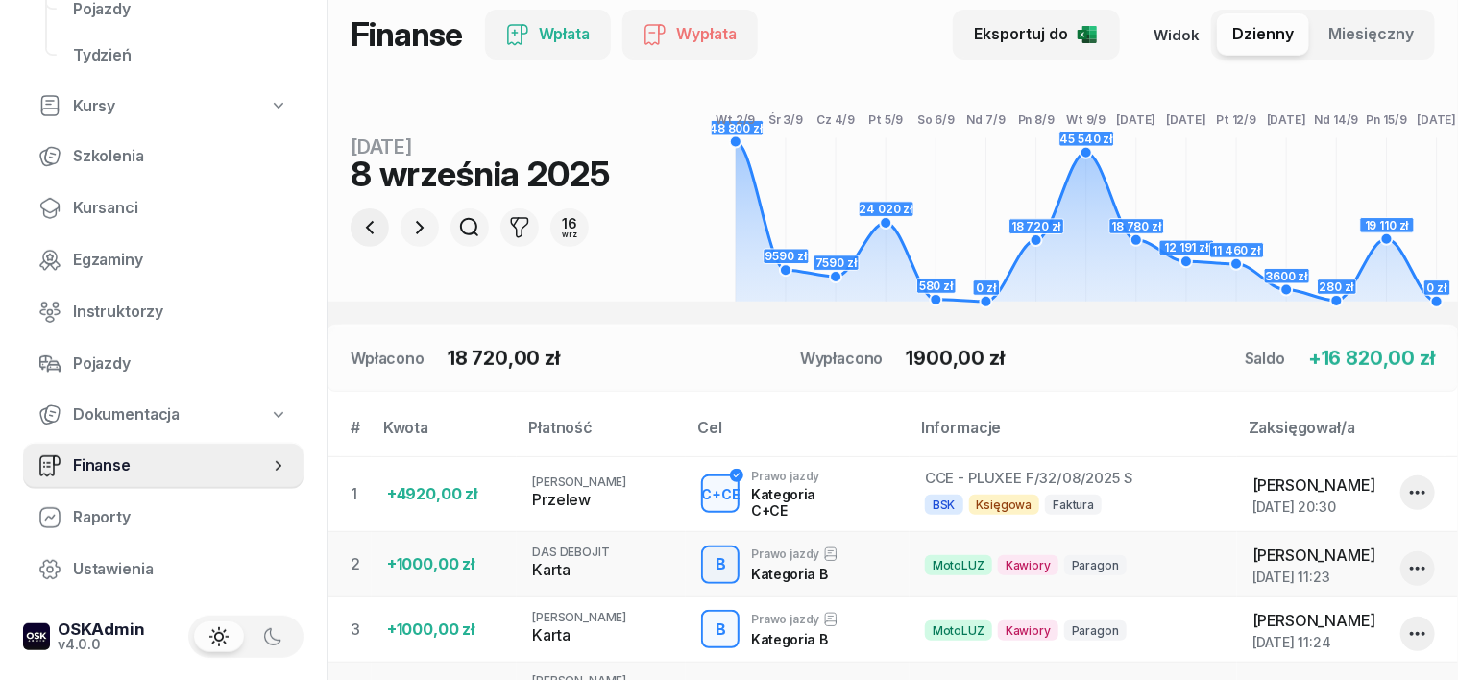
click at [358, 224] on icon "button" at bounding box center [369, 227] width 23 height 23
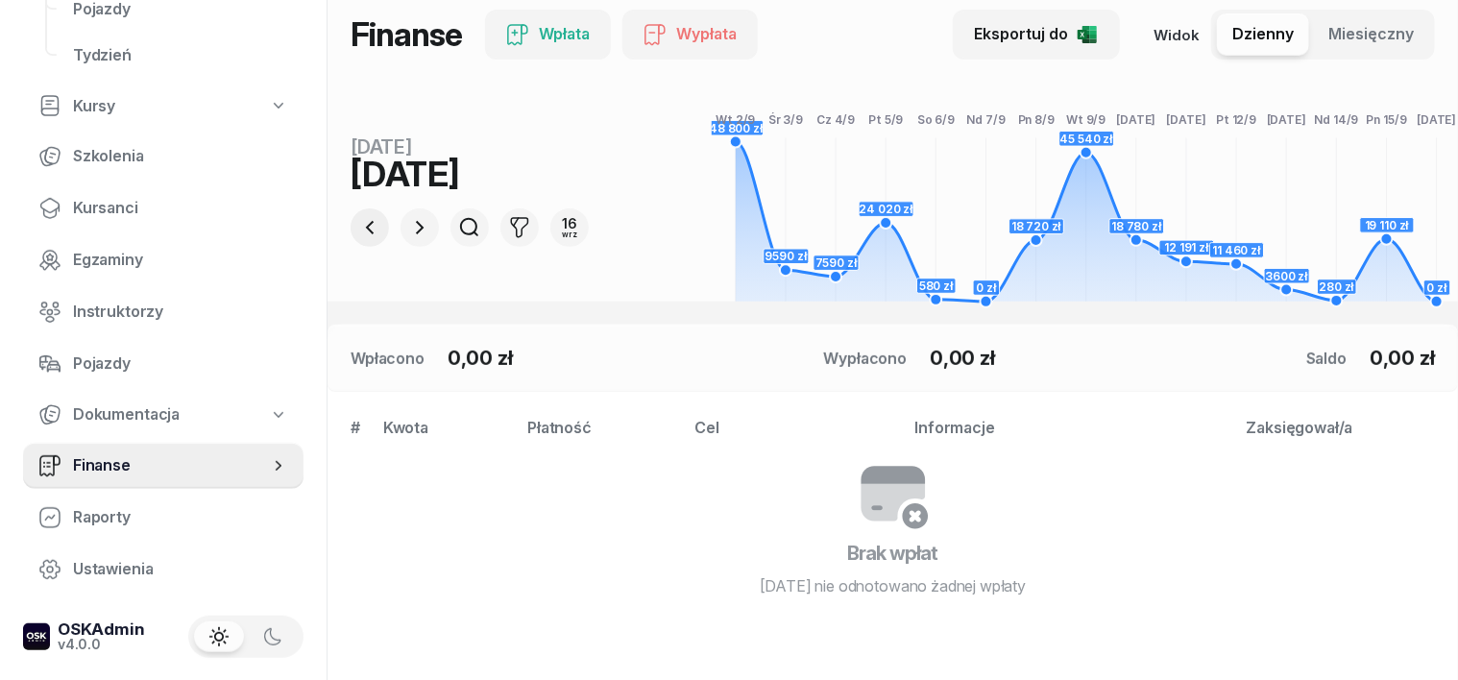
click at [366, 231] on icon "button" at bounding box center [370, 227] width 8 height 13
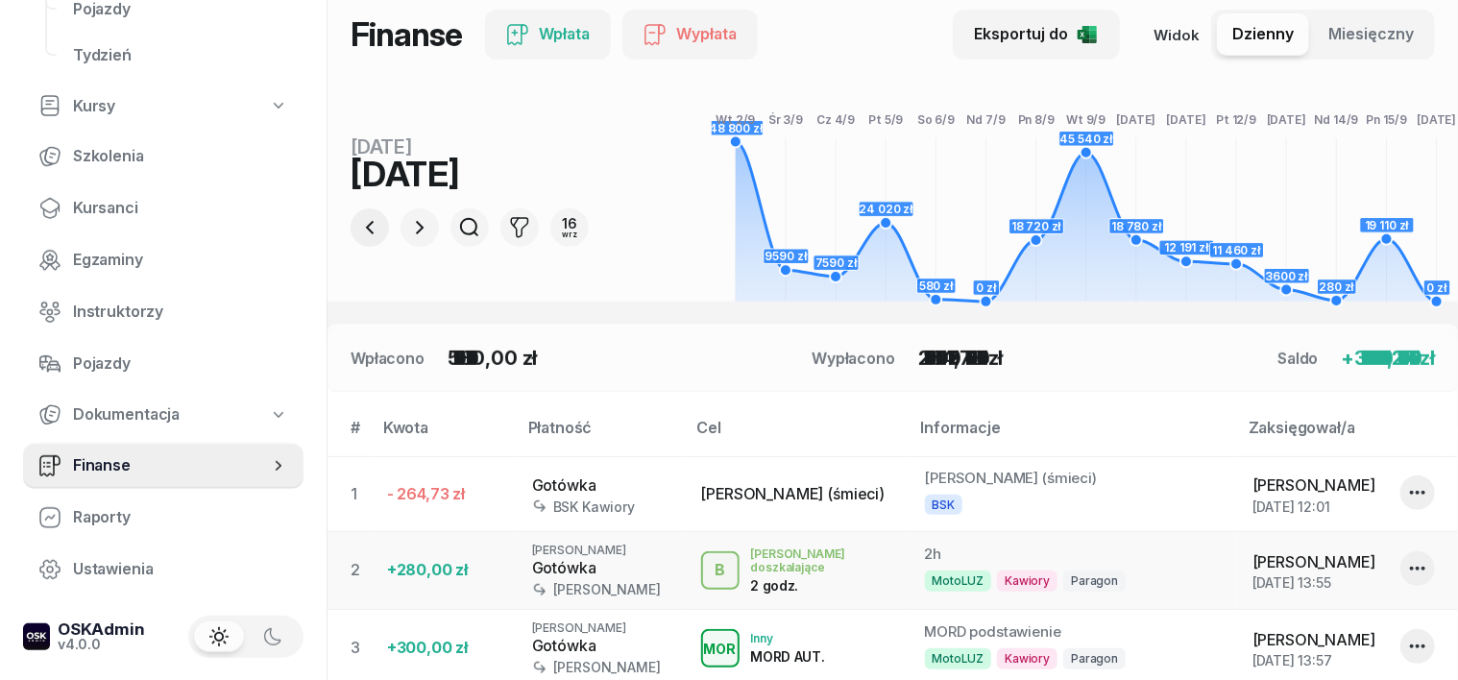
click at [366, 231] on icon "button" at bounding box center [370, 227] width 8 height 13
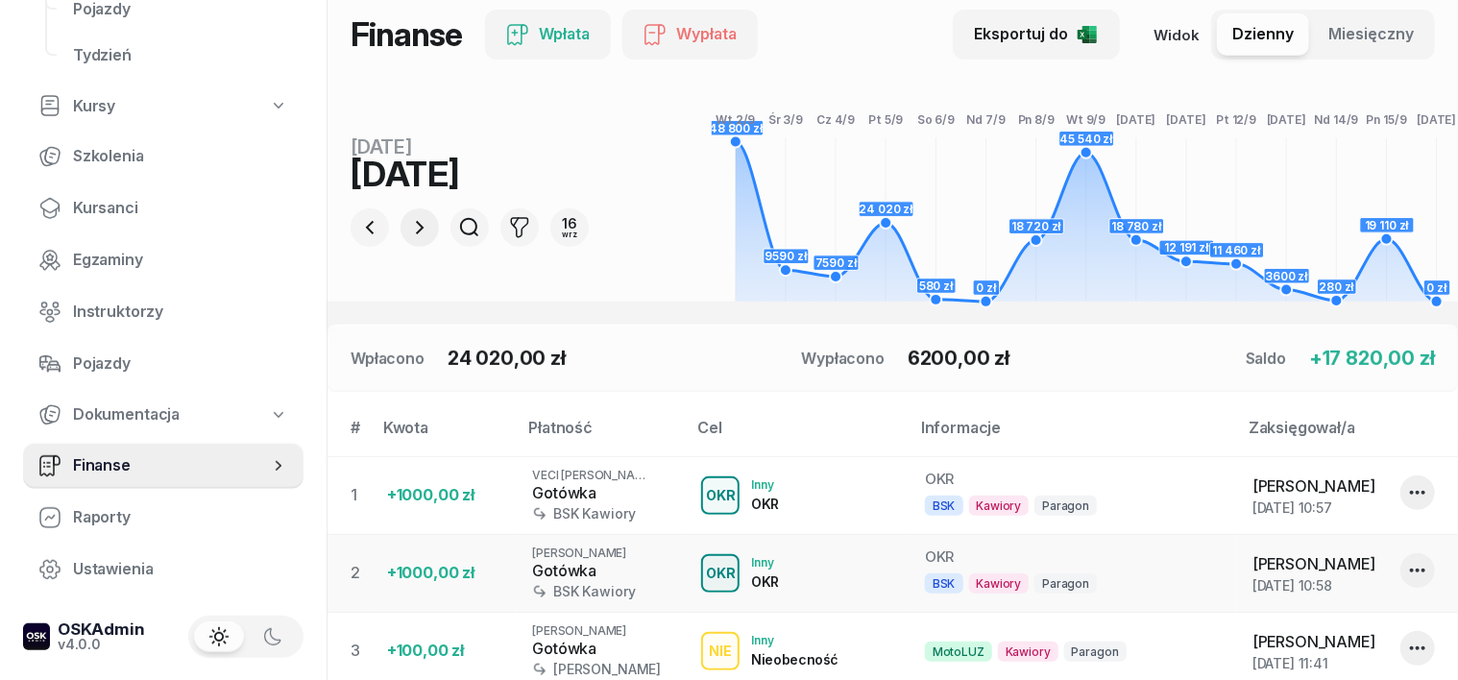
click at [408, 236] on icon "button" at bounding box center [419, 227] width 23 height 23
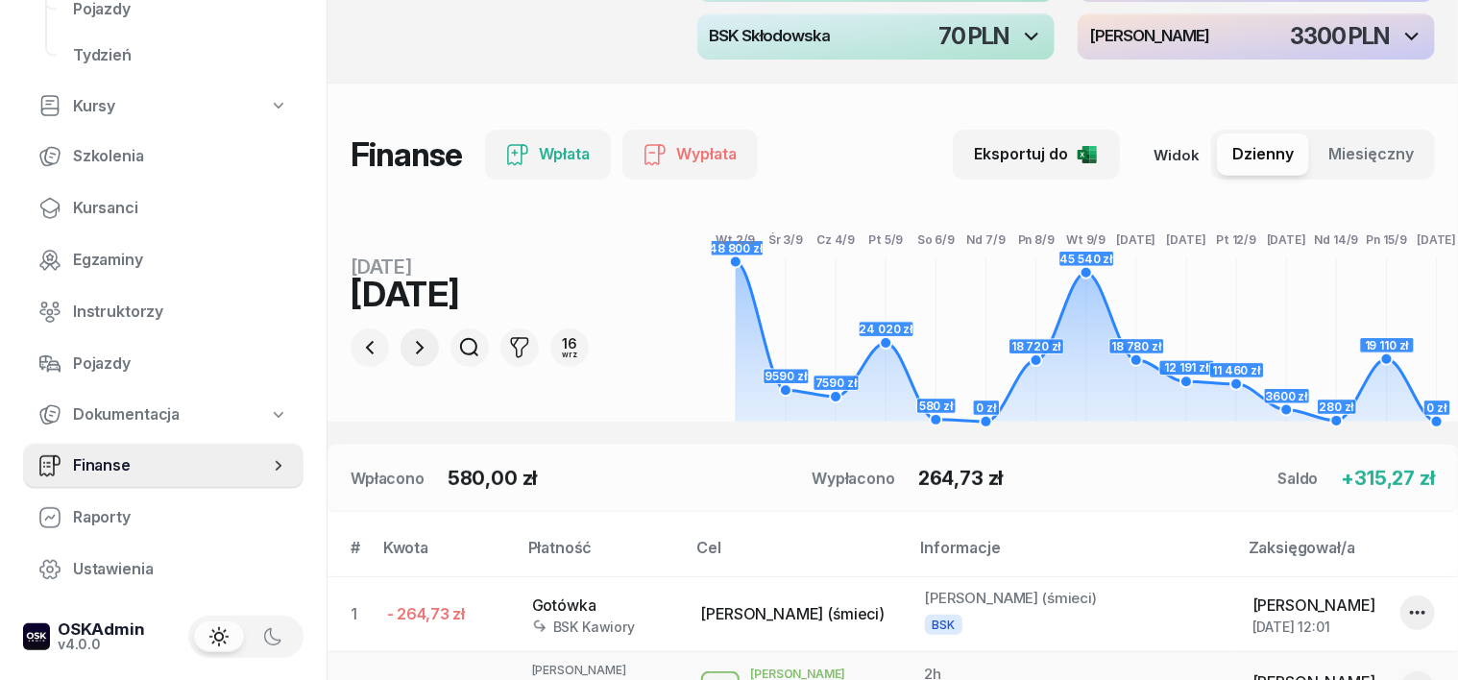
scroll to position [124, 0]
click at [358, 346] on icon "button" at bounding box center [369, 348] width 23 height 23
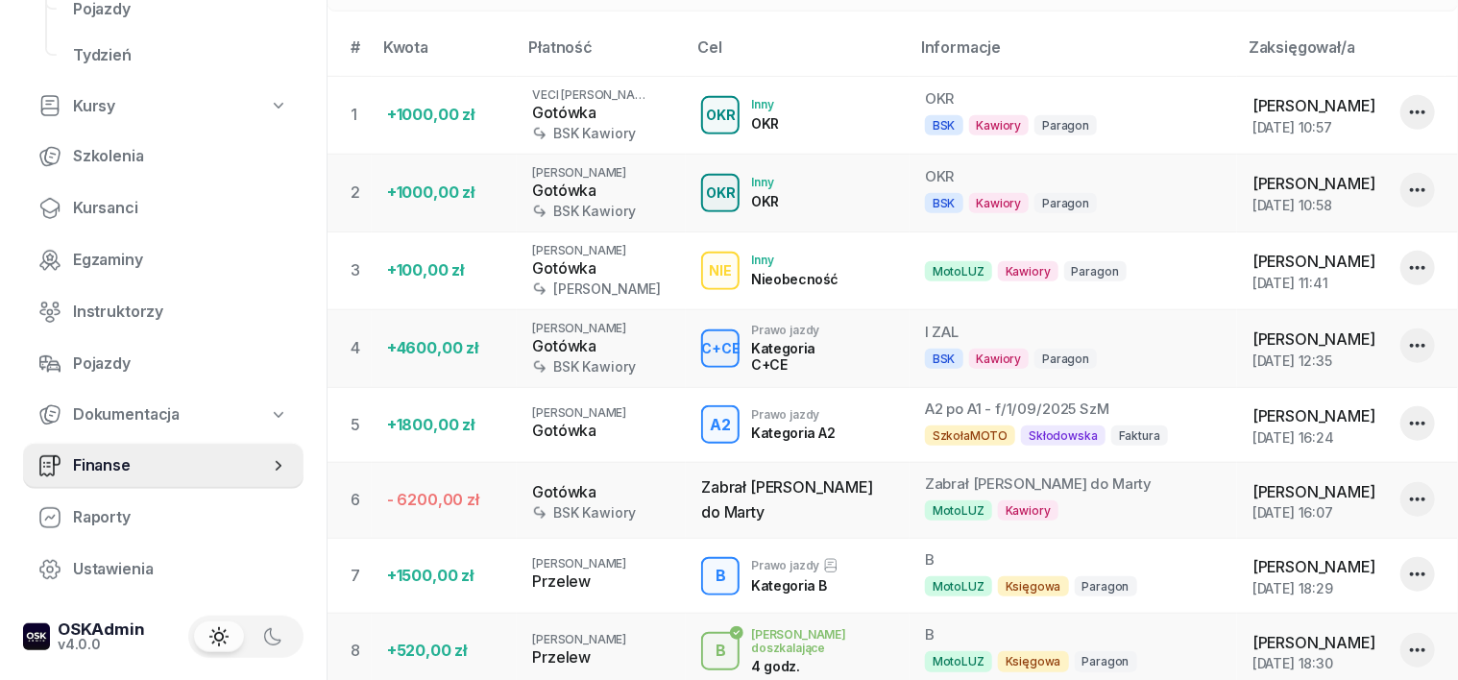
scroll to position [365, 0]
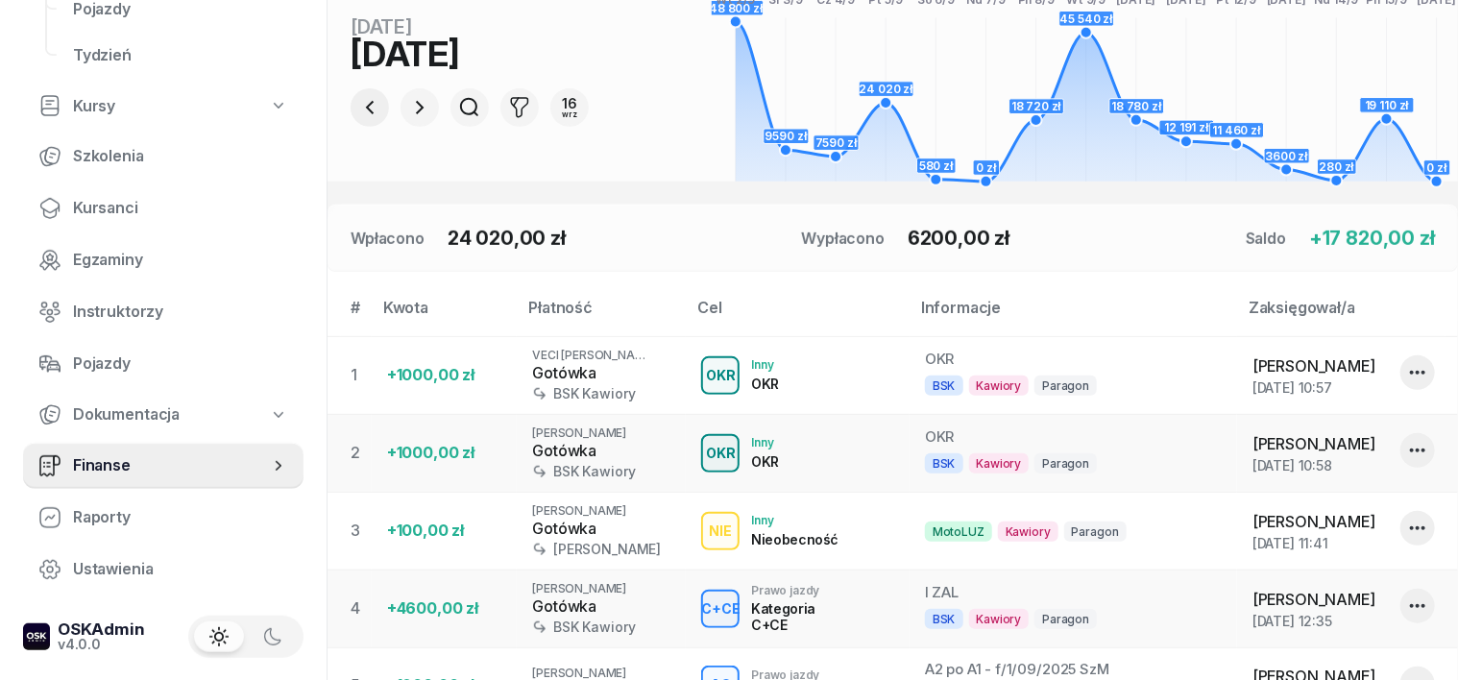
click at [366, 110] on icon "button" at bounding box center [370, 107] width 8 height 13
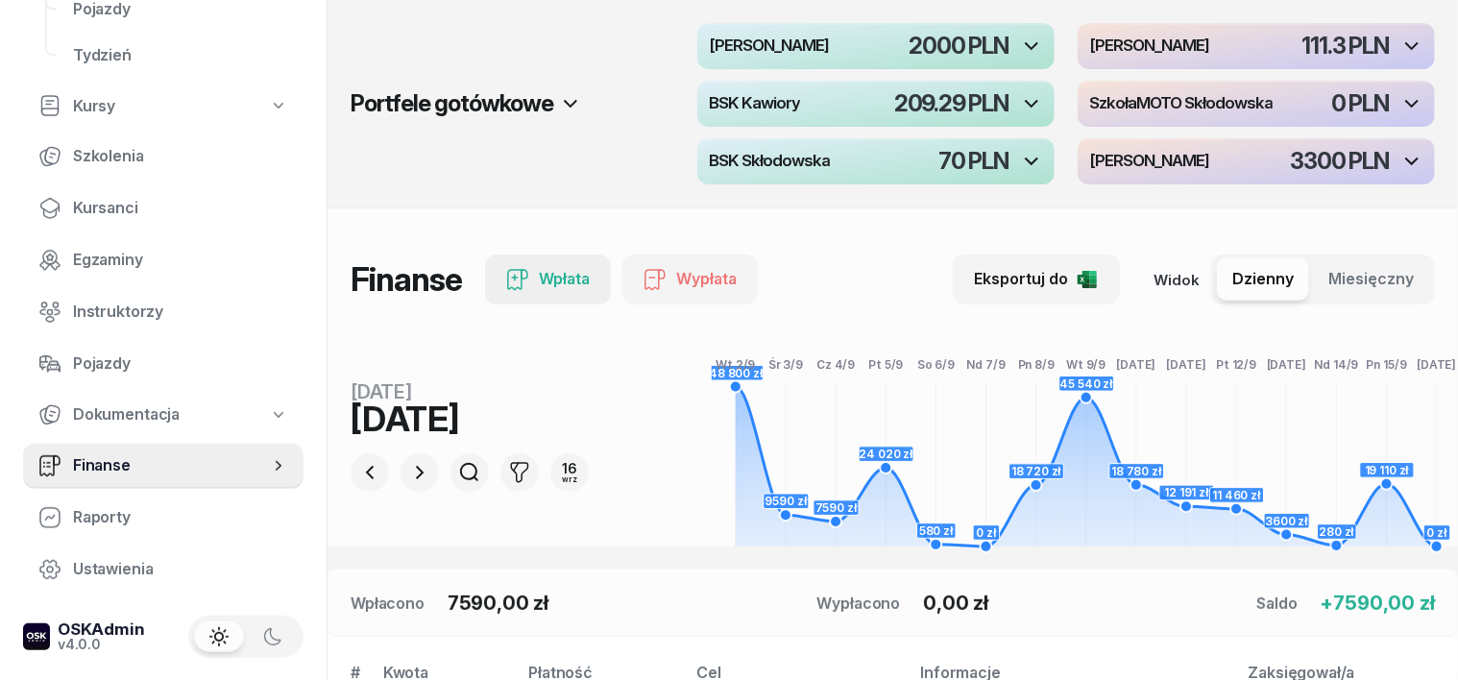
scroll to position [0, 0]
click at [358, 470] on icon "button" at bounding box center [369, 472] width 23 height 23
click at [358, 471] on icon "button" at bounding box center [369, 472] width 23 height 23
